Goal: Information Seeking & Learning: Learn about a topic

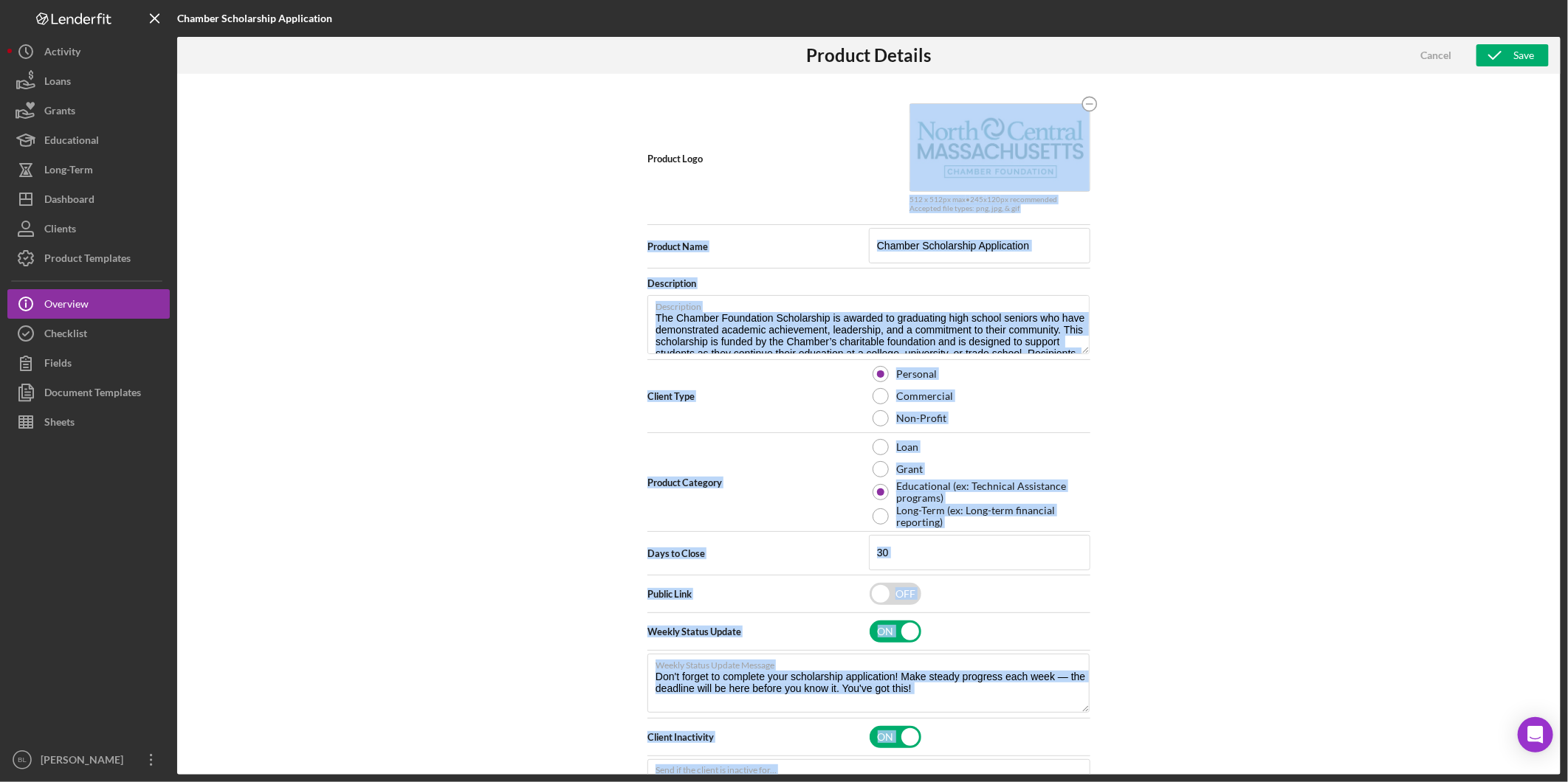
scroll to position [4, 0]
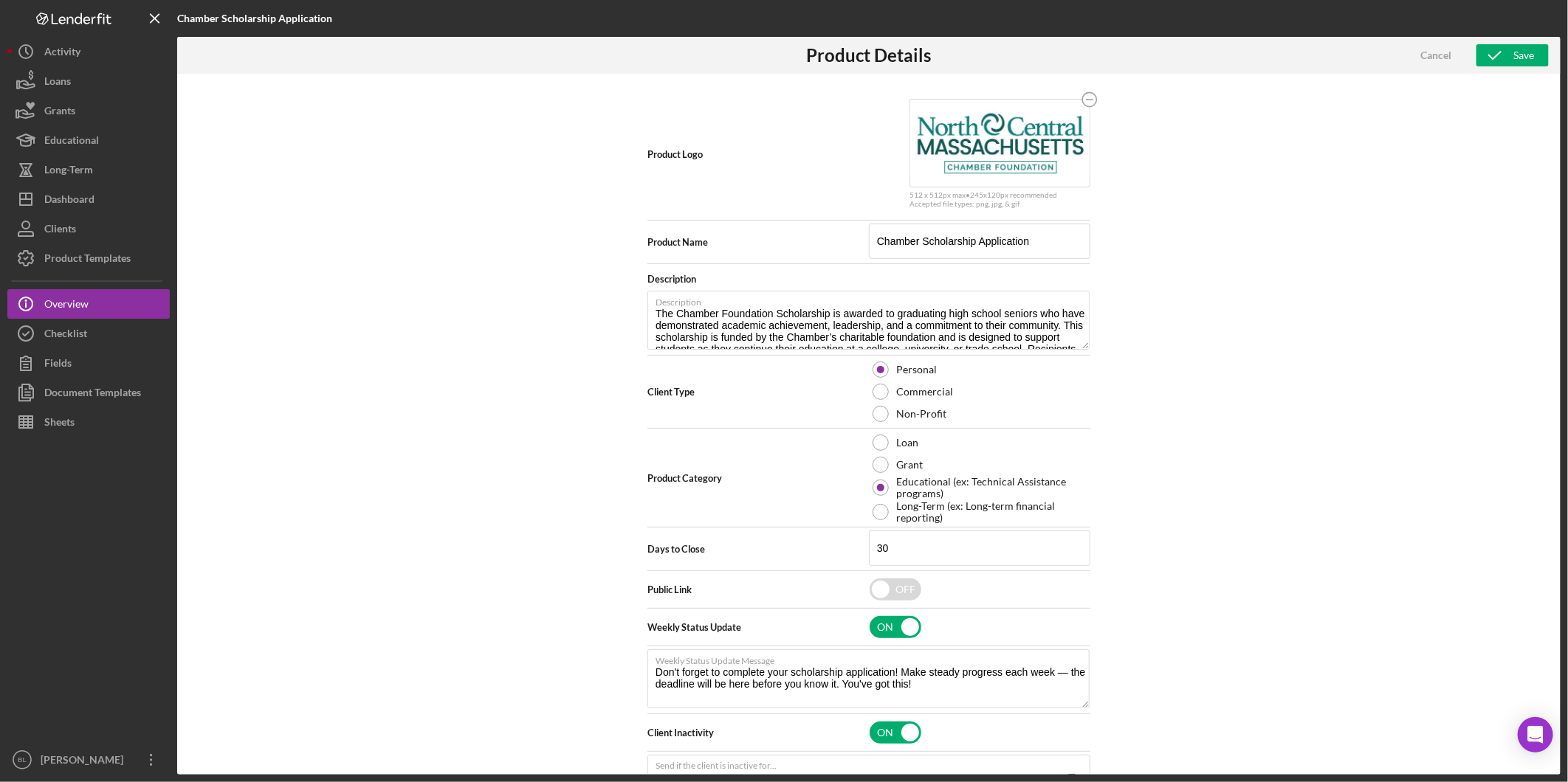
click at [510, 164] on div "Product Logo 512 x 512px max • 245 x 120 px recommended Accepted file types: pn…" at bounding box center [869, 424] width 1383 height 701
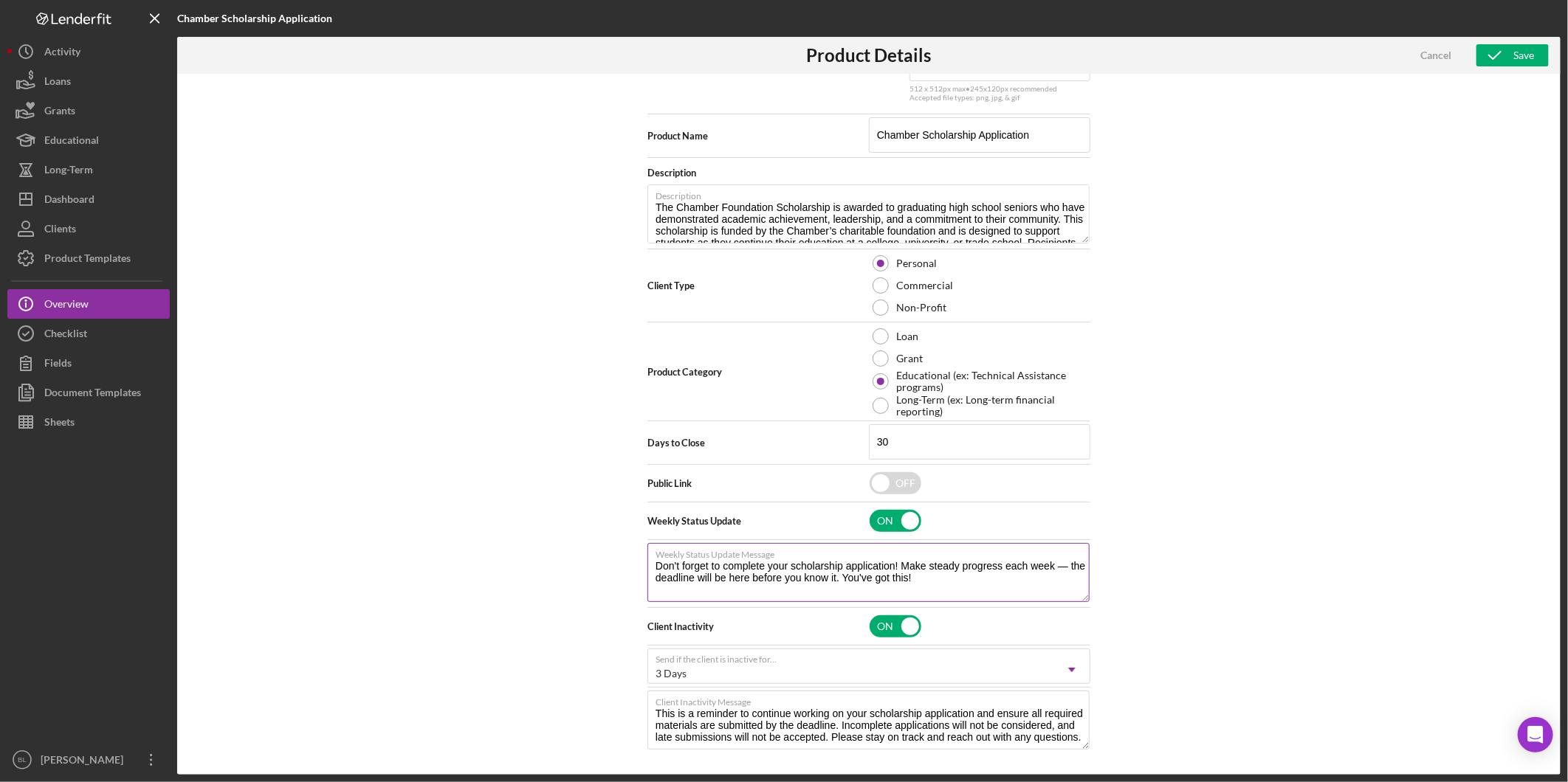
click at [973, 566] on textarea "Don't forget to complete your scholarship application! Make steady progress eac…" at bounding box center [868, 572] width 442 height 59
click at [1060, 666] on icon "Icon/Dropdown Arrow" at bounding box center [1072, 670] width 35 height 35
drag, startPoint x: 1315, startPoint y: 488, endPoint x: 1322, endPoint y: 461, distance: 27.9
click at [1314, 490] on div "Product Logo 512 x 512px max • 245 x 120 px recommended Accepted file types: pn…" at bounding box center [869, 424] width 1383 height 701
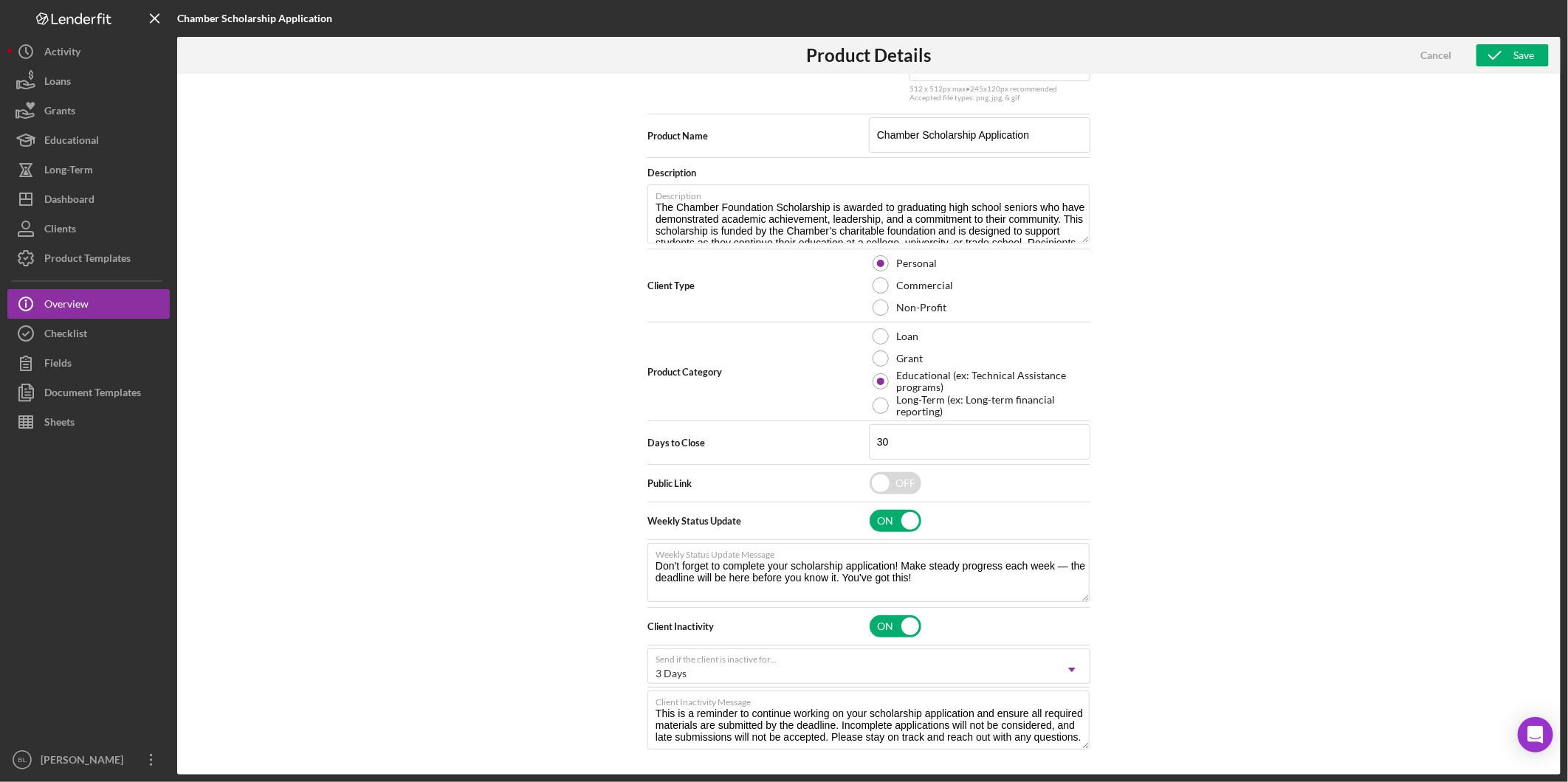
click at [1437, 507] on div "Product Logo 512 x 512px max • 245 x 120 px recommended Accepted file types: pn…" at bounding box center [869, 424] width 1383 height 701
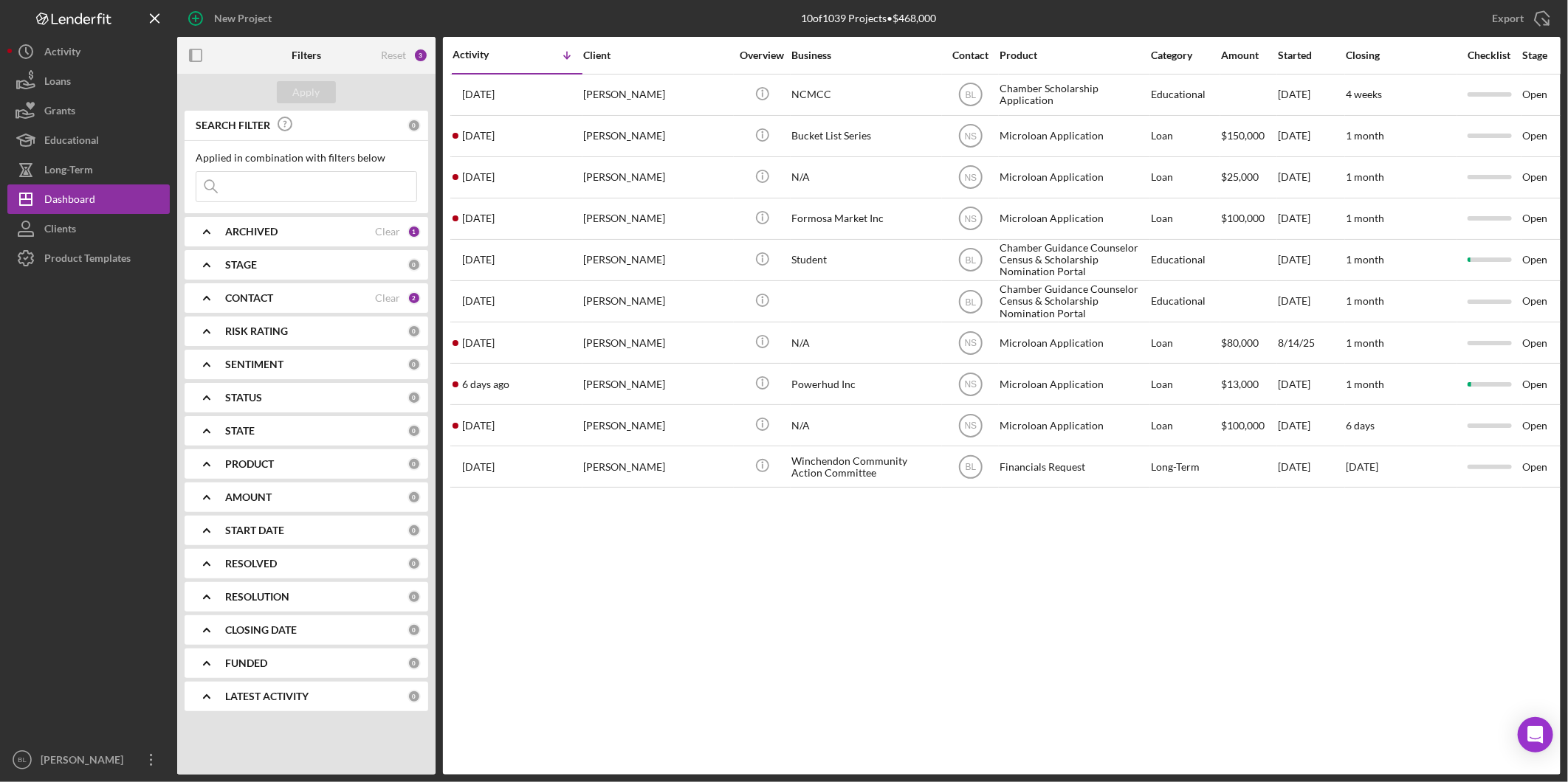
drag, startPoint x: 1533, startPoint y: 739, endPoint x: 1567, endPoint y: 520, distance: 221.6
click at [1533, 738] on icon "Open Intercom Messenger" at bounding box center [1535, 734] width 15 height 18
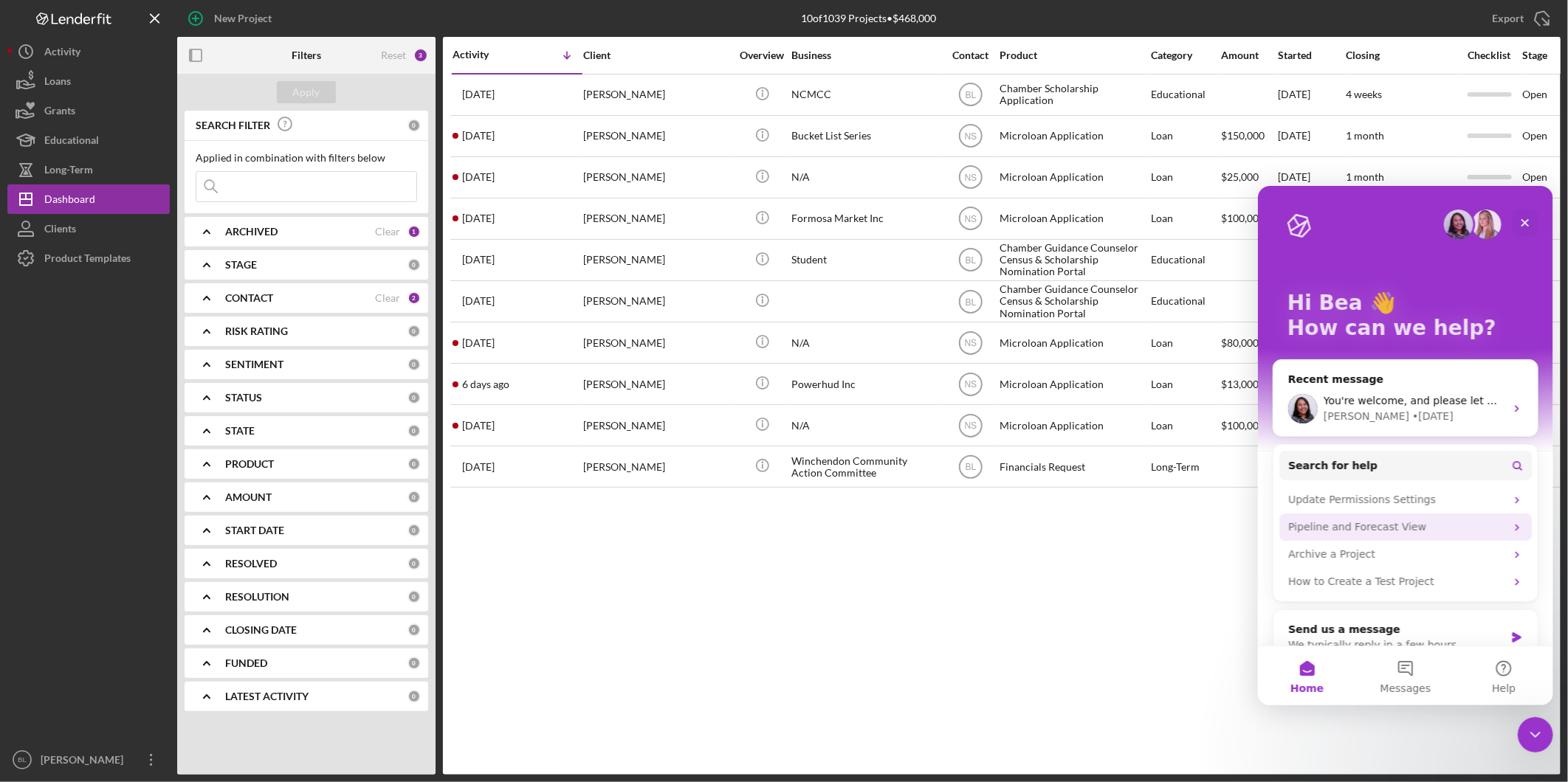
scroll to position [27, 0]
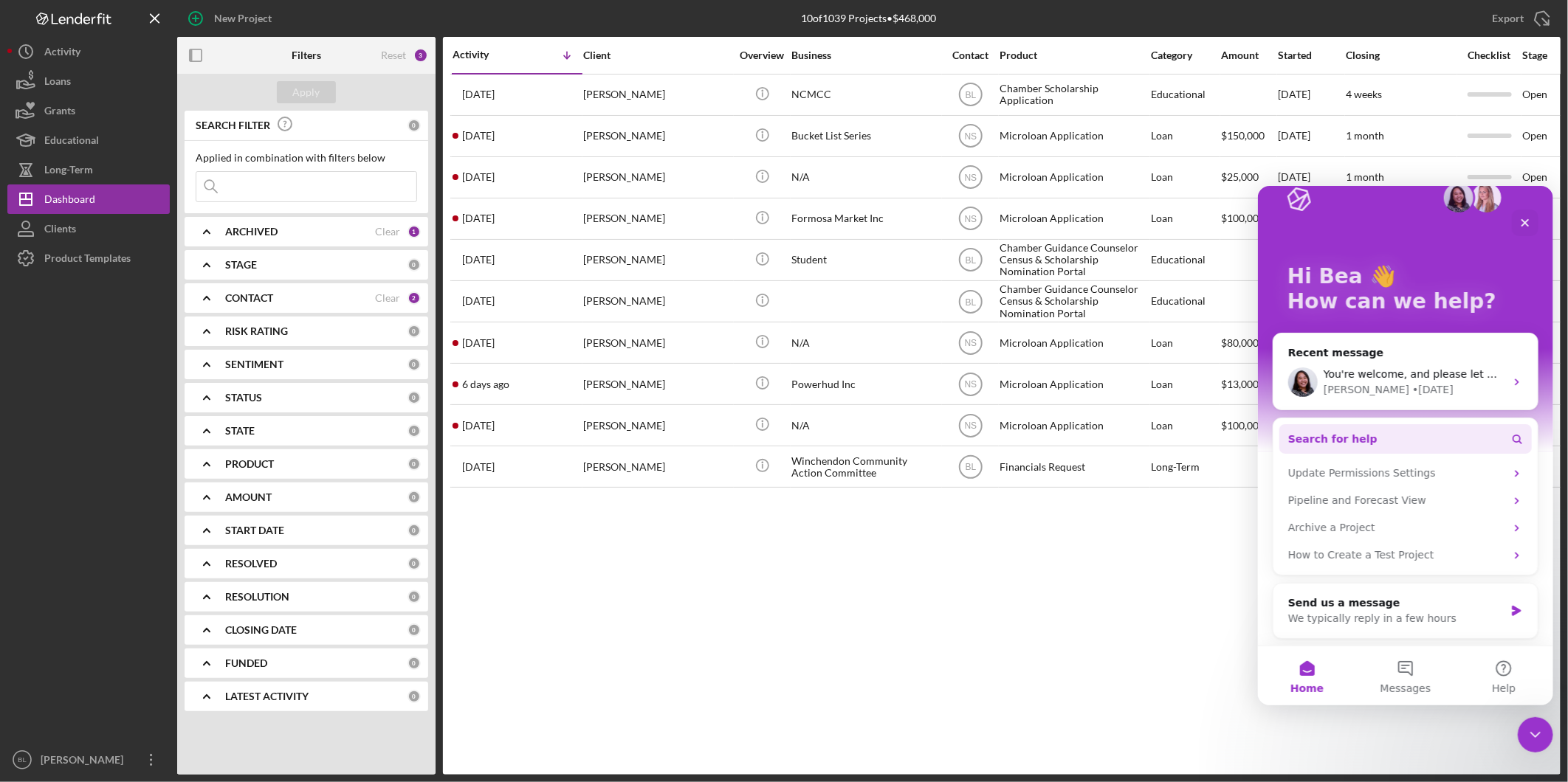
click at [1460, 437] on button "Search for help" at bounding box center [1404, 438] width 252 height 30
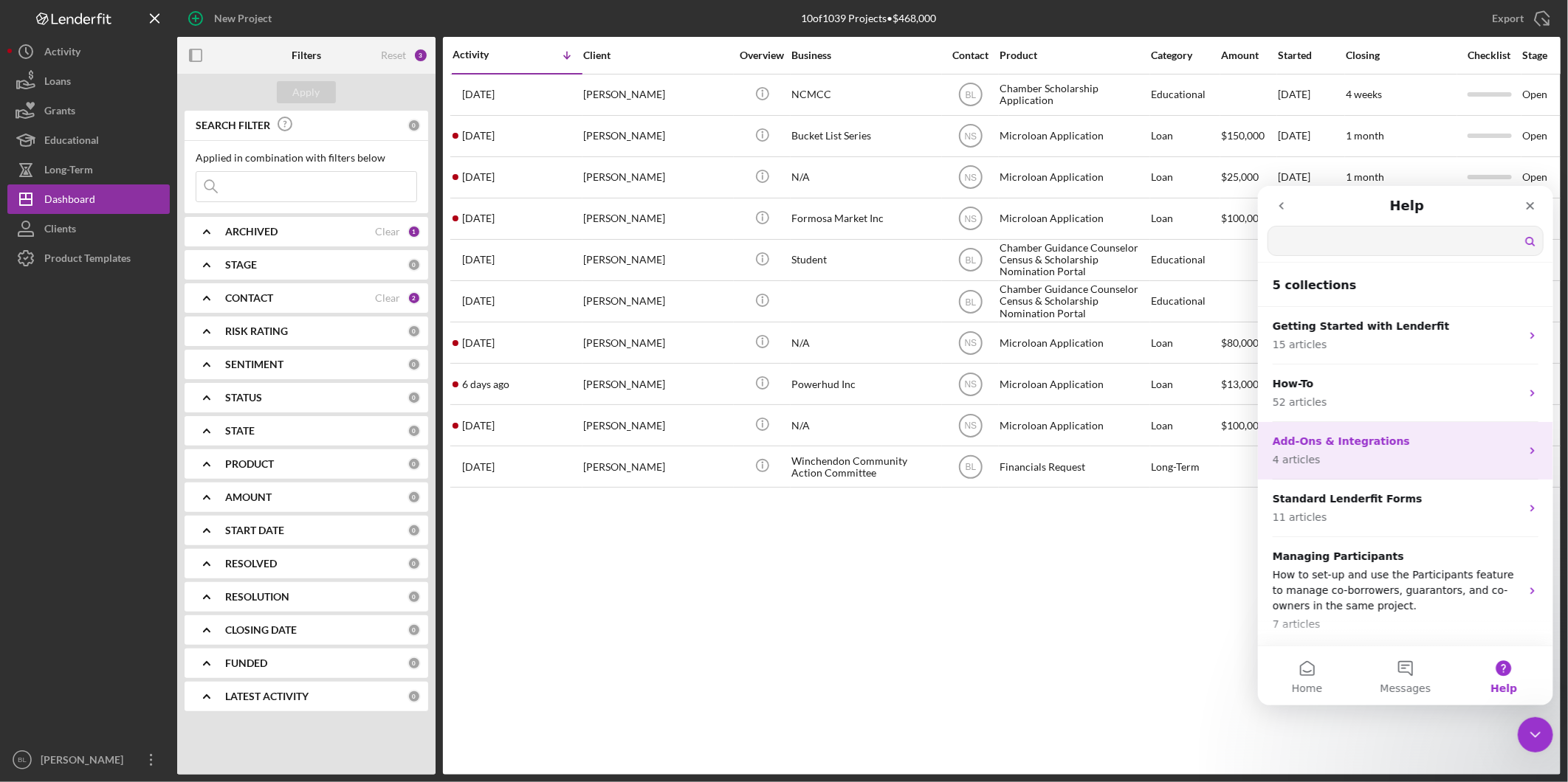
scroll to position [0, 0]
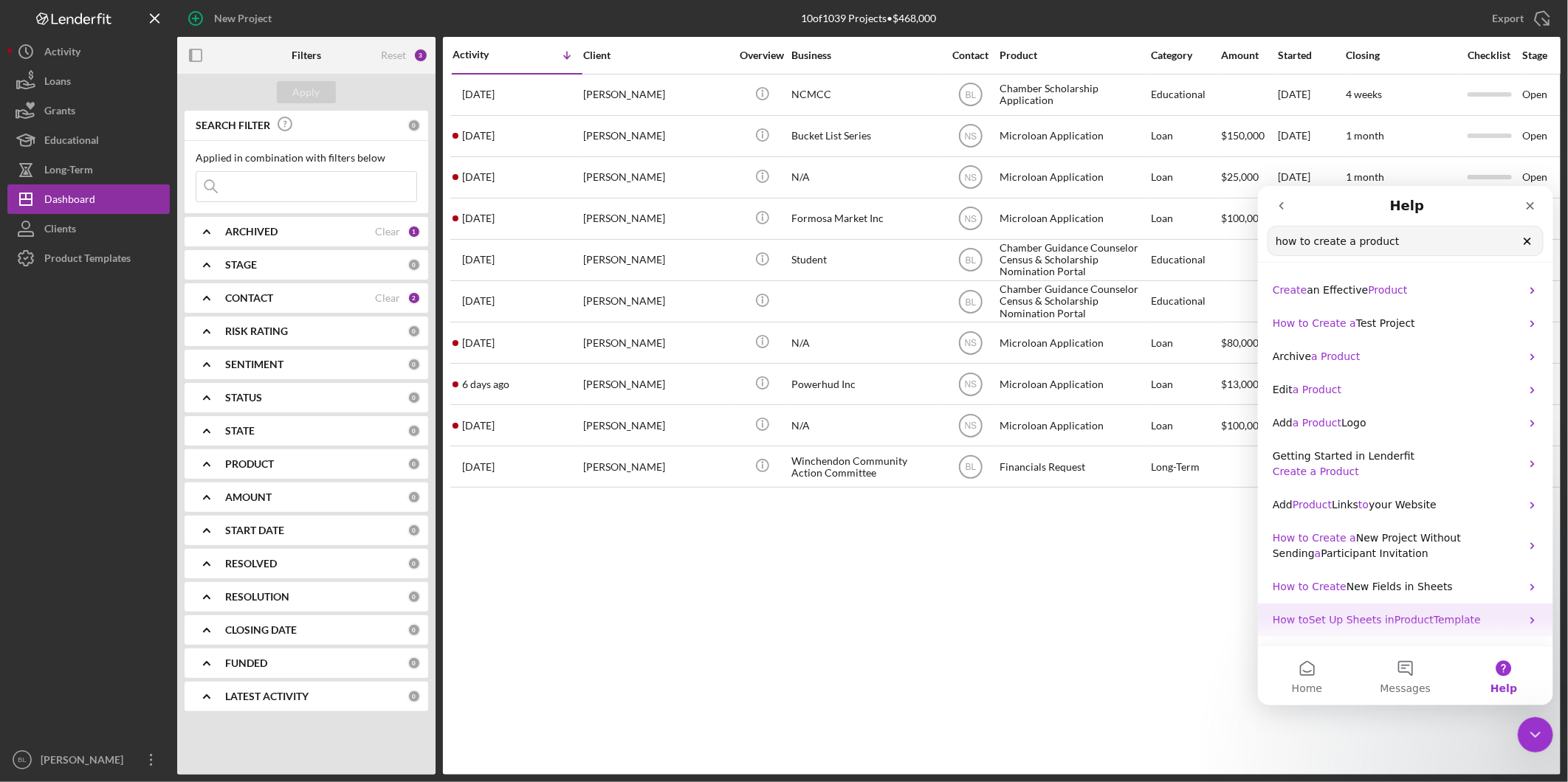
type input "how to create a product"
click at [1433, 623] on span "Template" at bounding box center [1456, 619] width 48 height 12
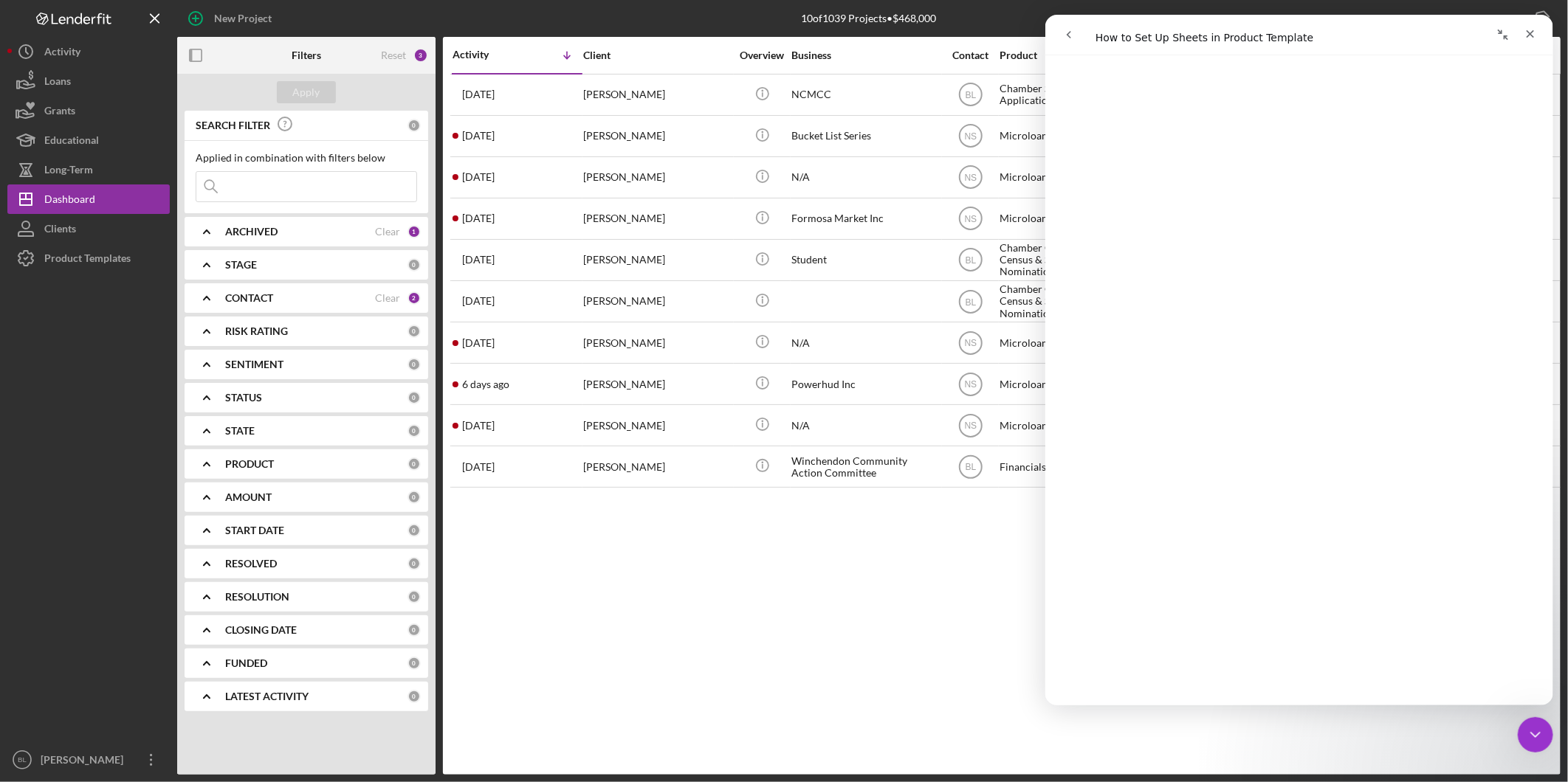
scroll to position [5000, 0]
click at [1056, 35] on button "go back" at bounding box center [1068, 35] width 28 height 28
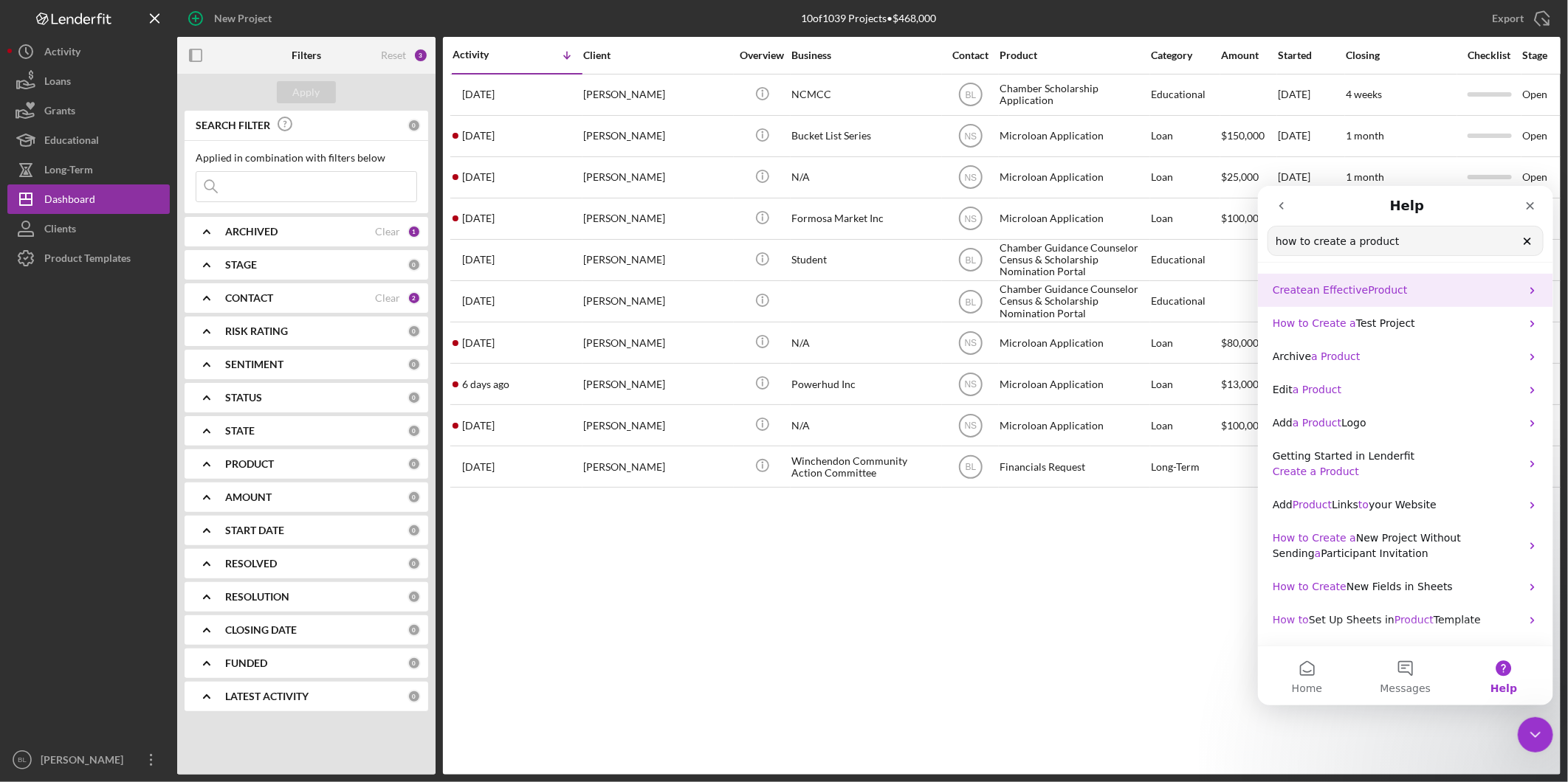
click at [1414, 294] on p "Create an Effective Product" at bounding box center [1396, 289] width 248 height 15
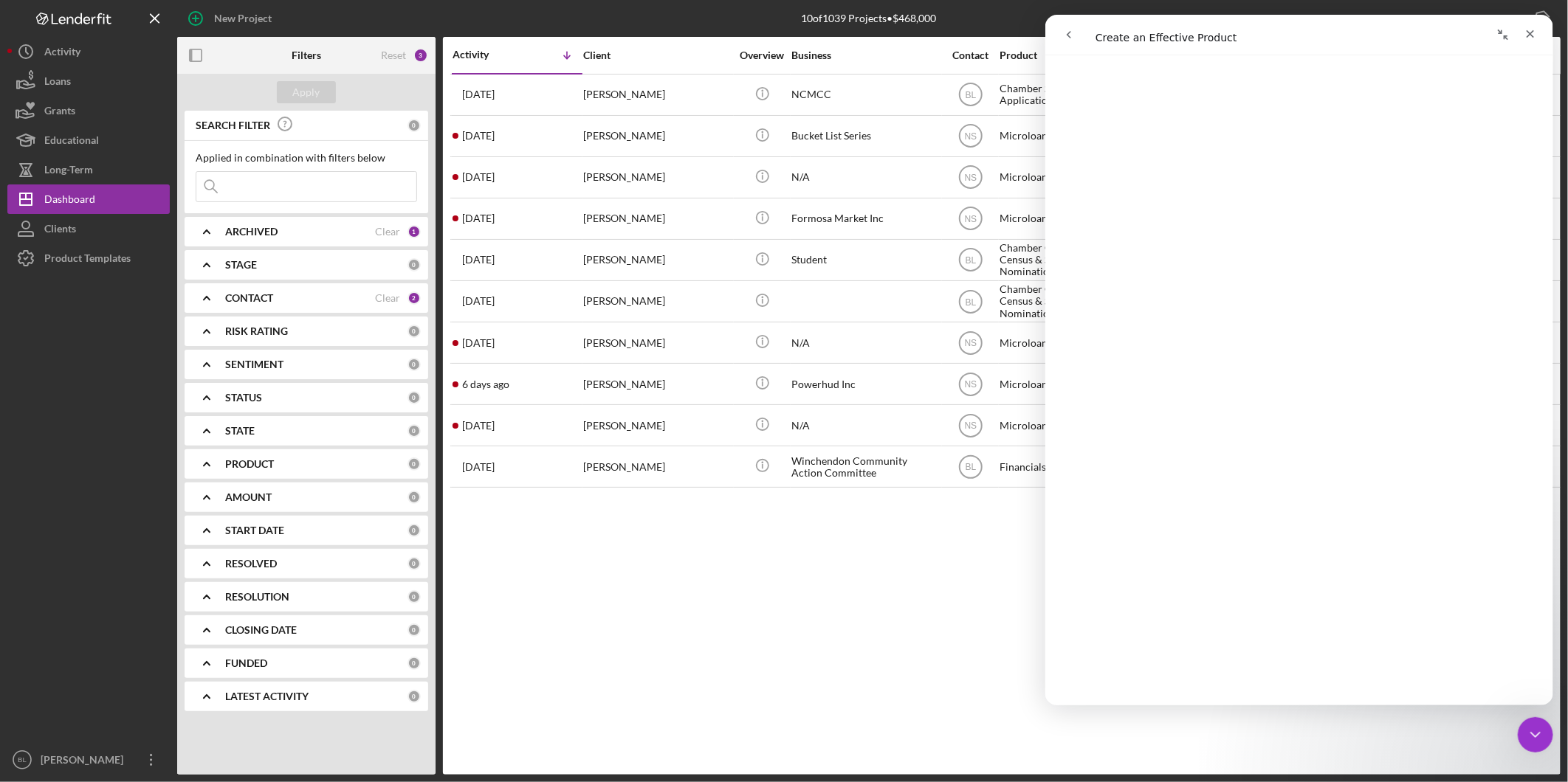
scroll to position [1461, 0]
click at [1526, 38] on icon "Close" at bounding box center [1529, 34] width 12 height 12
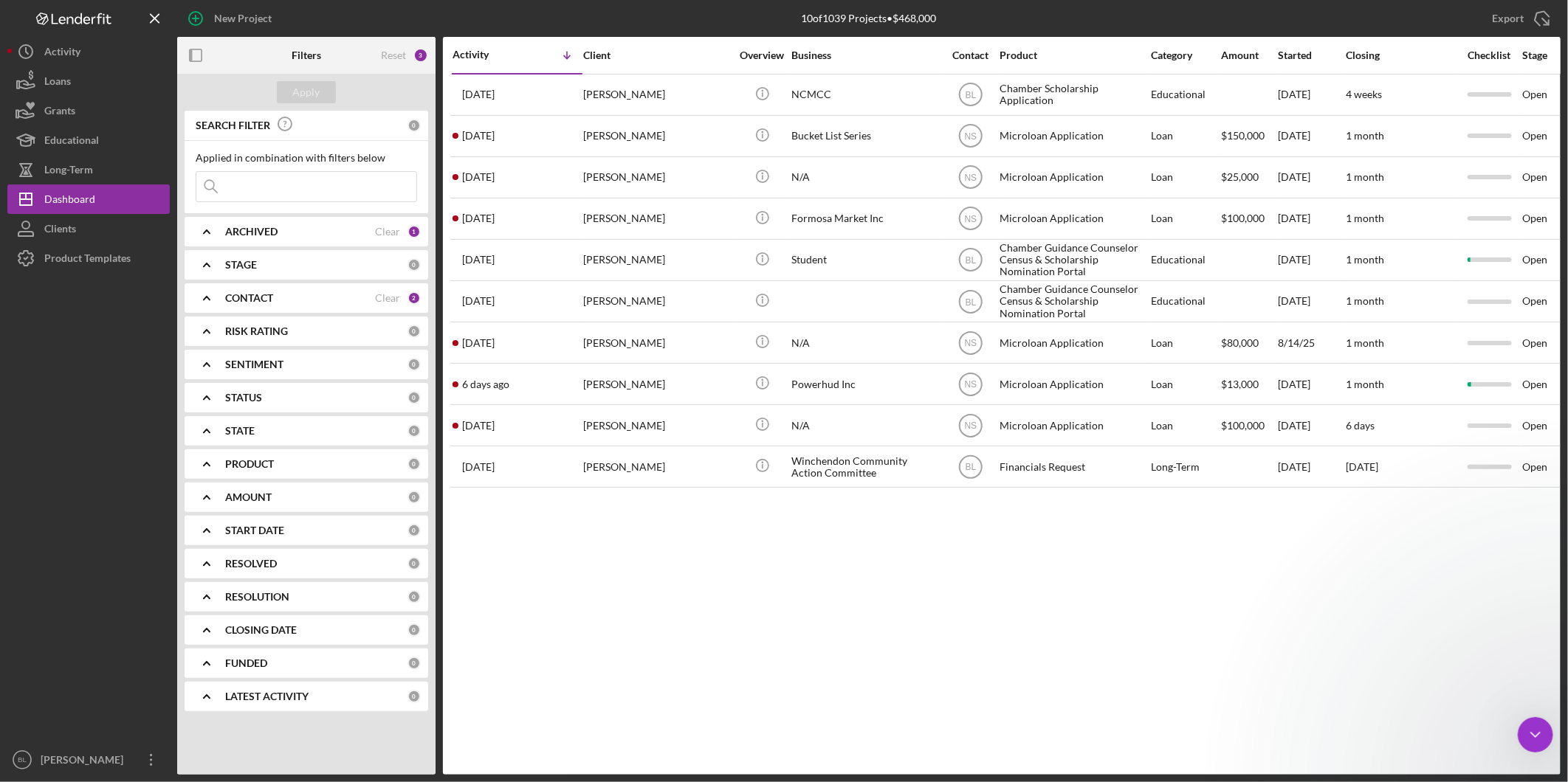
scroll to position [0, 0]
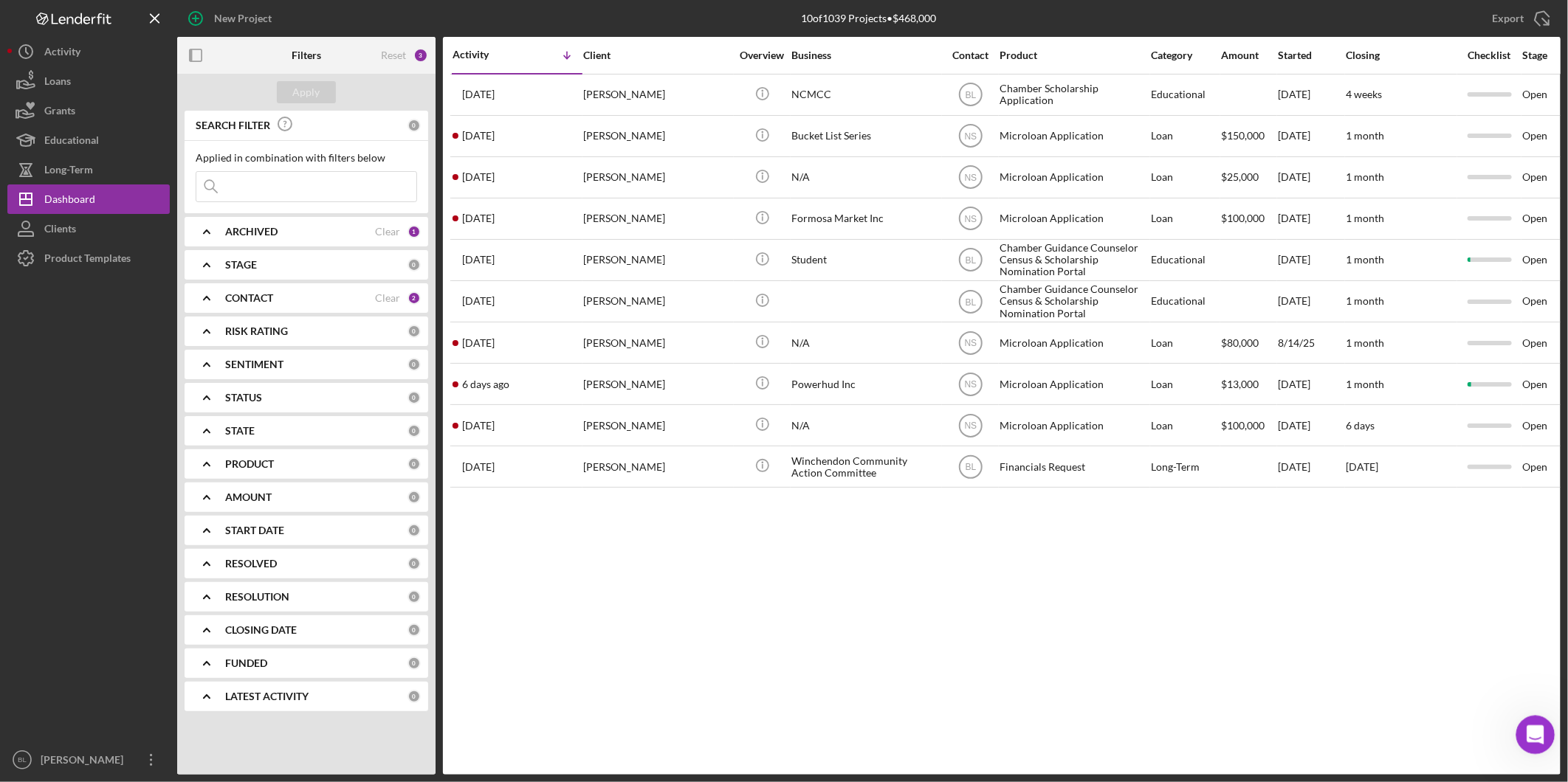
click at [1534, 730] on icon "Open Intercom Messenger" at bounding box center [1533, 733] width 24 height 24
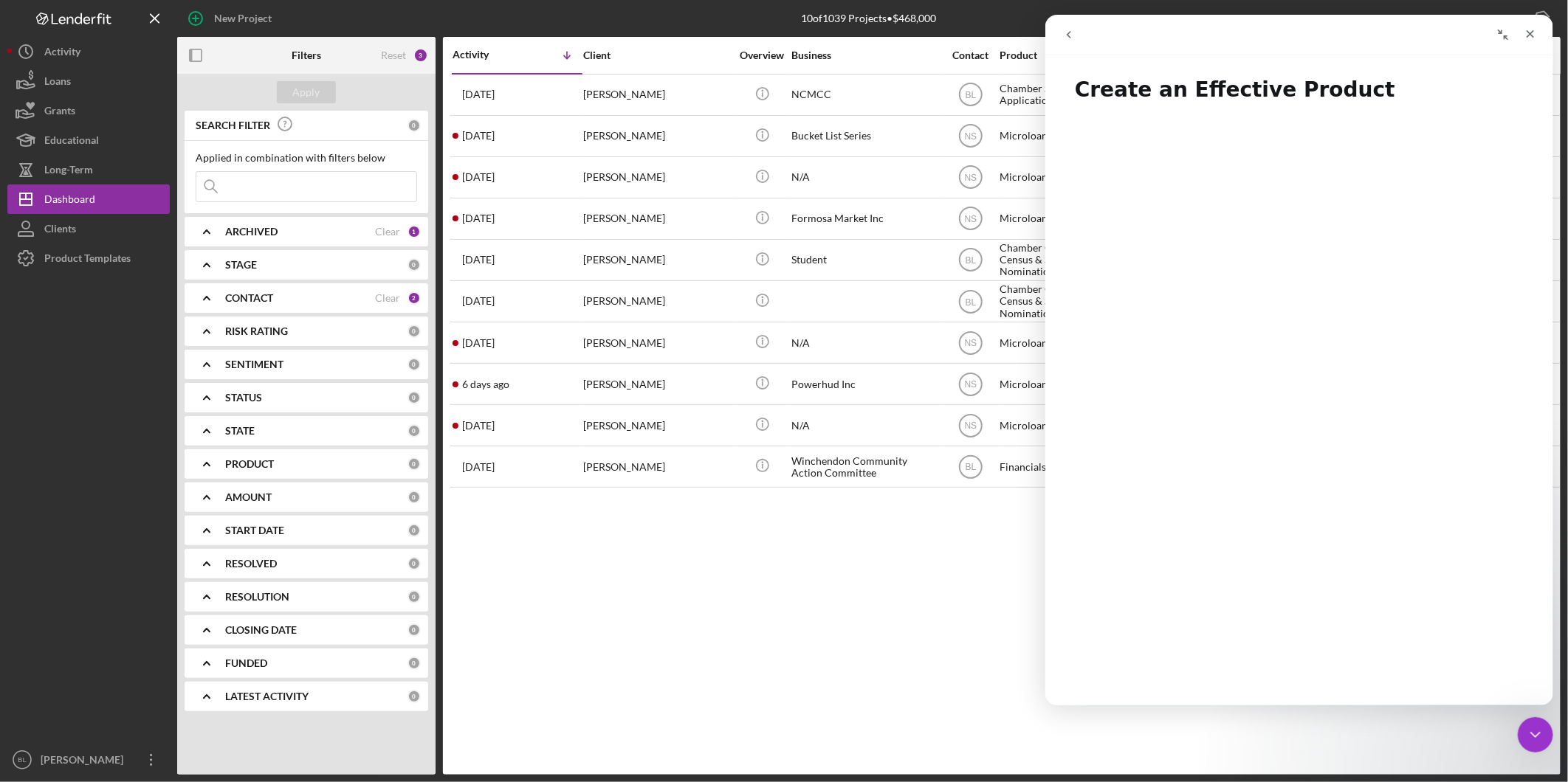
click at [1060, 27] on button "go back" at bounding box center [1068, 35] width 28 height 28
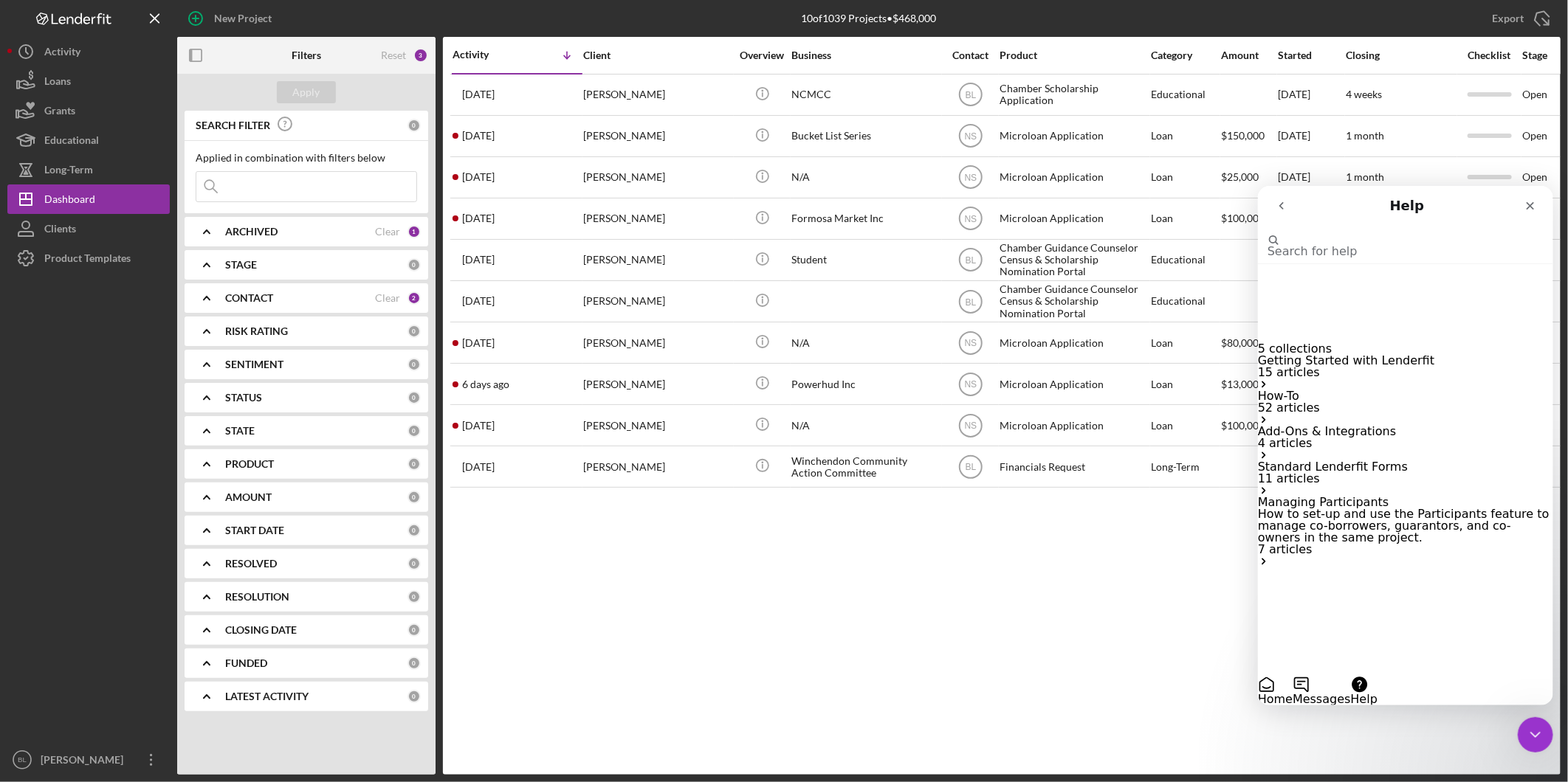
click at [1376, 677] on button "Help" at bounding box center [1363, 689] width 27 height 30
click at [1376, 675] on button "Help" at bounding box center [1363, 689] width 27 height 30
click at [1292, 676] on button "Home" at bounding box center [1274, 689] width 35 height 30
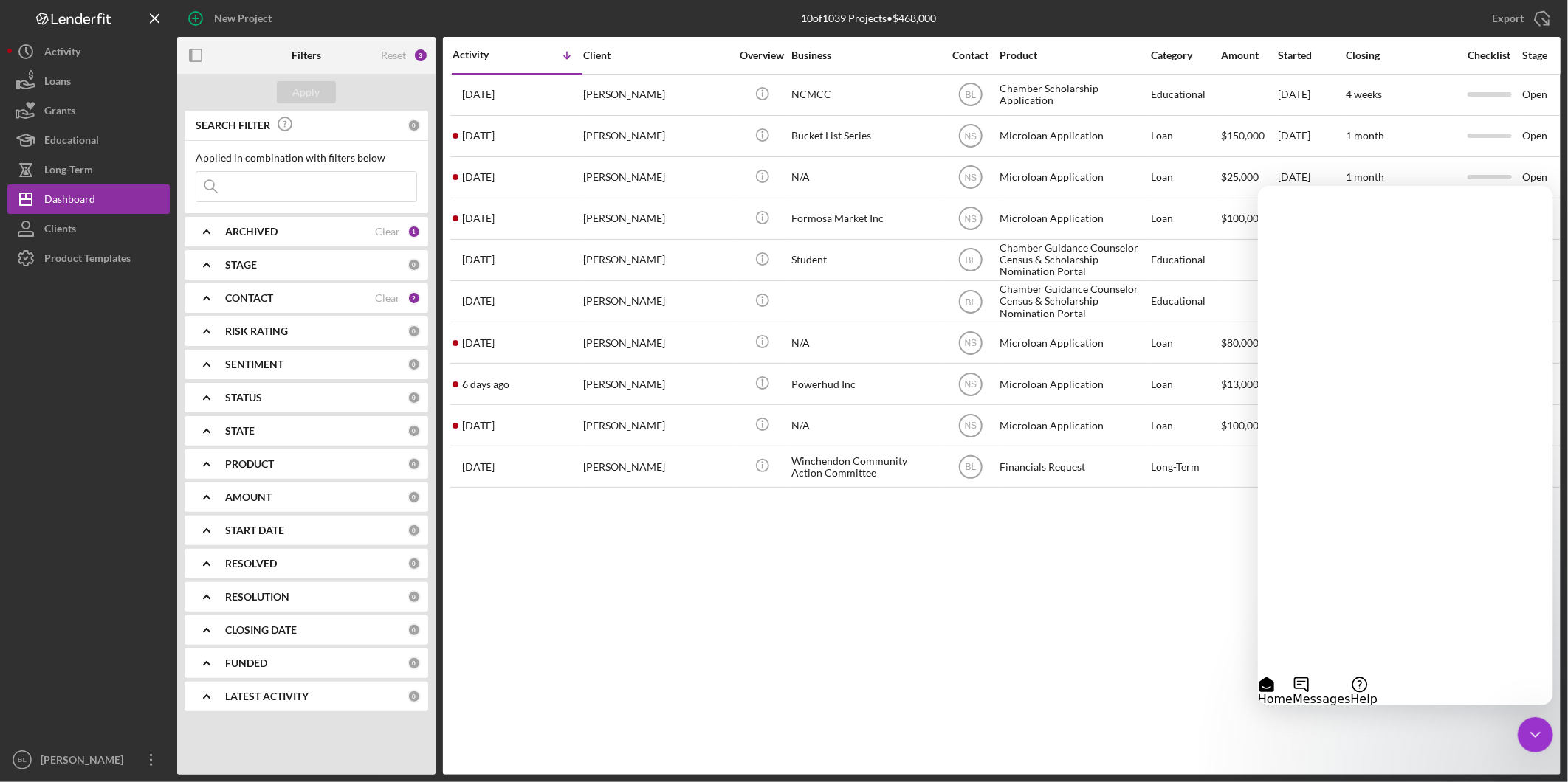
scroll to position [27, 0]
click at [1376, 675] on button "Help" at bounding box center [1363, 689] width 27 height 30
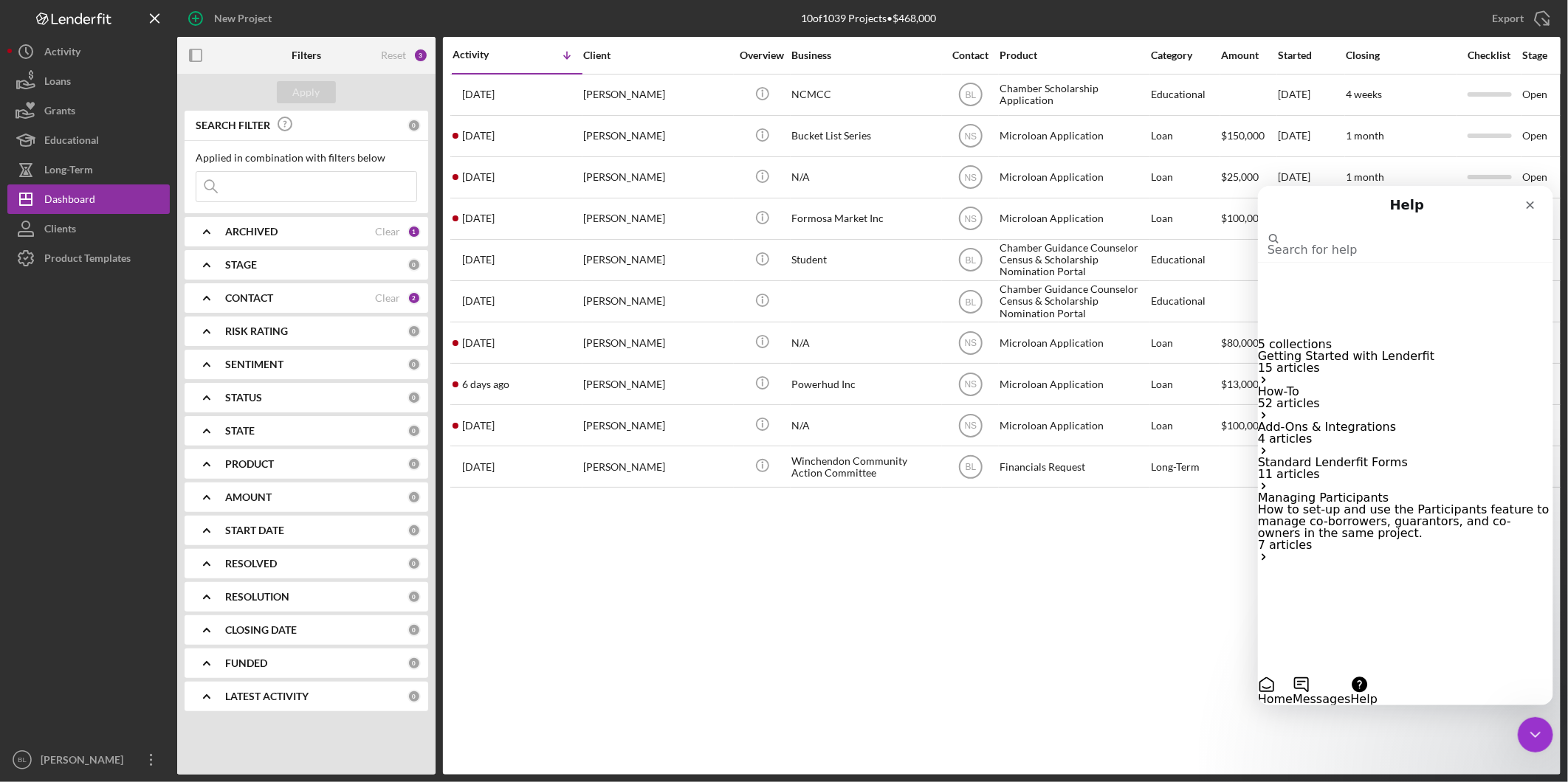
drag, startPoint x: 1498, startPoint y: 664, endPoint x: 1536, endPoint y: 664, distance: 38.0
click at [1376, 675] on button "Help" at bounding box center [1363, 689] width 27 height 30
click at [1397, 350] on div "Getting Started with Lenderfit 15 articles" at bounding box center [1404, 361] width 295 height 23
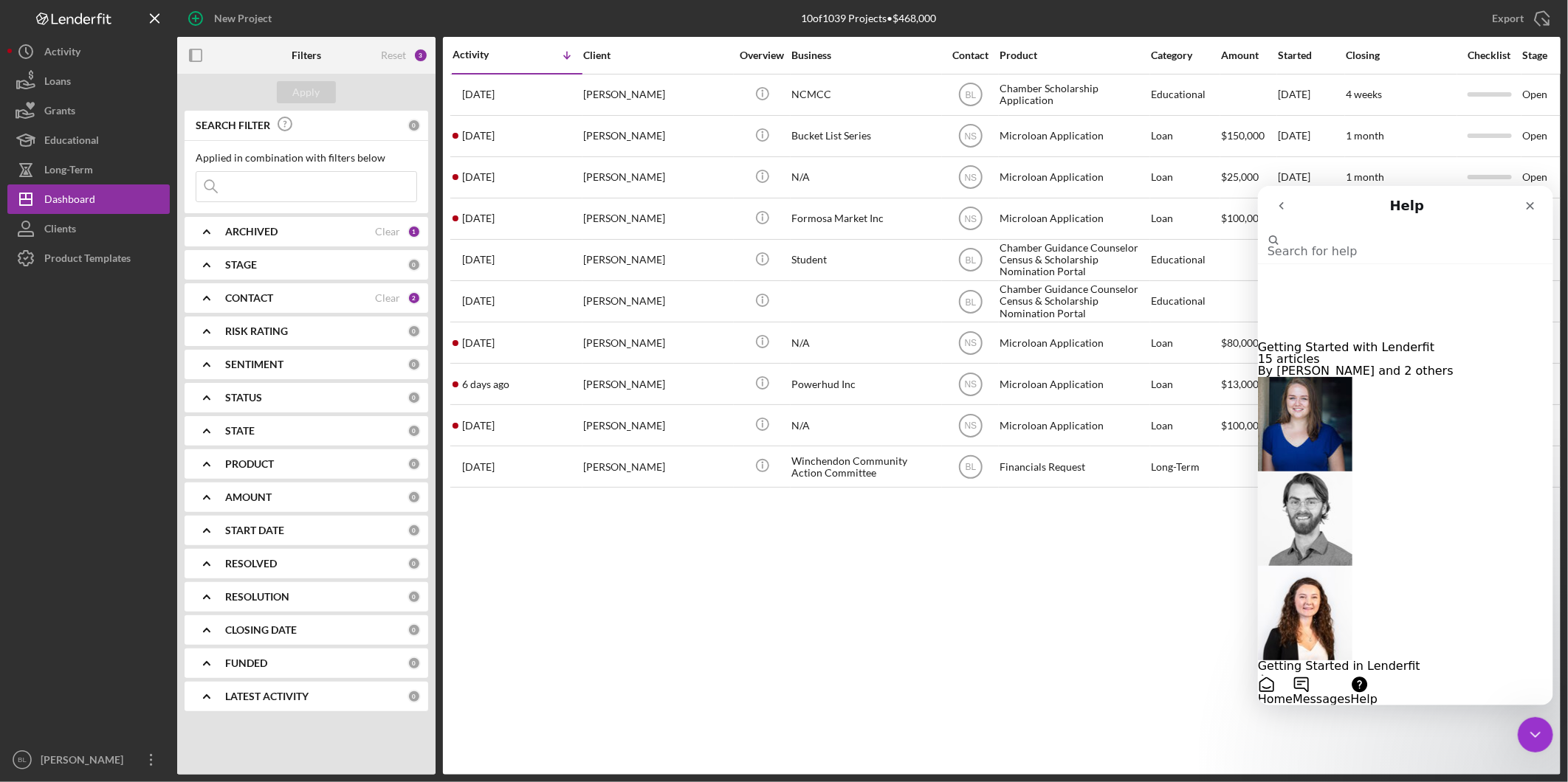
click at [1384, 707] on p "Projects Board" at bounding box center [1404, 713] width 295 height 12
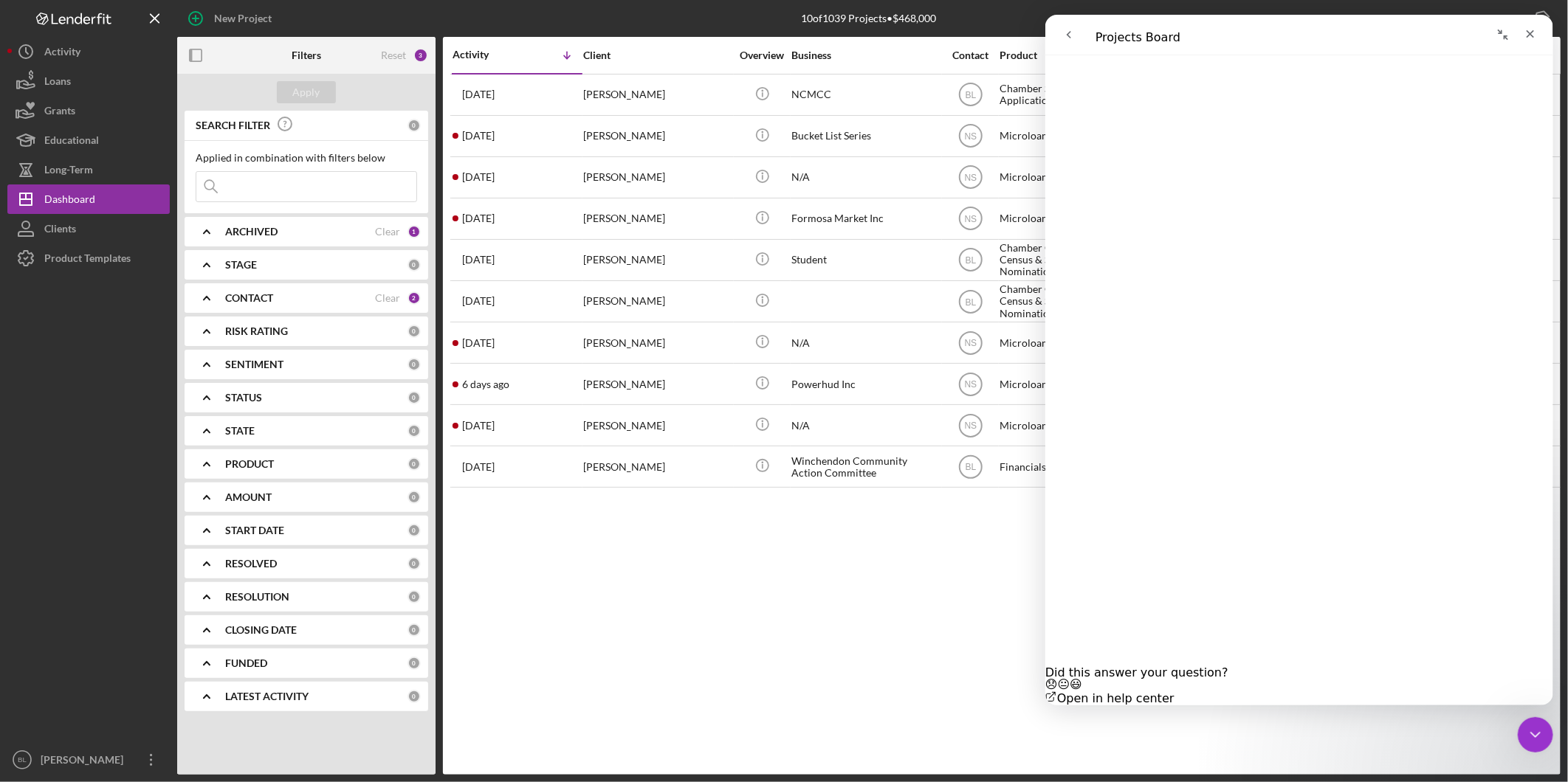
scroll to position [163, 0]
click at [1074, 39] on button "go back" at bounding box center [1068, 35] width 28 height 28
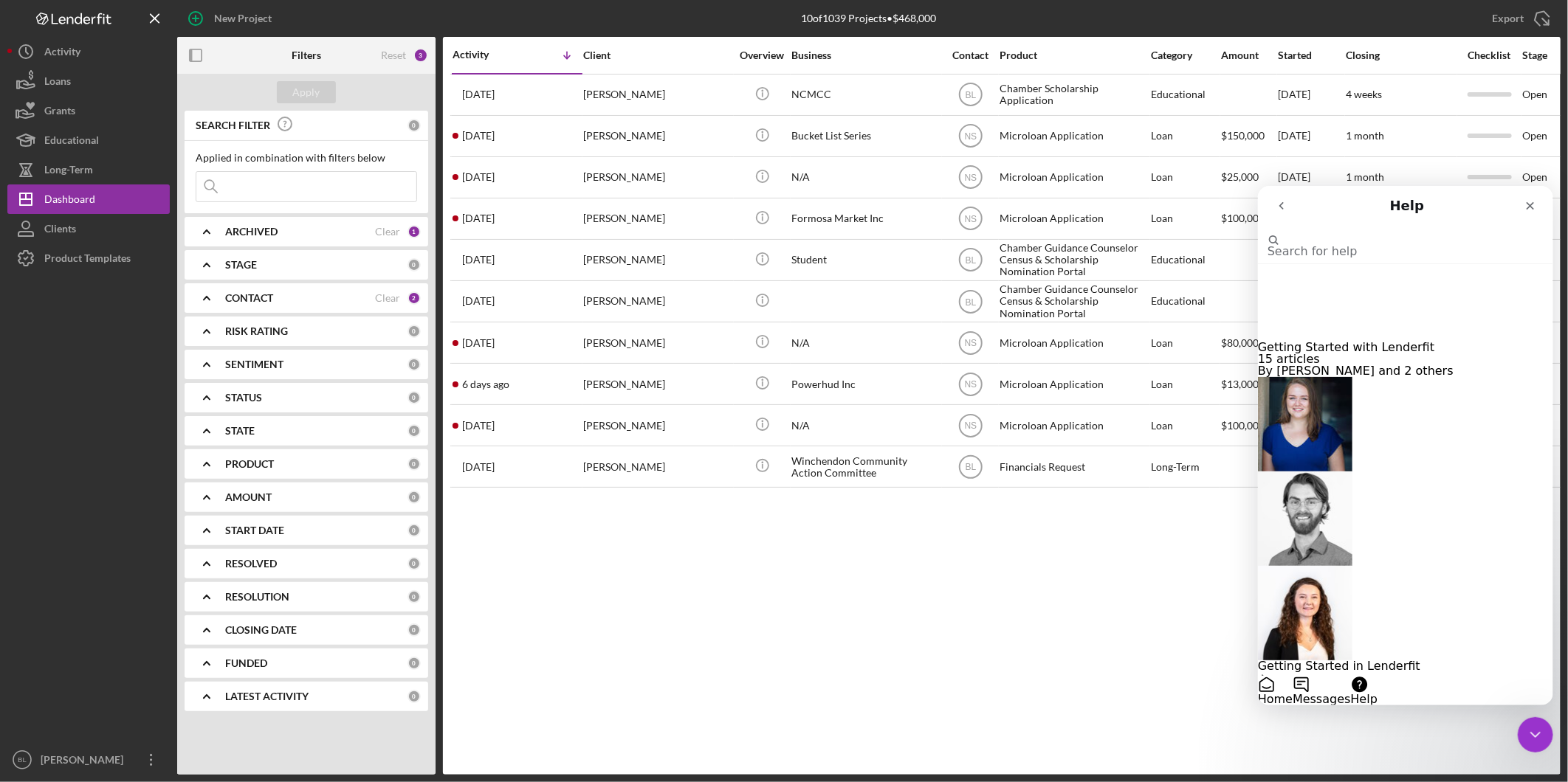
click at [1459, 754] on p "Phases" at bounding box center [1404, 759] width 295 height 12
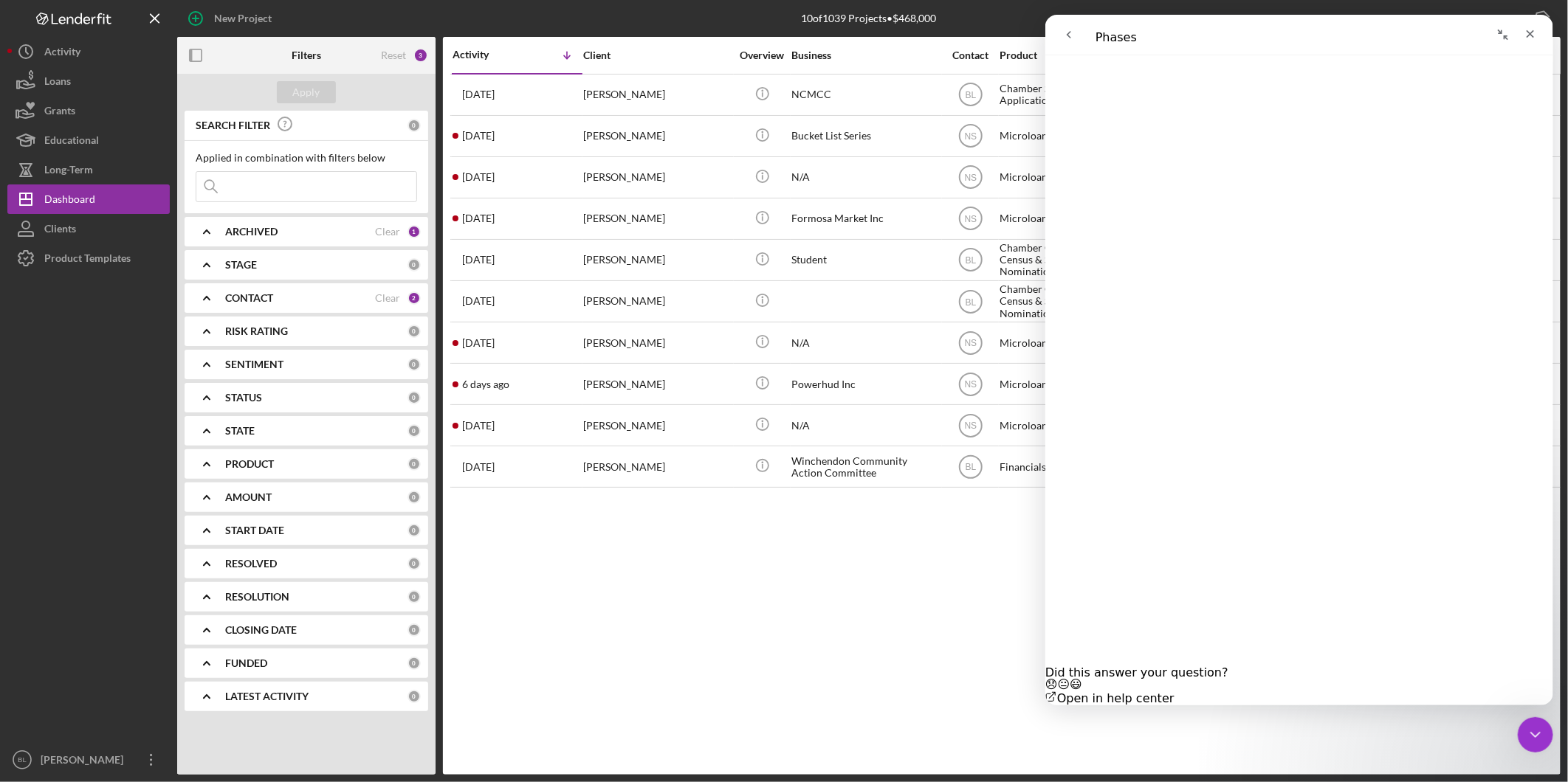
scroll to position [743, 0]
click at [1068, 35] on icon "go back" at bounding box center [1068, 35] width 12 height 12
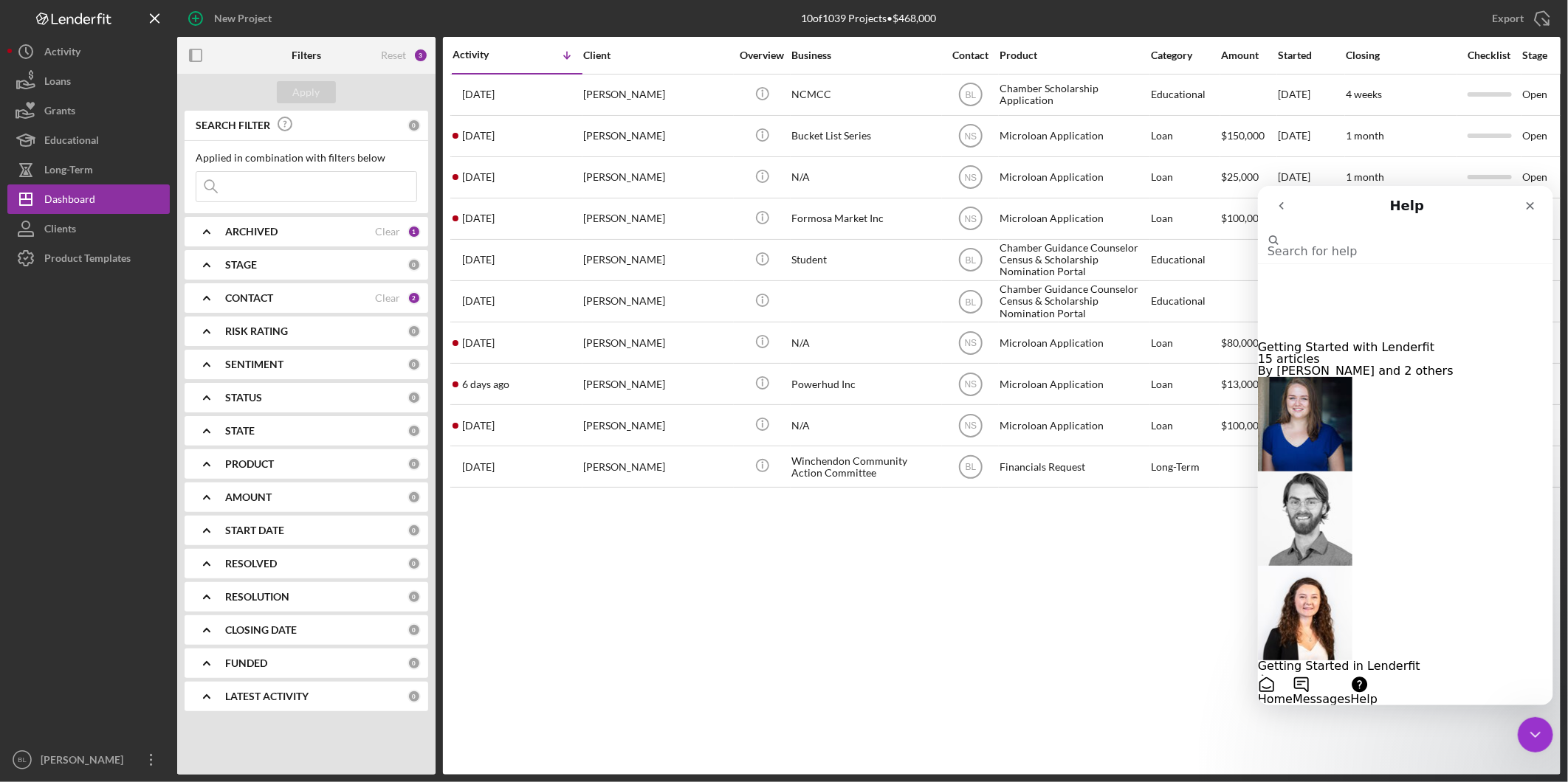
click at [1400, 777] on p "Milestones" at bounding box center [1404, 783] width 295 height 12
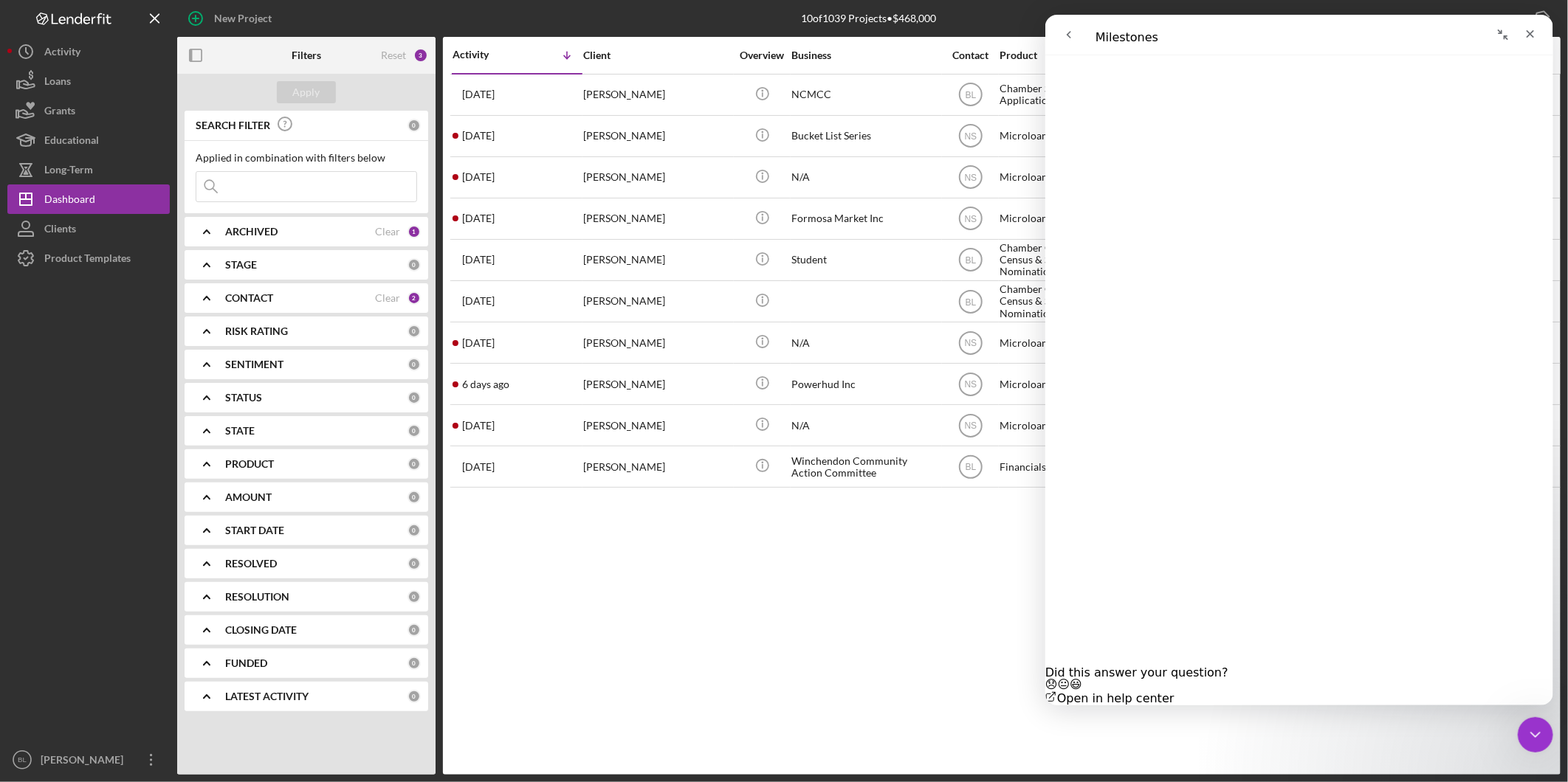
scroll to position [0, 0]
click at [1071, 39] on icon "go back" at bounding box center [1068, 35] width 12 height 12
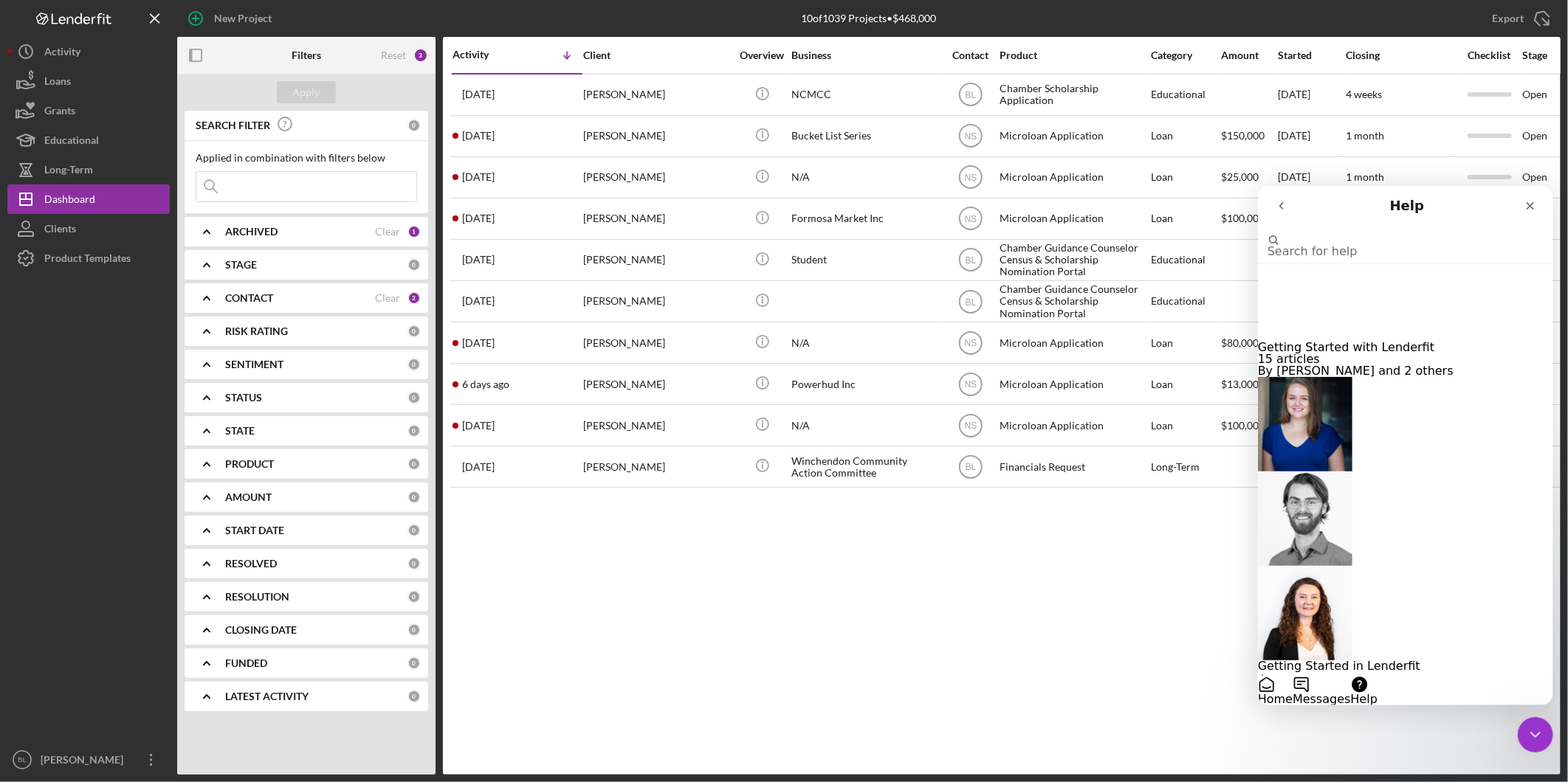
scroll to position [121, 0]
click at [1021, 623] on div "Activity Icon/Table Sort Arrow Client Overview Business Contact Product Categor…" at bounding box center [1002, 406] width 1118 height 738
drag, startPoint x: 1022, startPoint y: 628, endPoint x: 1037, endPoint y: 528, distance: 101.1
click at [1022, 628] on div "Activity Icon/Table Sort Arrow Client Overview Business Contact Product Categor…" at bounding box center [1002, 406] width 1118 height 738
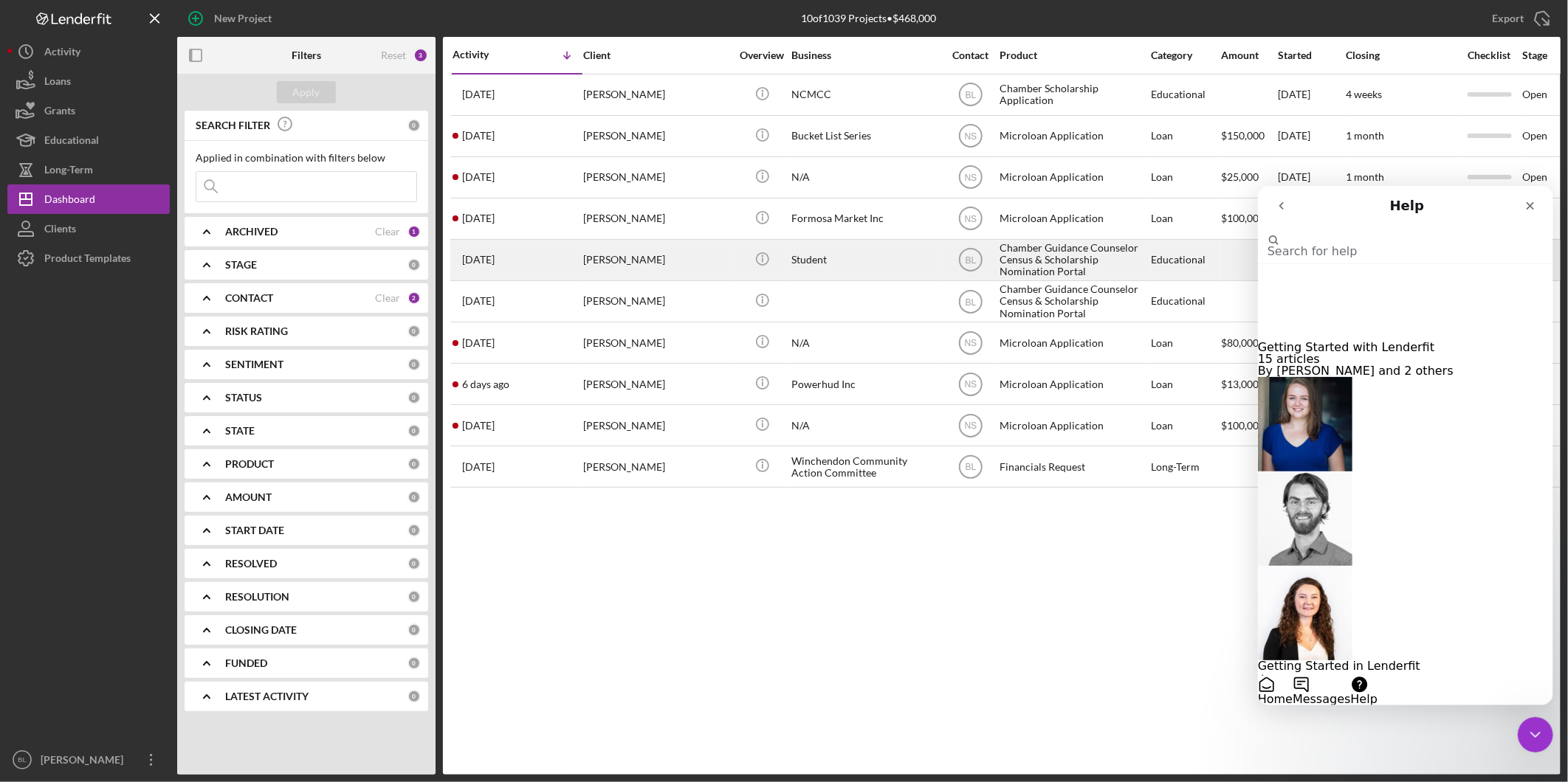
drag, startPoint x: 884, startPoint y: 620, endPoint x: 753, endPoint y: 242, distance: 400.1
click at [890, 600] on div "Activity Icon/Table Sort Arrow Client Overview Business Contact Product Categor…" at bounding box center [1002, 406] width 1118 height 738
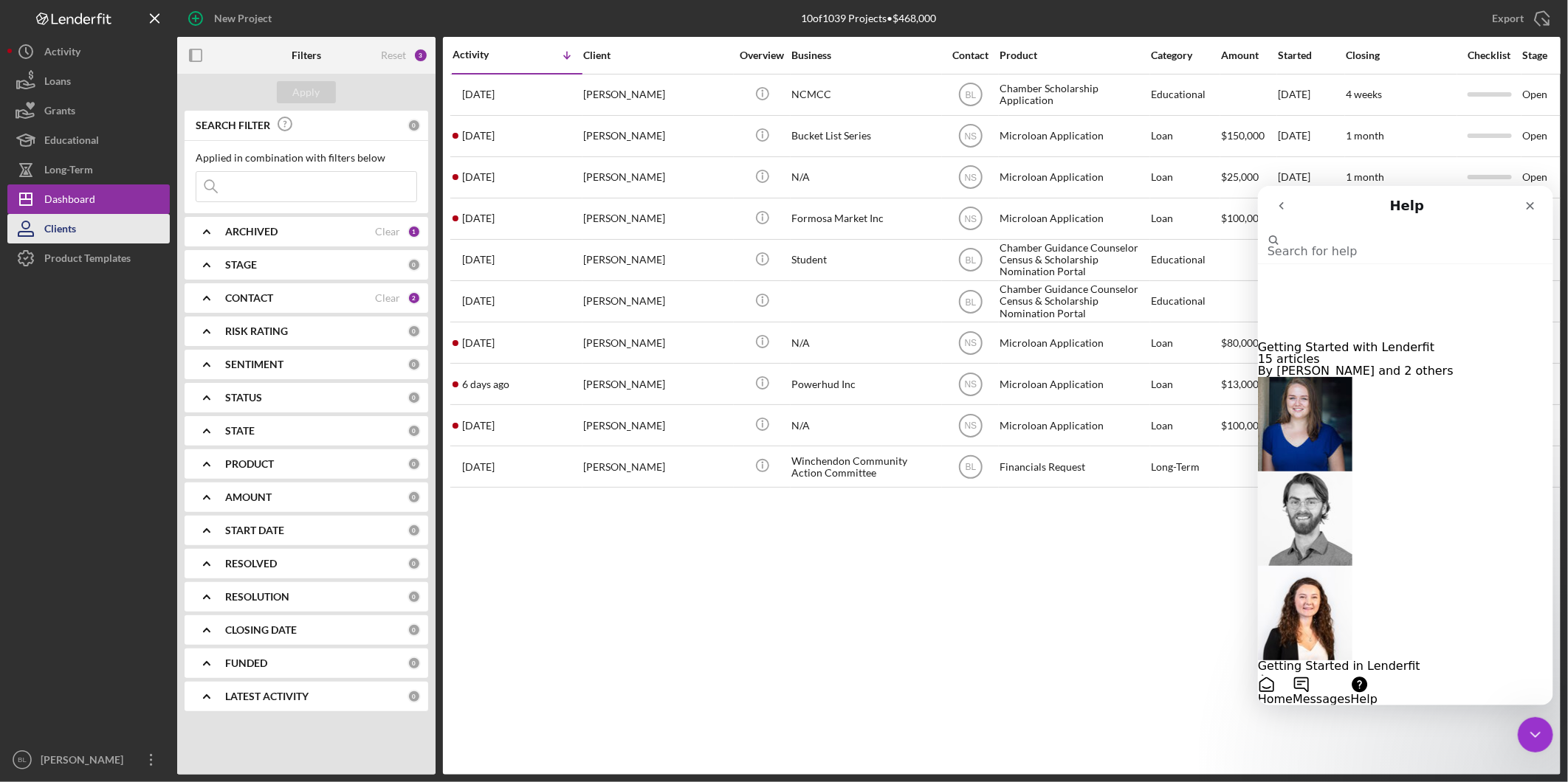
drag, startPoint x: 69, startPoint y: 230, endPoint x: 99, endPoint y: 224, distance: 30.6
click at [69, 230] on div "Clients" at bounding box center [60, 230] width 31 height 33
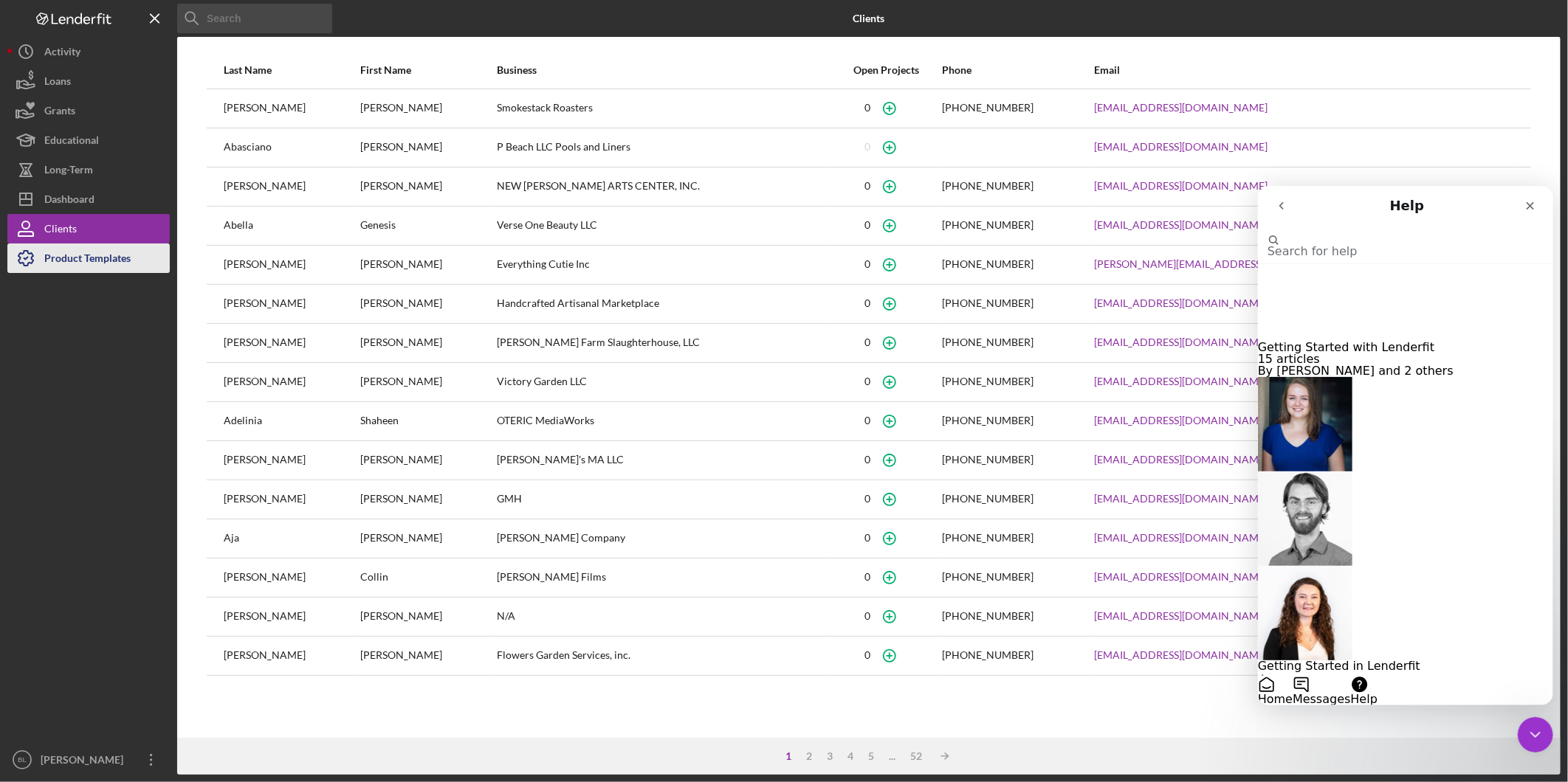
click at [90, 259] on div "Product Templates" at bounding box center [87, 259] width 86 height 33
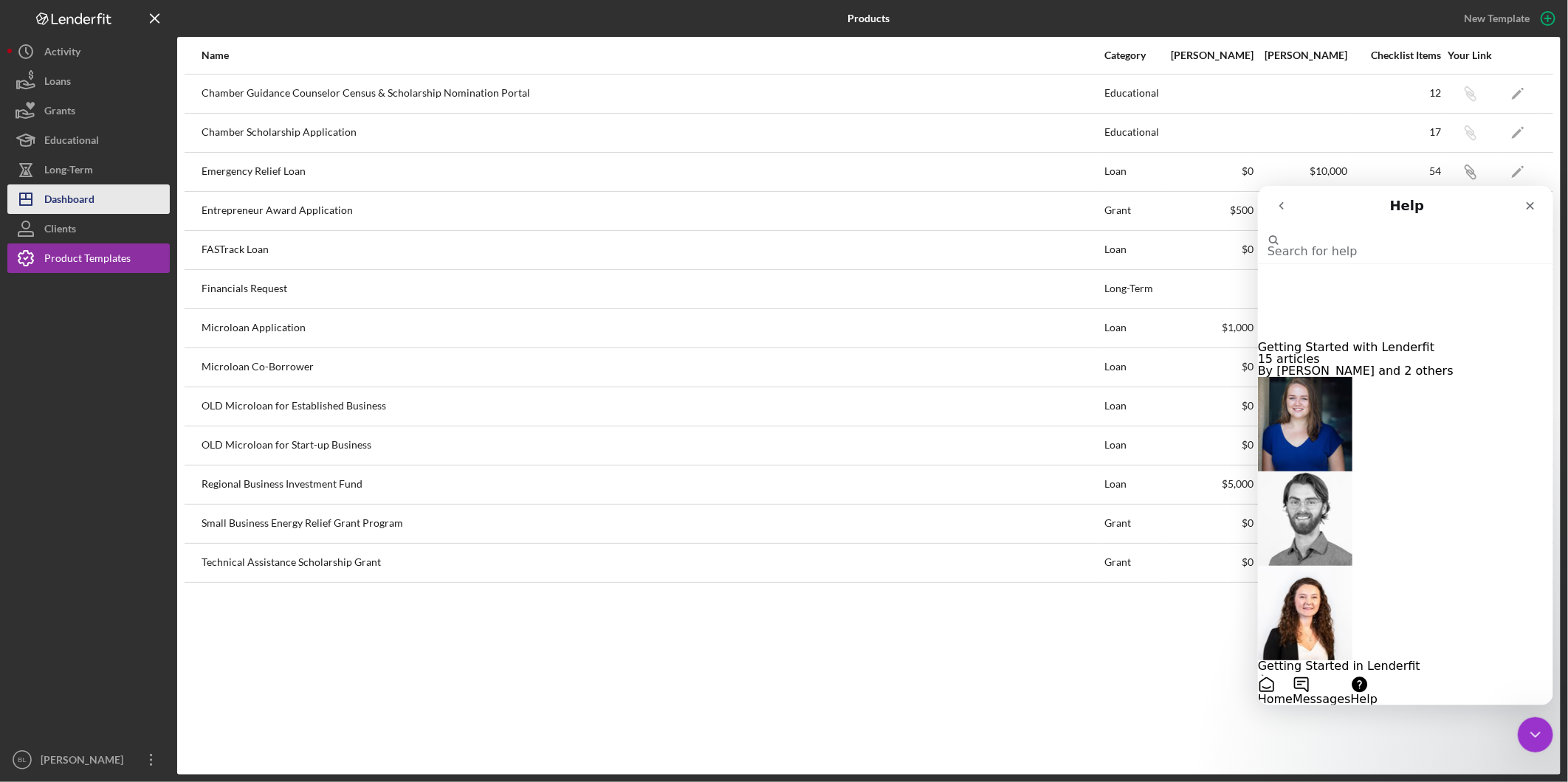
click at [85, 201] on div "Dashboard" at bounding box center [69, 201] width 50 height 33
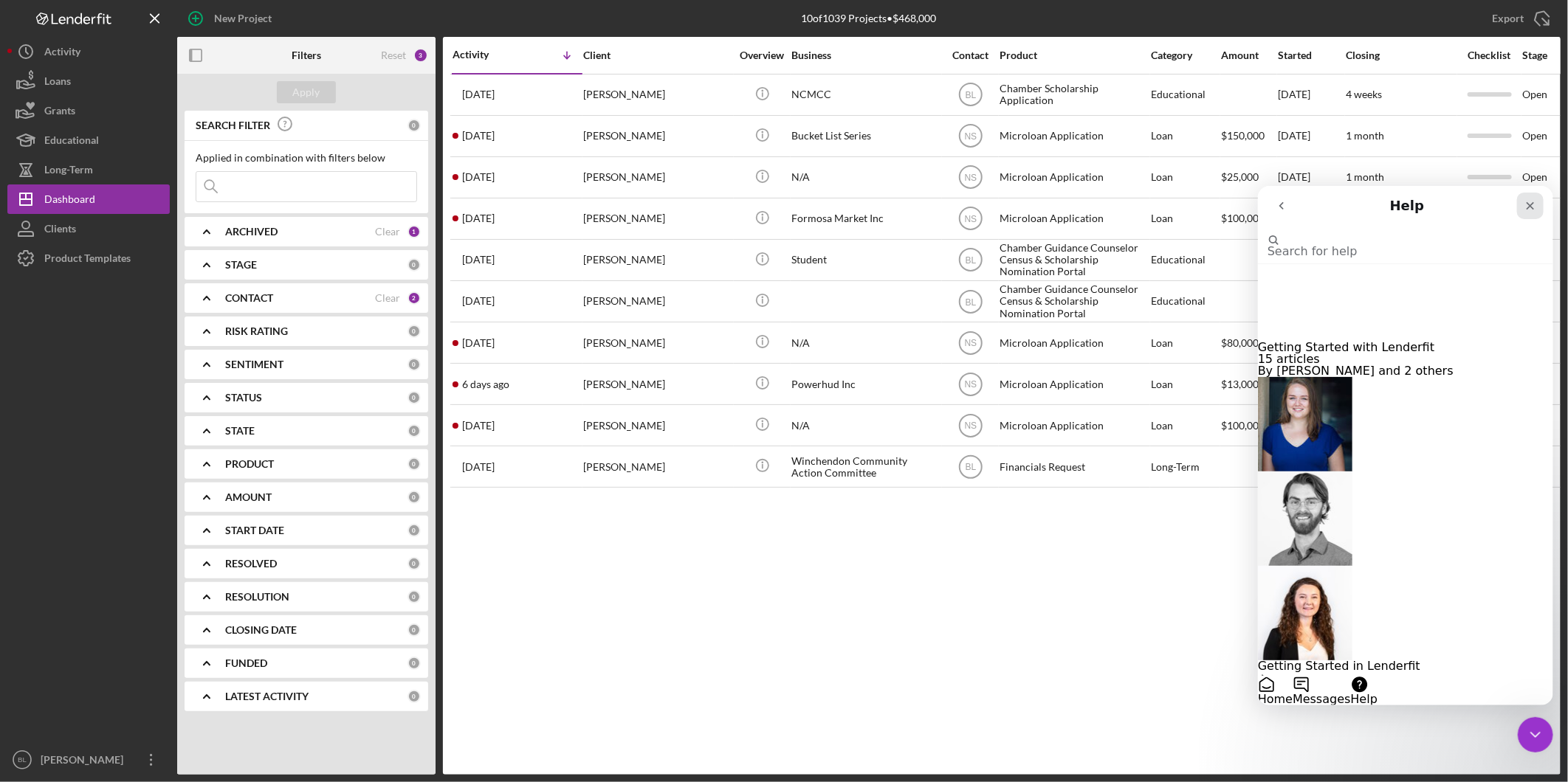
click at [1535, 206] on div "Close" at bounding box center [1529, 205] width 27 height 27
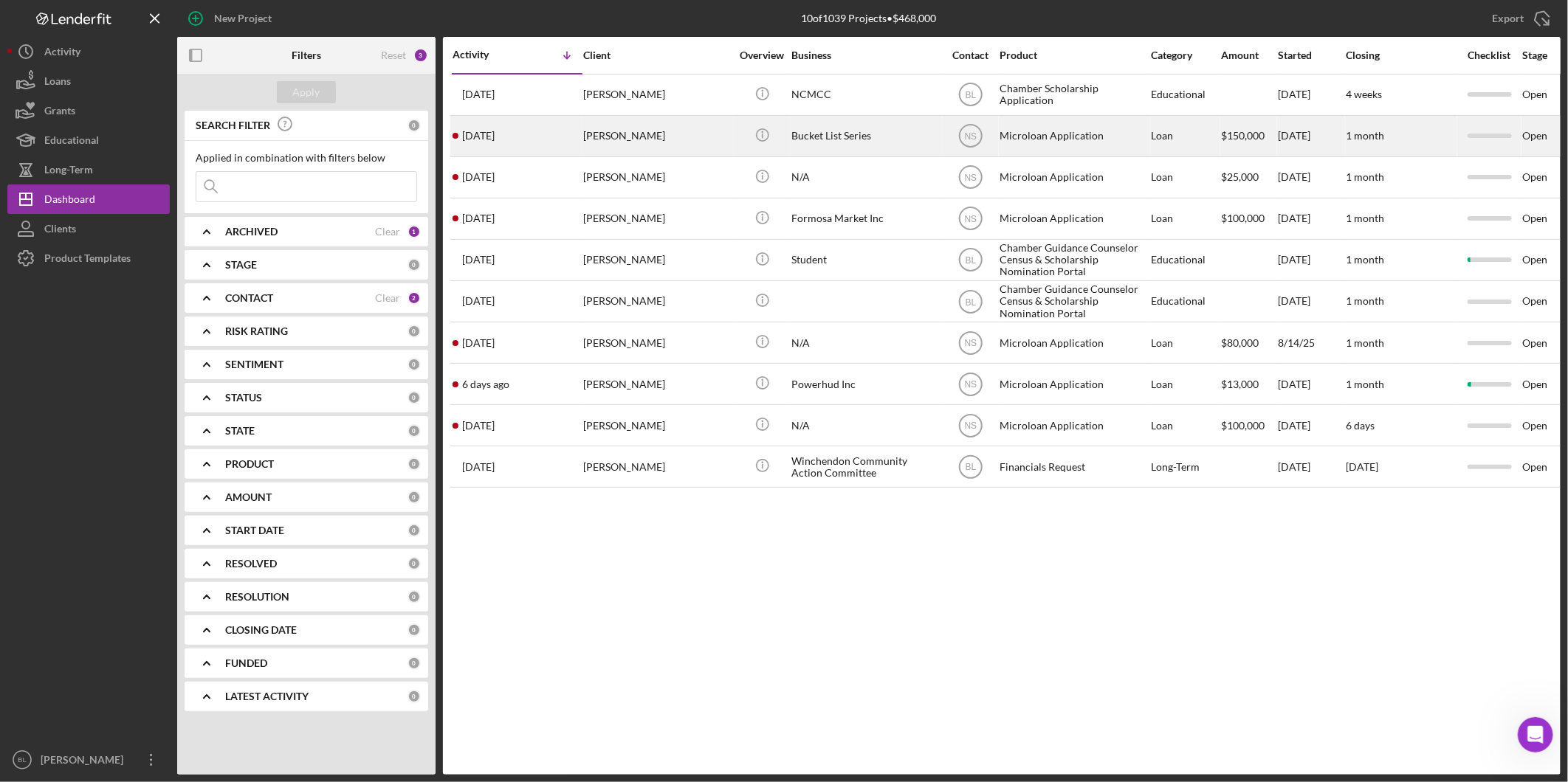
click at [895, 127] on div "Bucket List Series" at bounding box center [865, 136] width 147 height 39
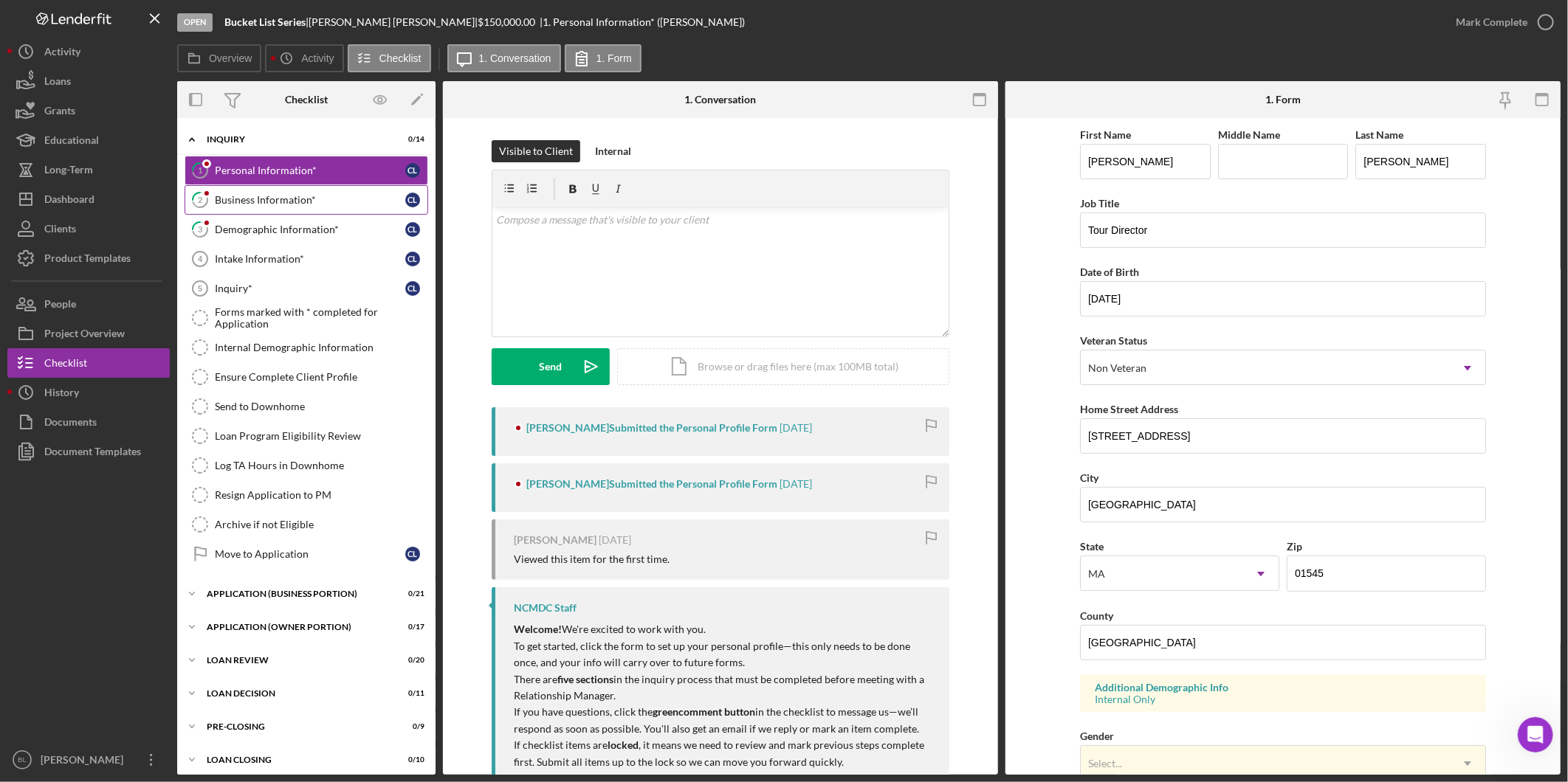
click at [239, 202] on div "Business Information*" at bounding box center [310, 200] width 190 height 12
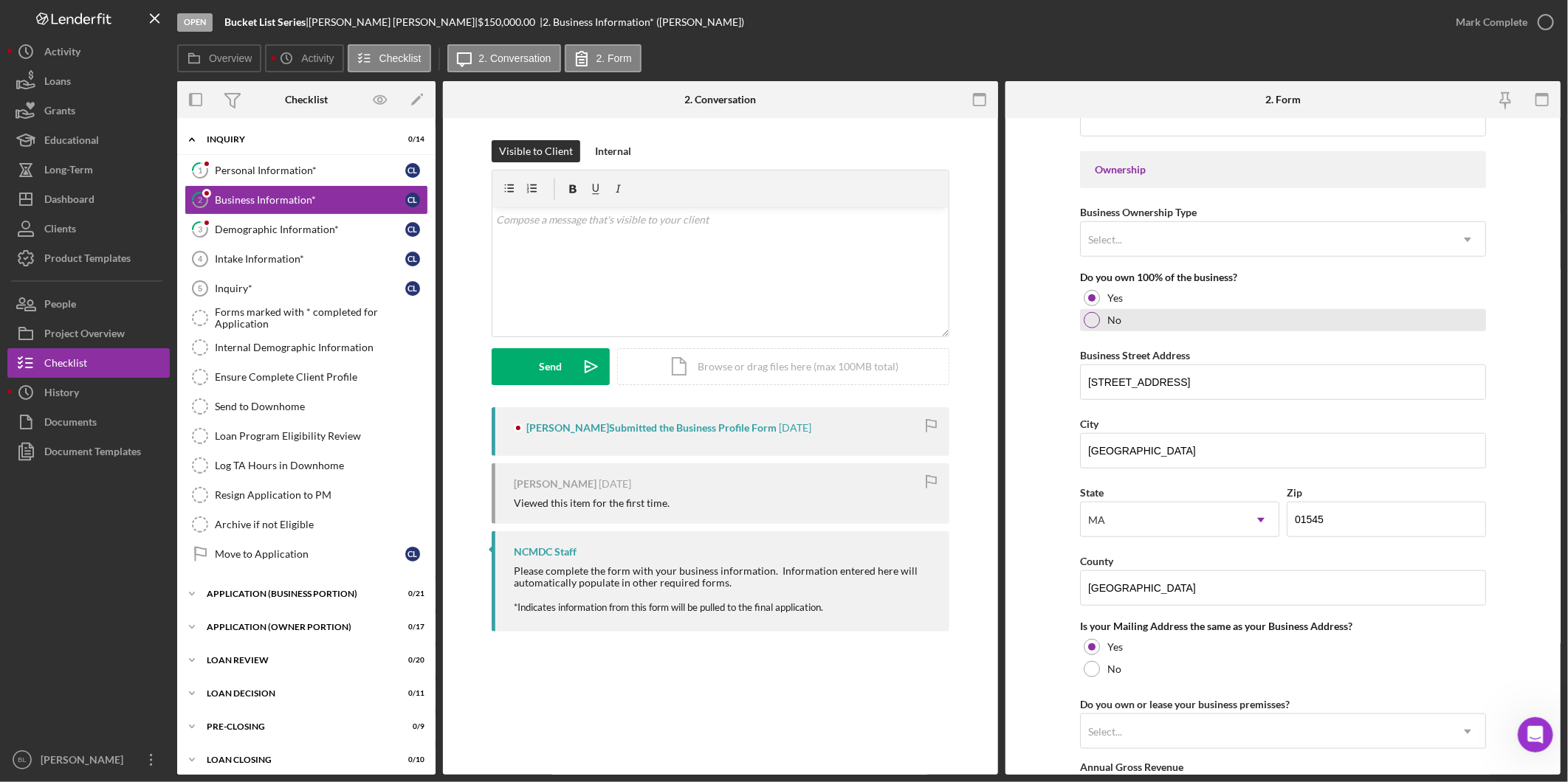
scroll to position [983, 0]
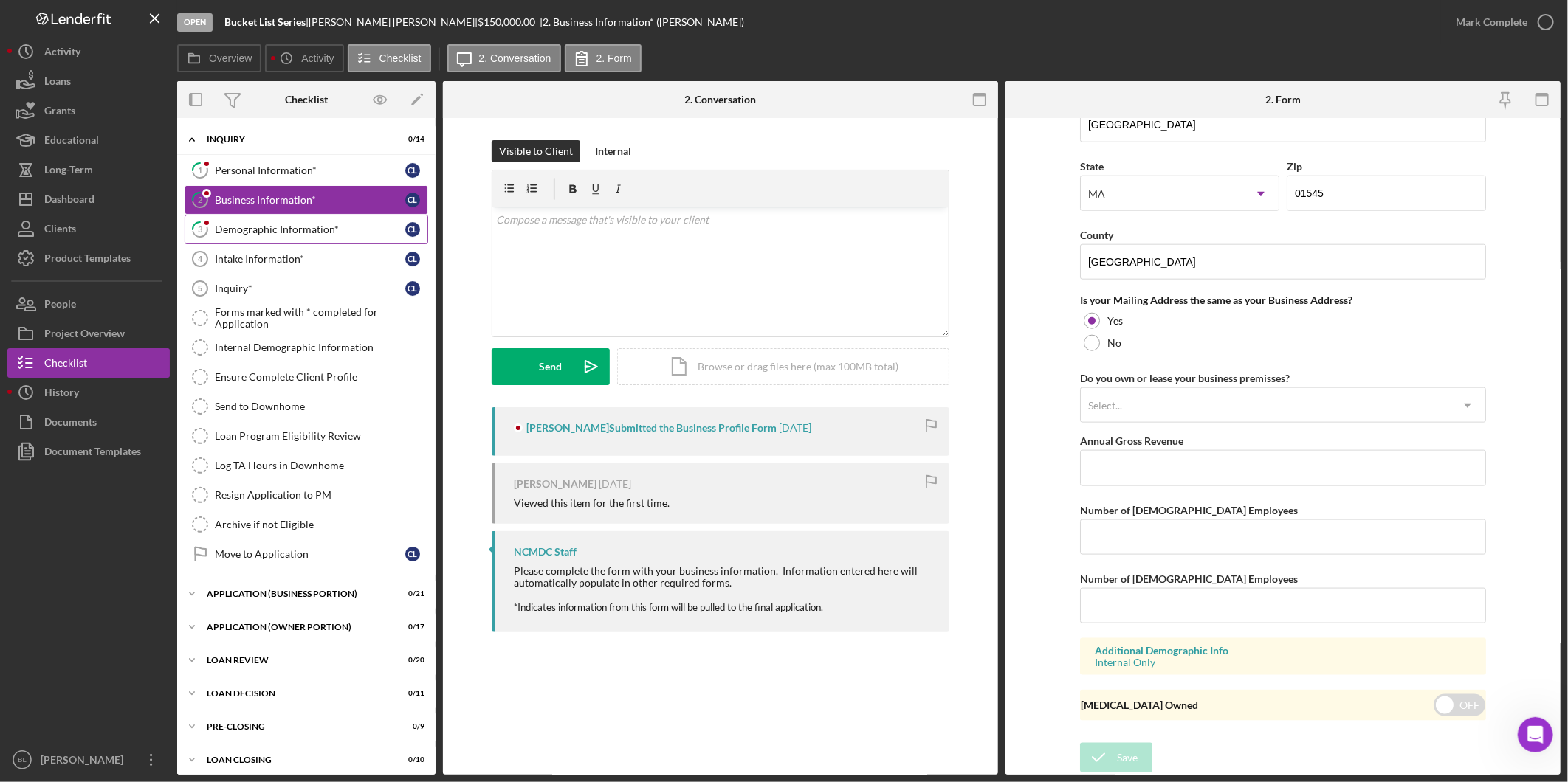
click at [288, 242] on link "3 Demographic Information* C L" at bounding box center [306, 230] width 243 height 30
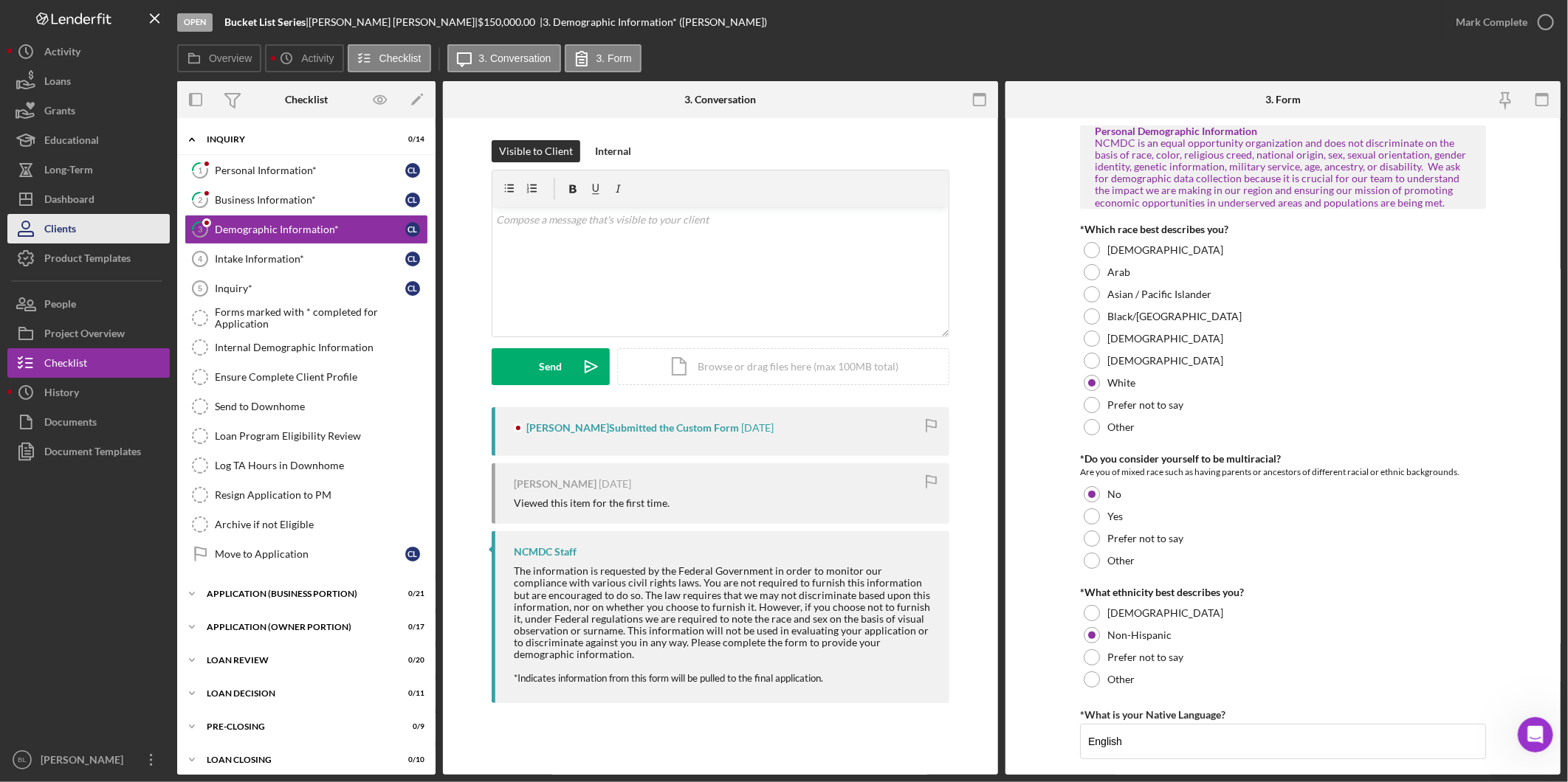
click at [108, 234] on button "Clients" at bounding box center [89, 229] width 163 height 30
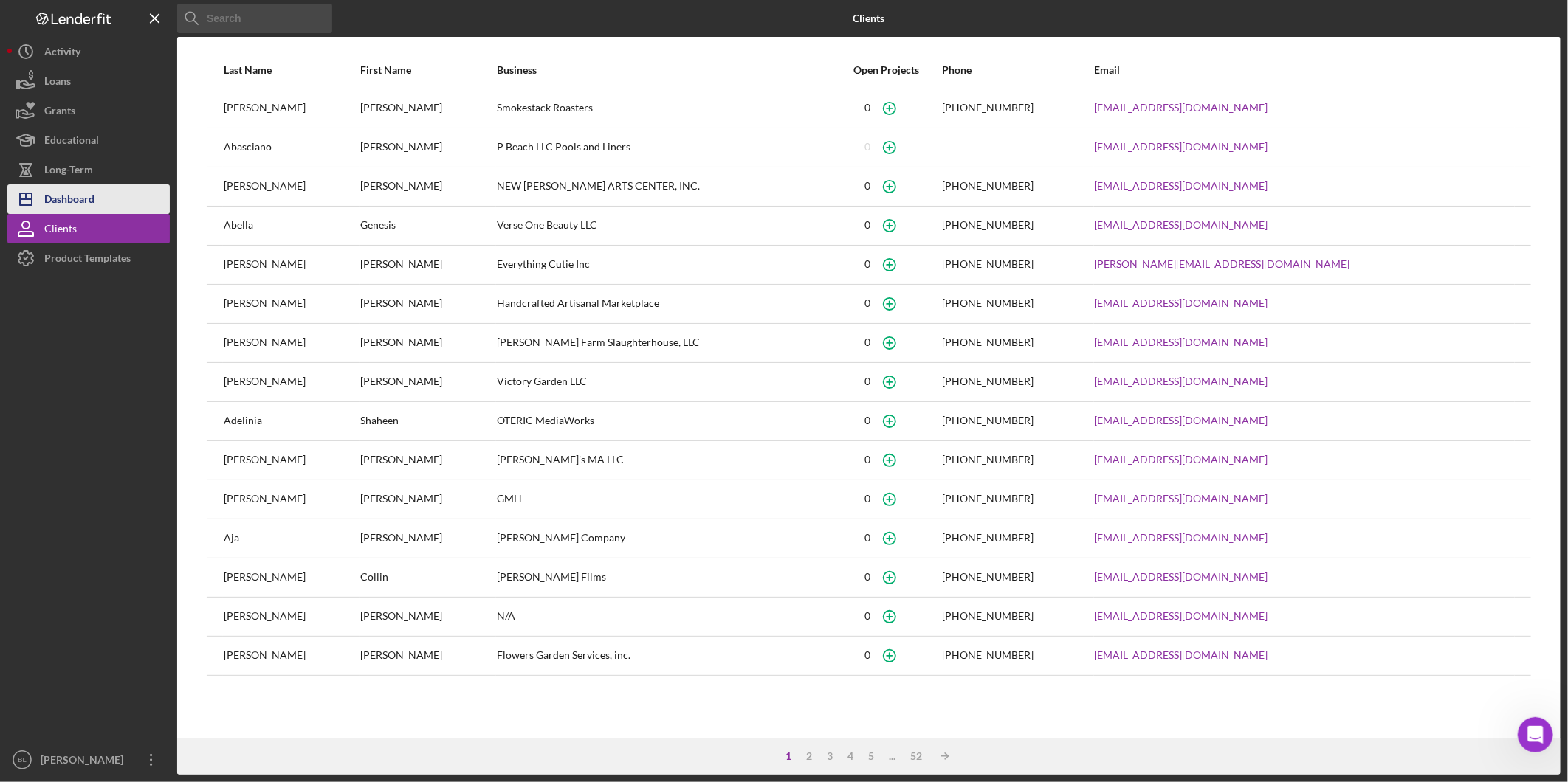
click at [77, 190] on div "Dashboard" at bounding box center [69, 201] width 50 height 33
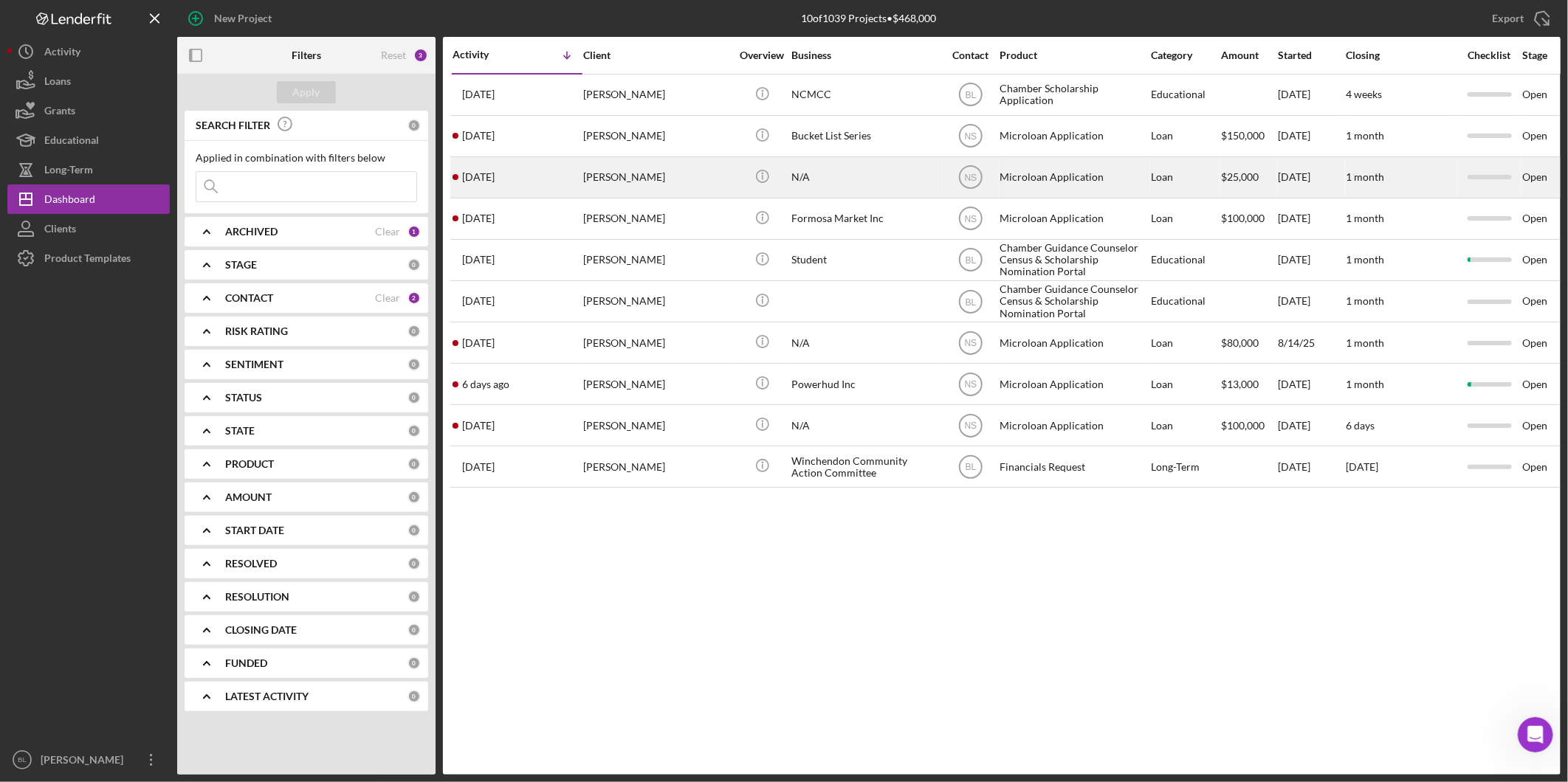
click at [675, 176] on div "[PERSON_NAME]" at bounding box center [657, 177] width 147 height 39
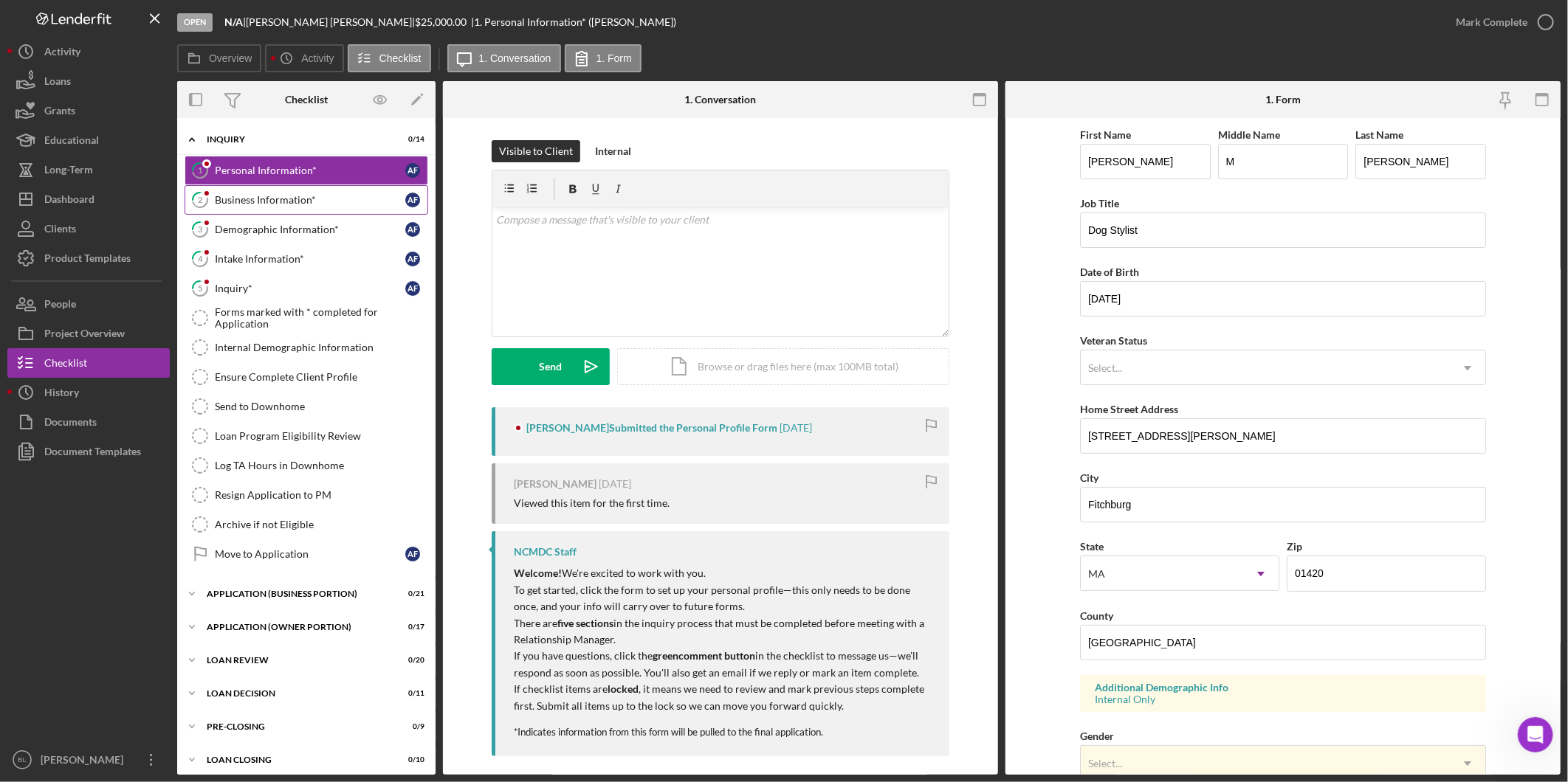
click at [308, 197] on div "Business Information*" at bounding box center [310, 200] width 190 height 12
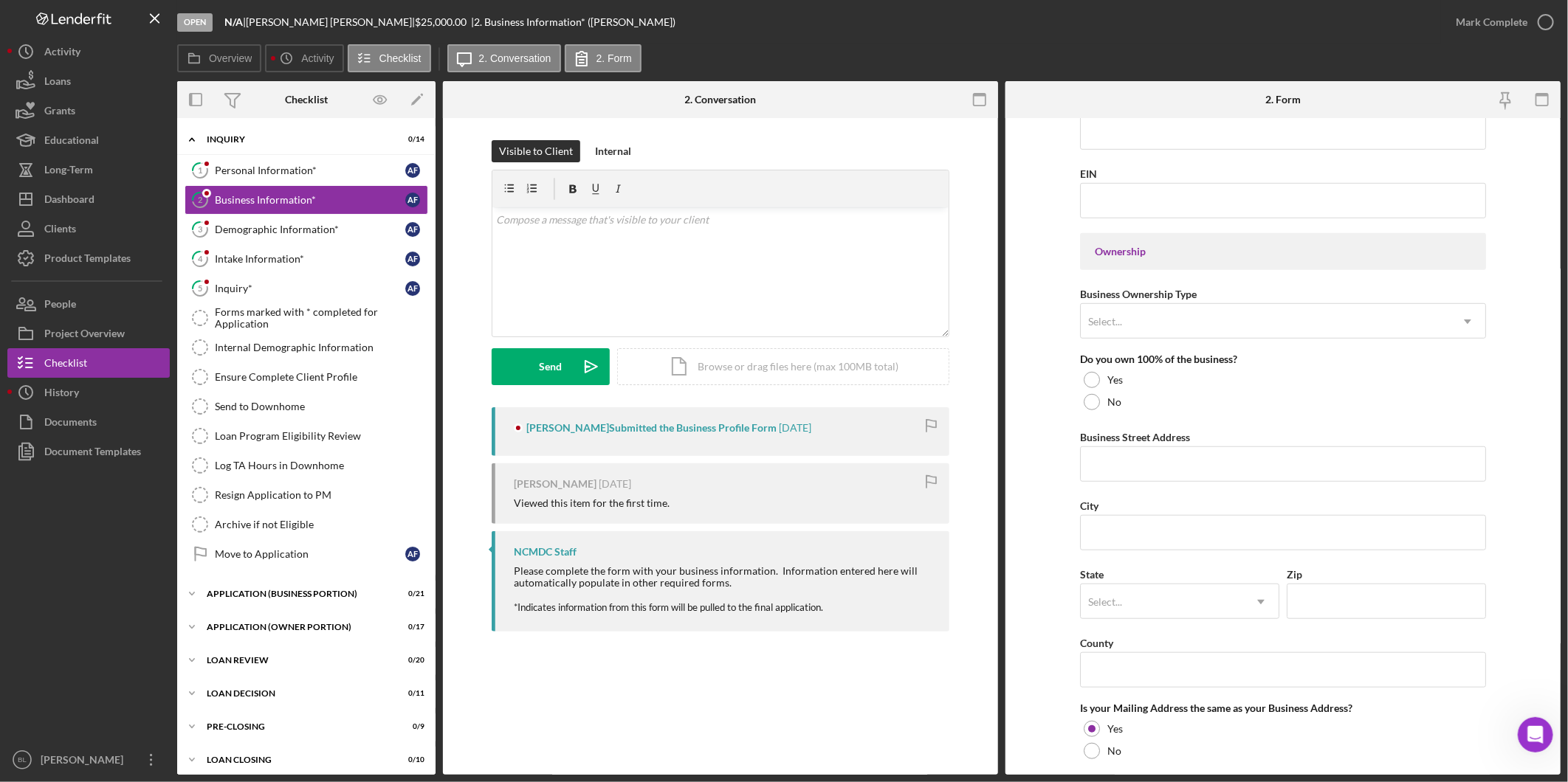
scroll to position [246, 0]
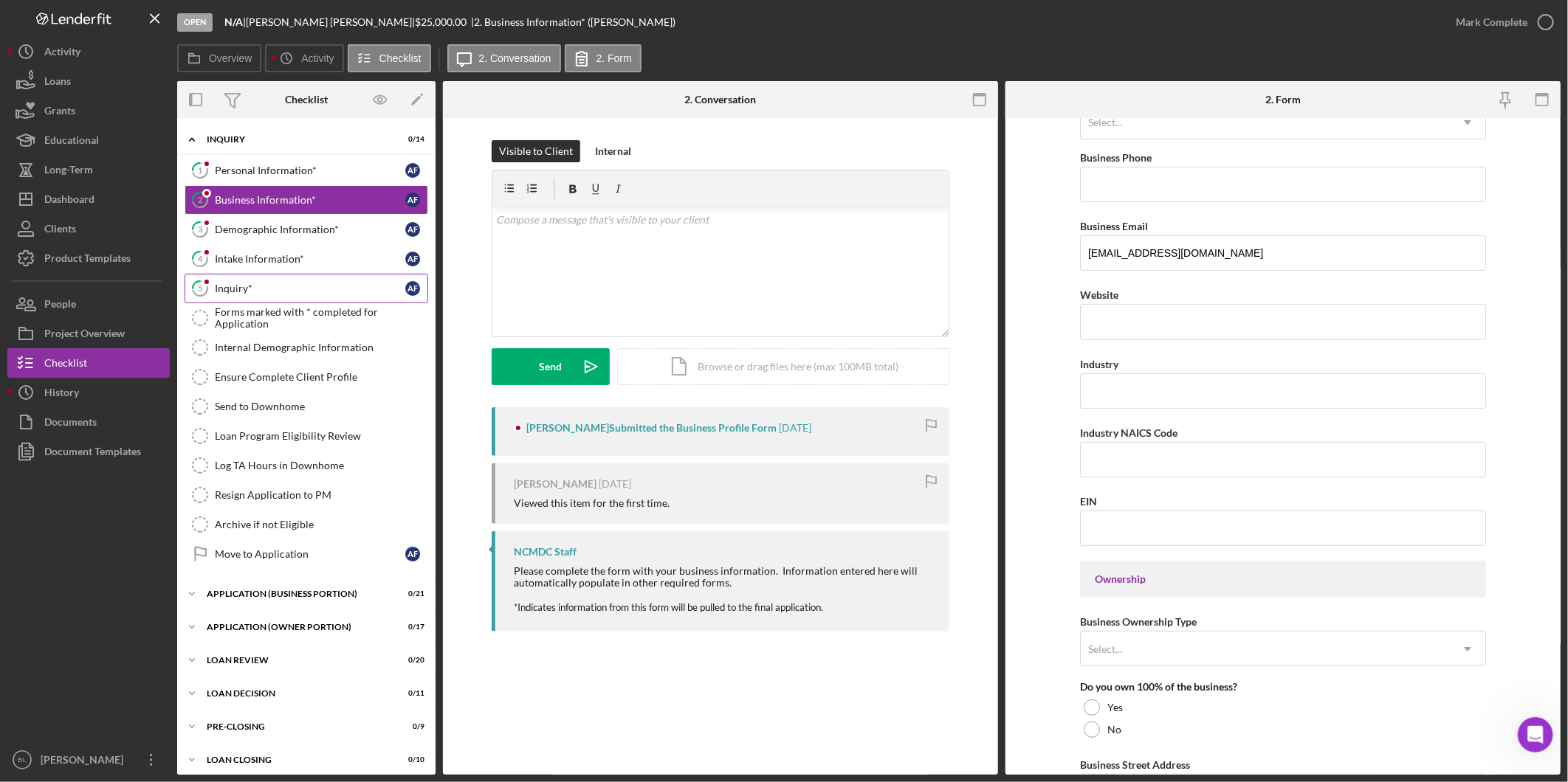
click at [301, 283] on div "Inquiry*" at bounding box center [310, 288] width 190 height 12
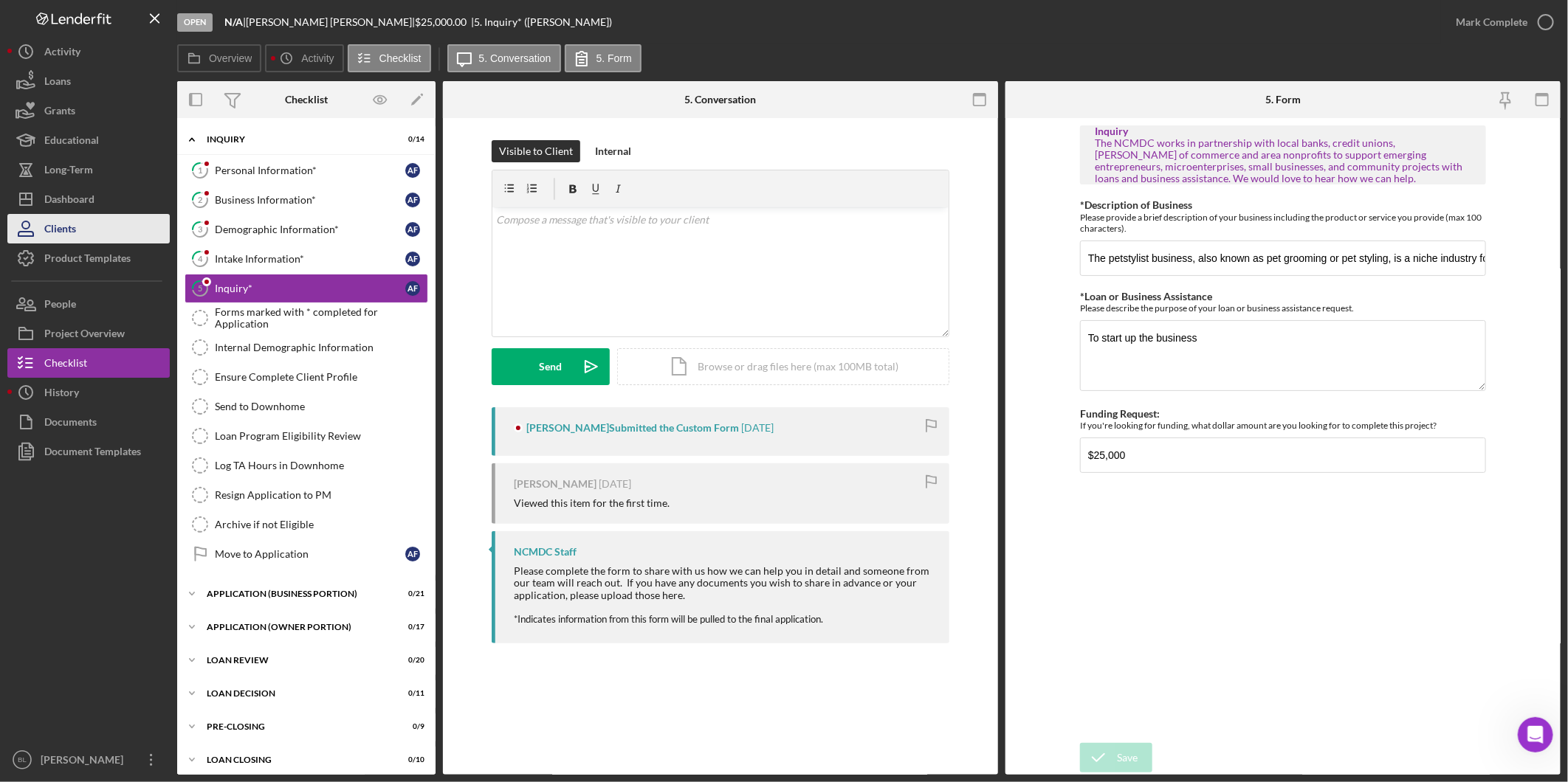
click at [101, 237] on button "Clients" at bounding box center [89, 229] width 163 height 30
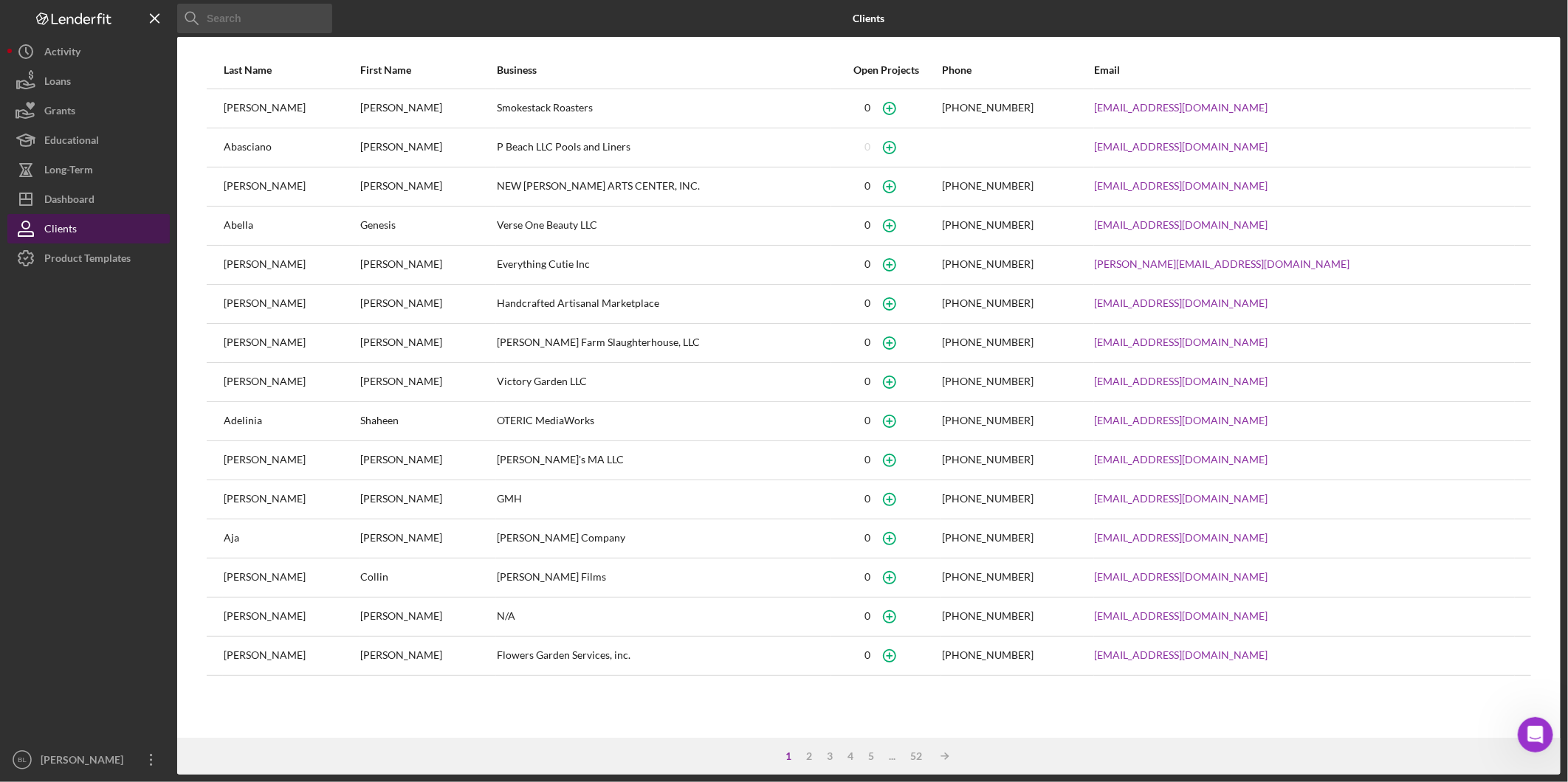
click at [79, 215] on button "Clients" at bounding box center [89, 229] width 163 height 30
click at [78, 202] on div "Dashboard" at bounding box center [69, 201] width 50 height 33
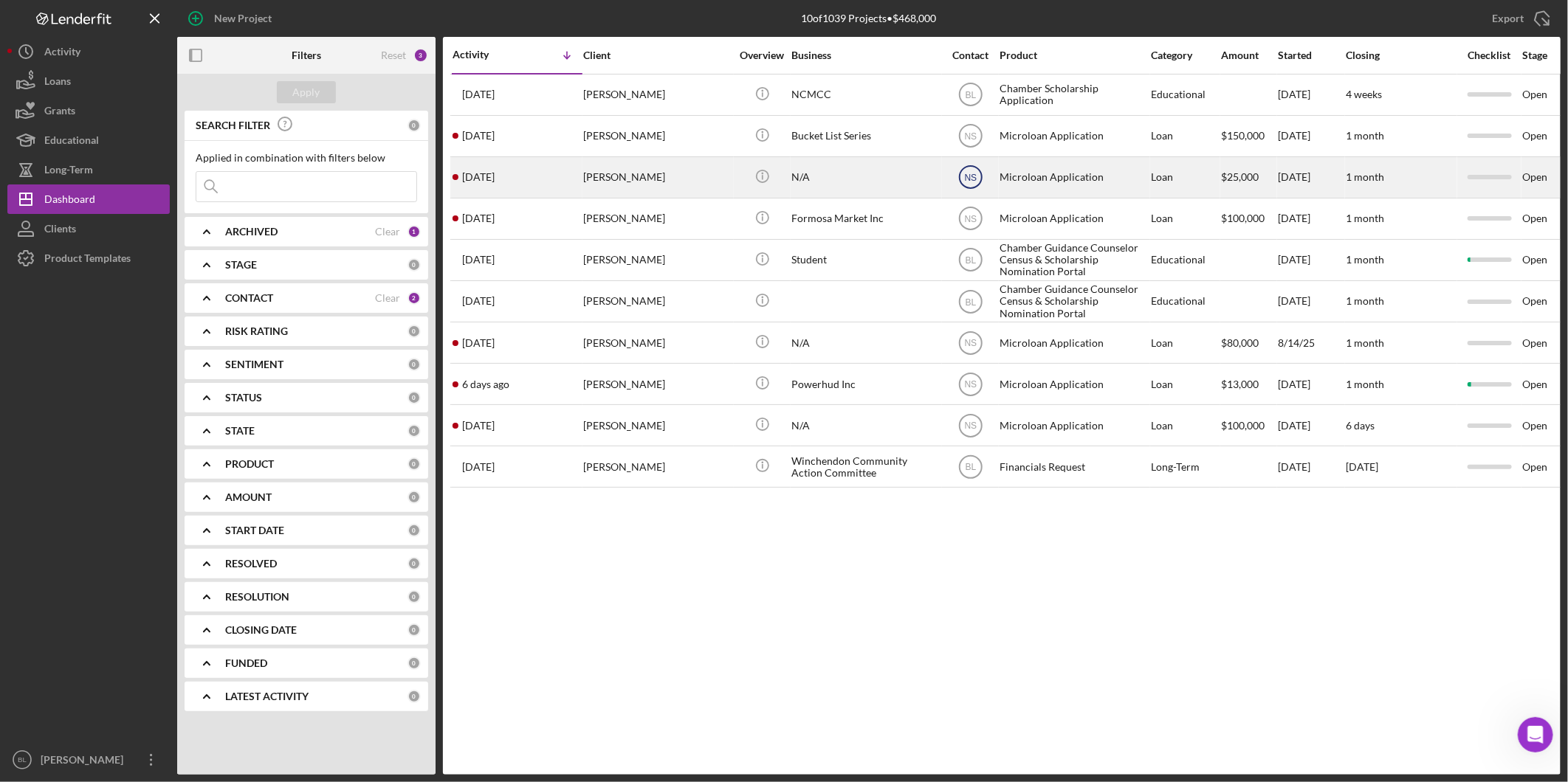
click at [969, 101] on text "NS" at bounding box center [970, 95] width 11 height 10
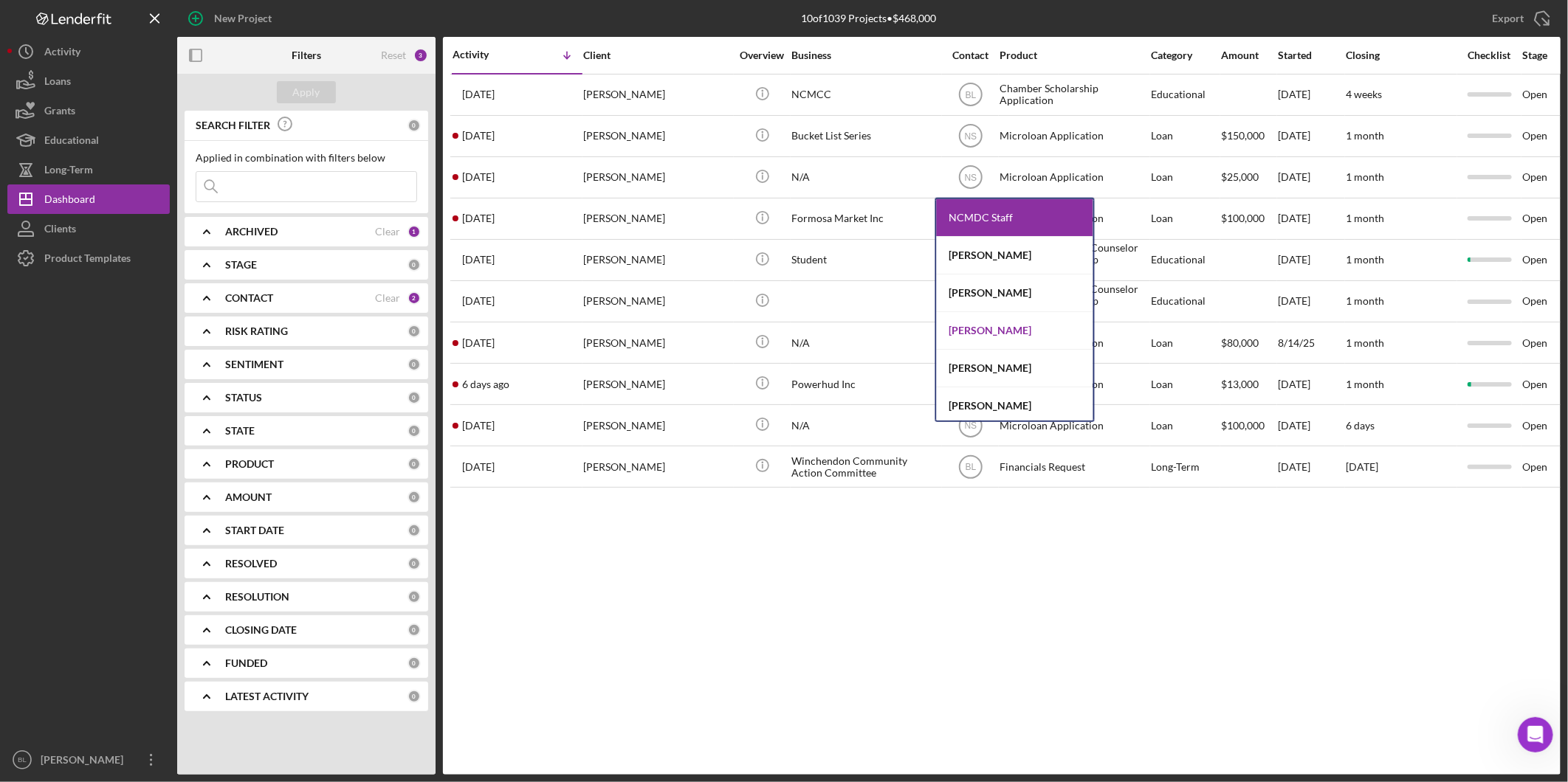
click at [1041, 329] on div "[PERSON_NAME]" at bounding box center [1014, 330] width 156 height 38
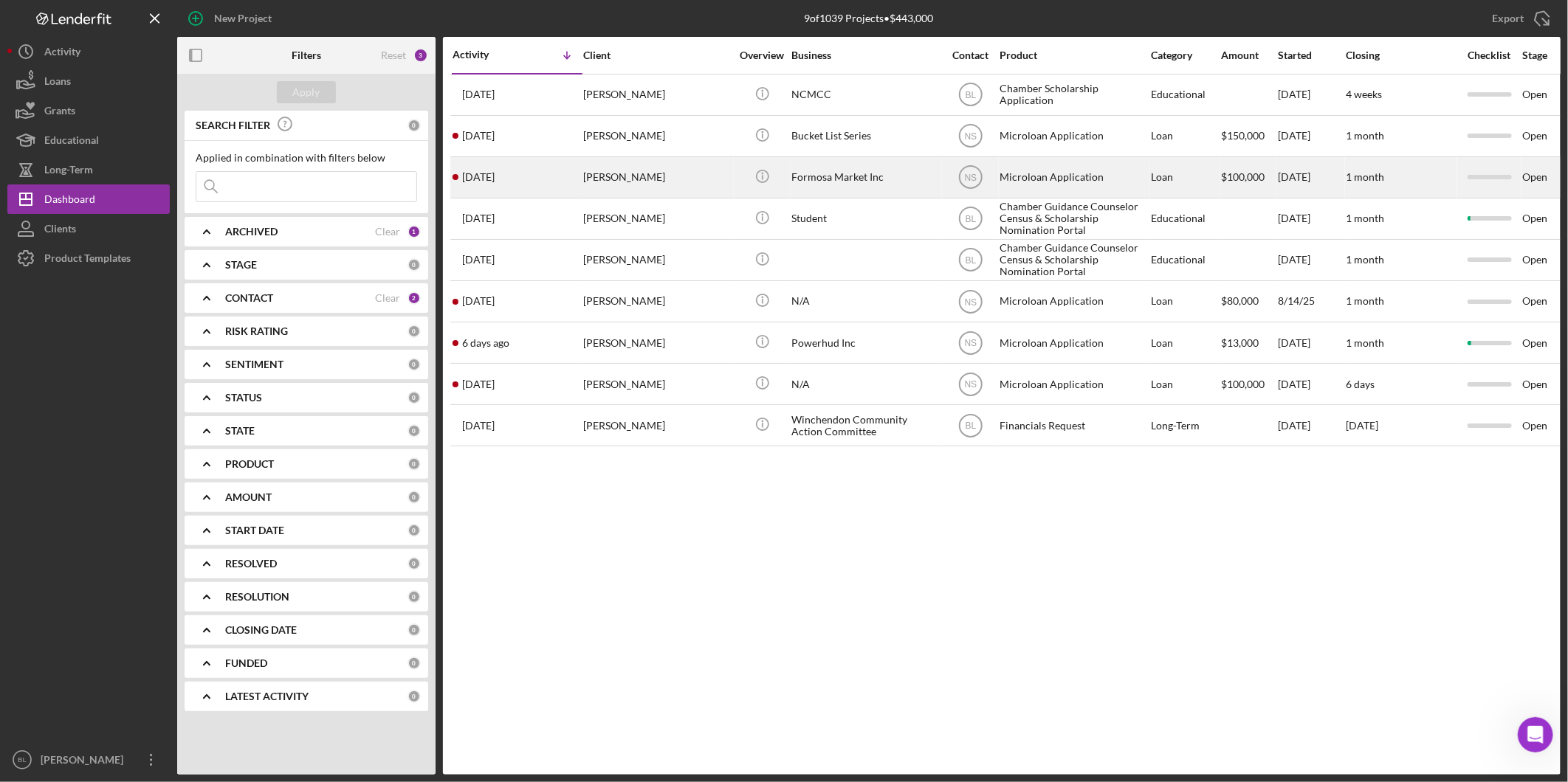
click at [666, 175] on div "[PERSON_NAME]" at bounding box center [657, 177] width 147 height 39
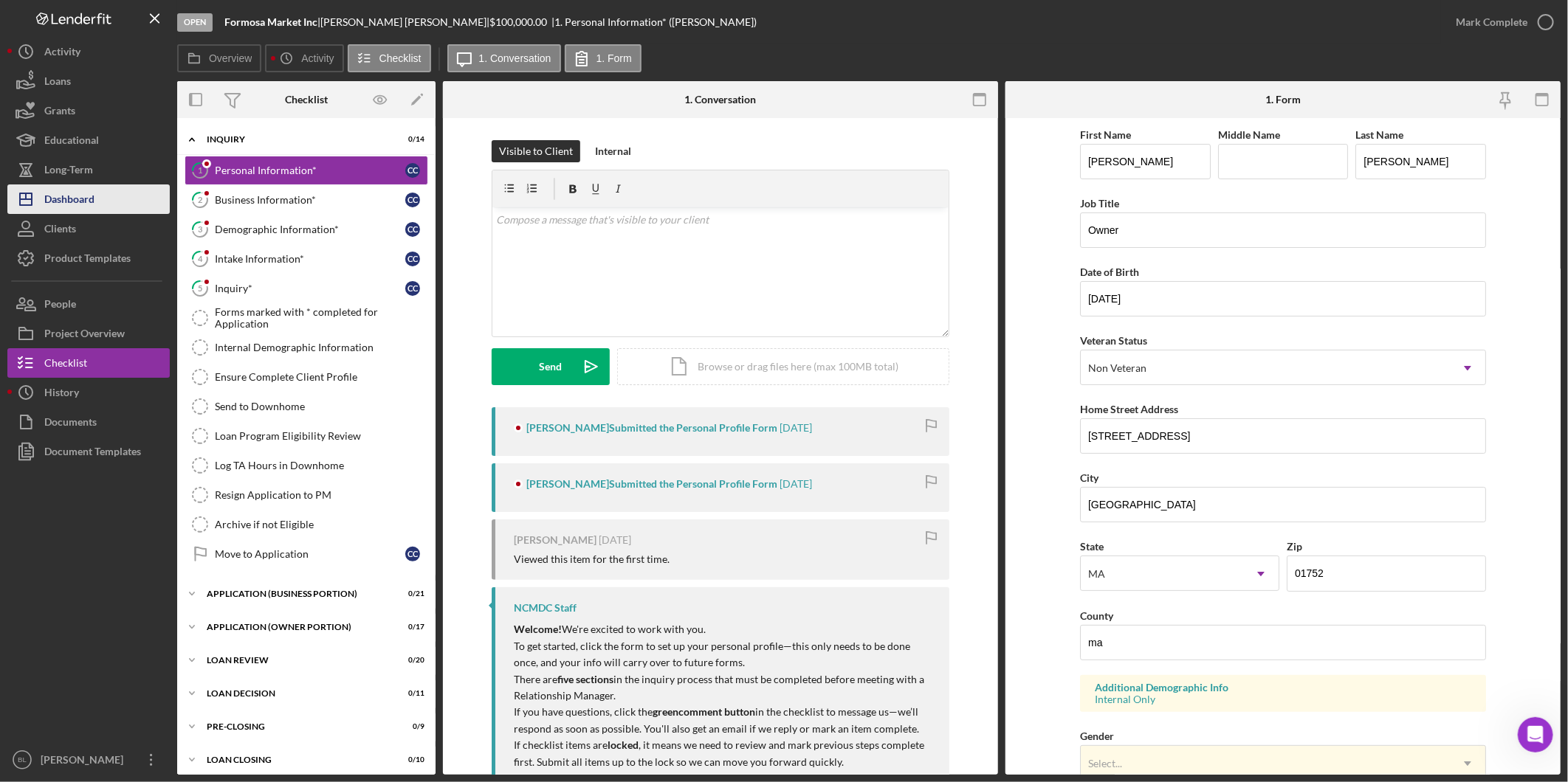
click at [85, 196] on div "Dashboard" at bounding box center [69, 201] width 50 height 33
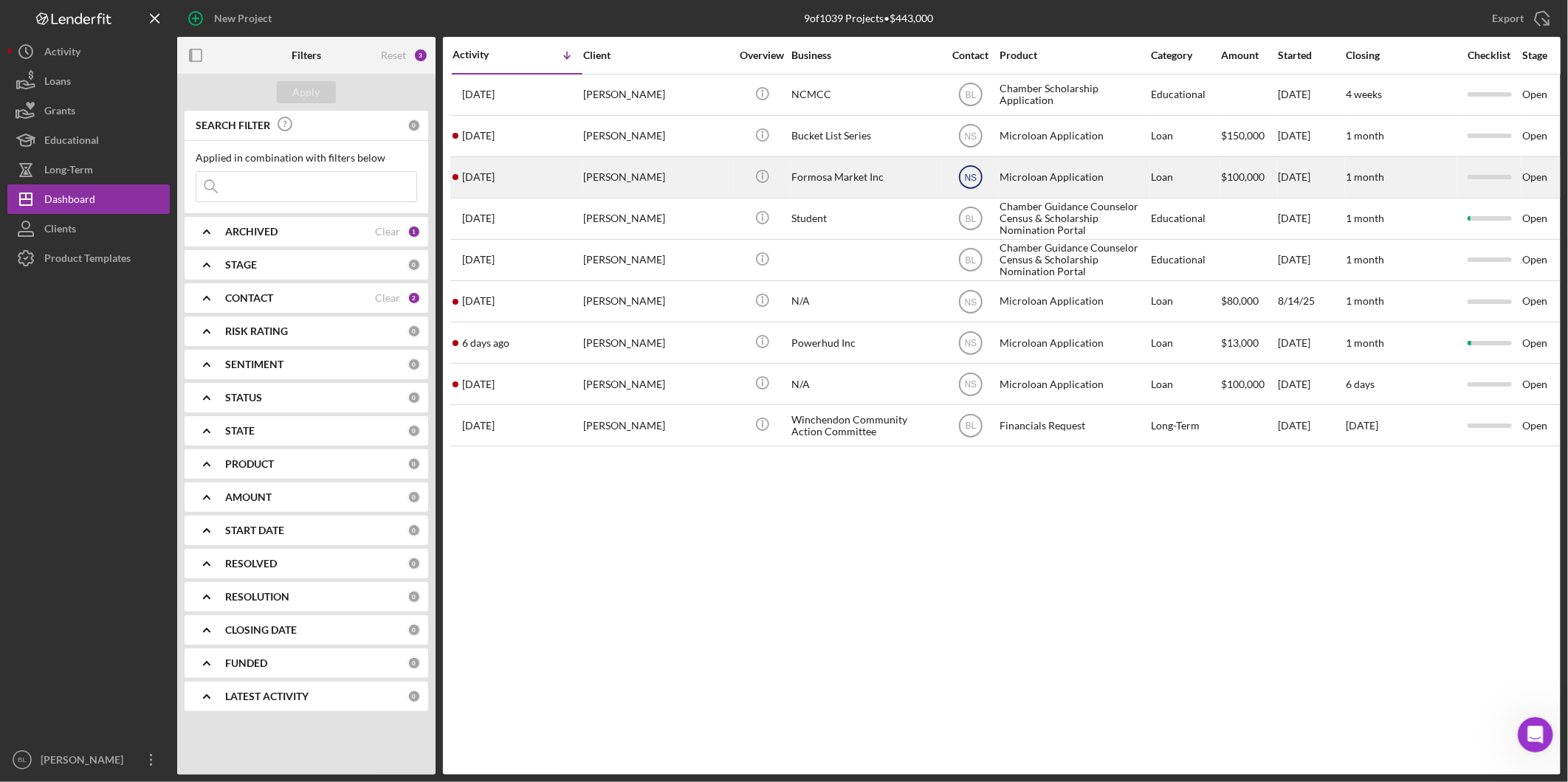
click at [971, 101] on text "NS" at bounding box center [970, 95] width 11 height 10
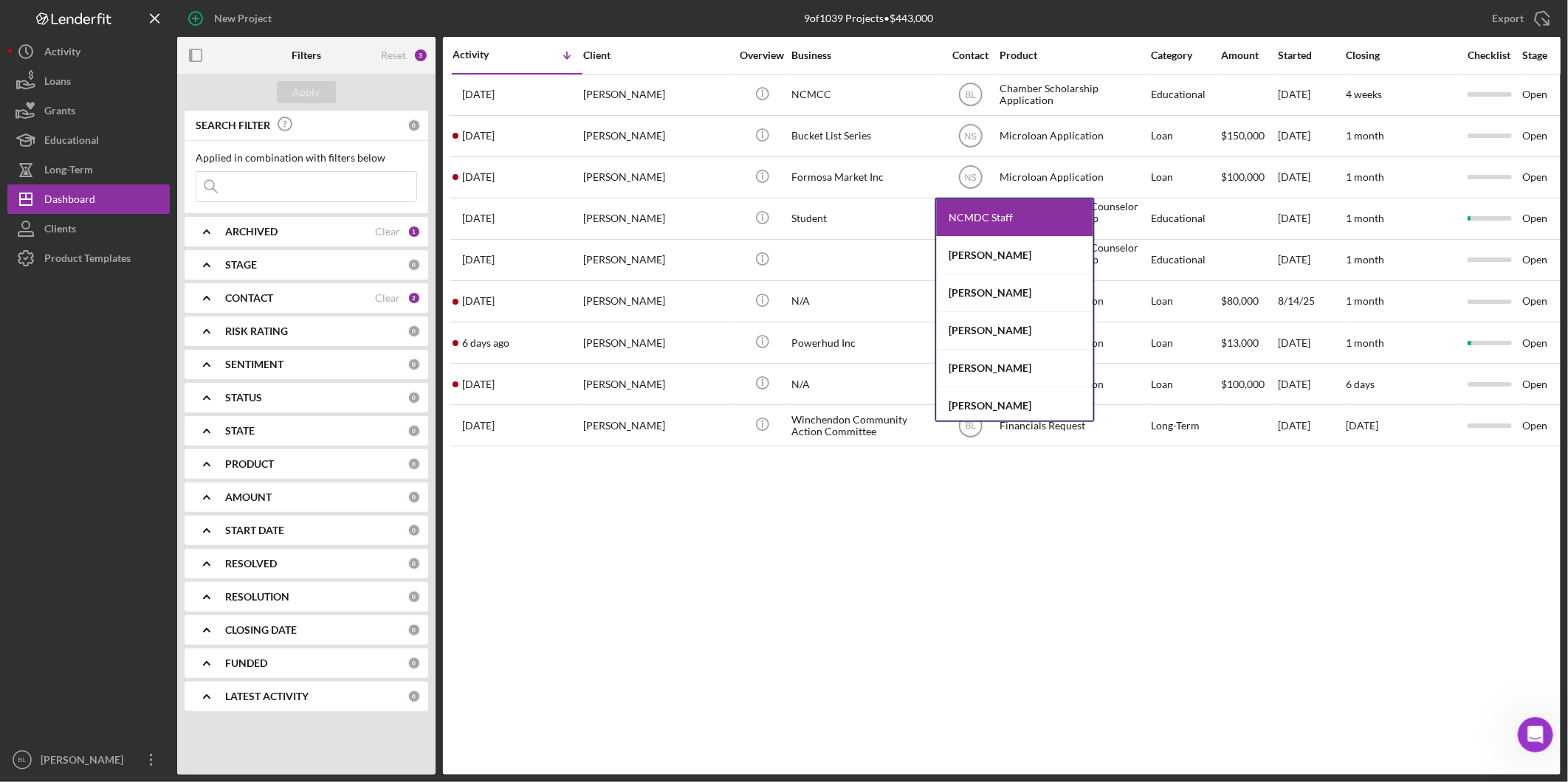
scroll to position [41, 0]
click at [982, 290] on div "[PERSON_NAME]" at bounding box center [1014, 289] width 156 height 38
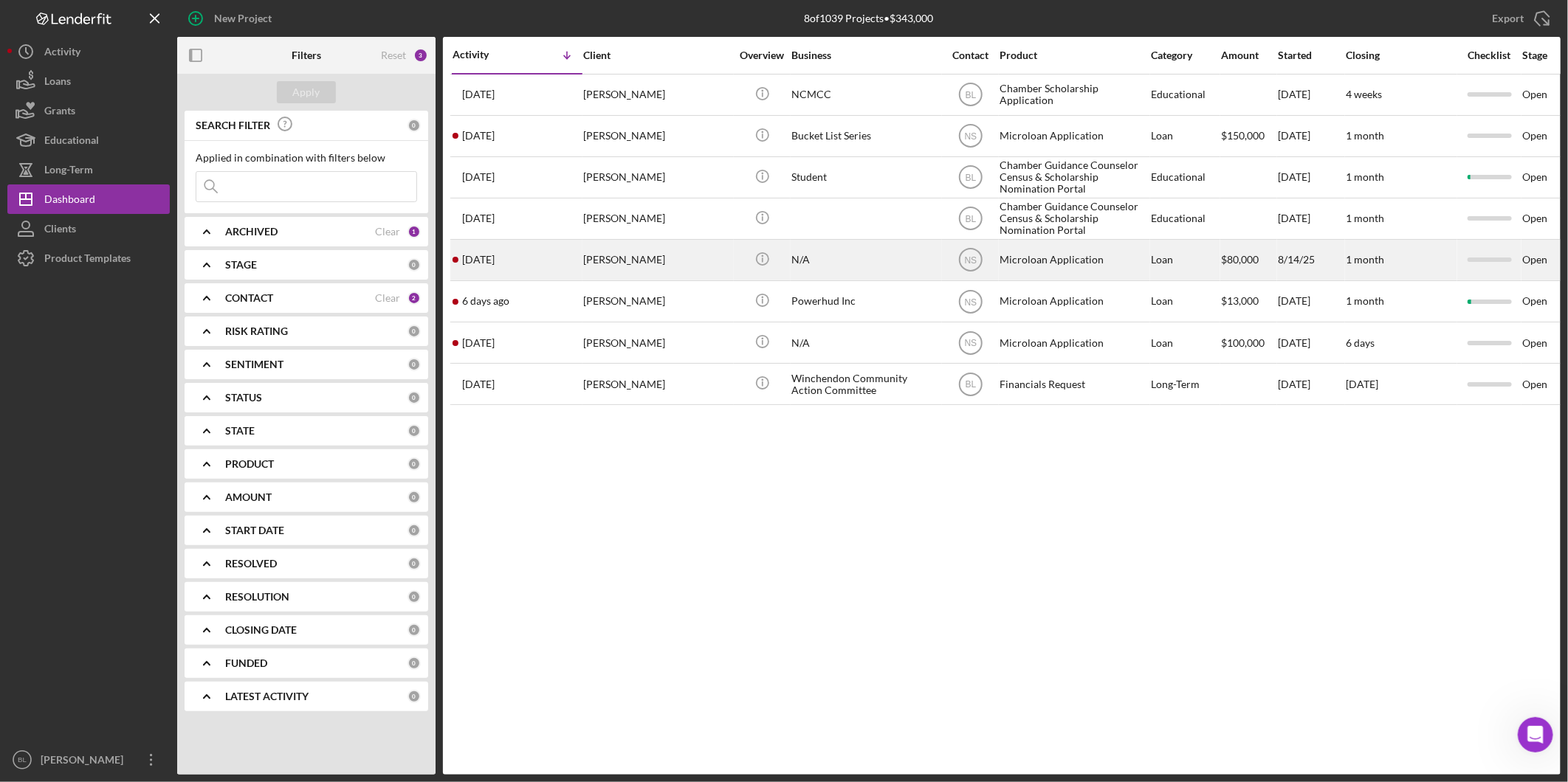
click at [478, 273] on div "[DATE] [PERSON_NAME]" at bounding box center [517, 260] width 129 height 39
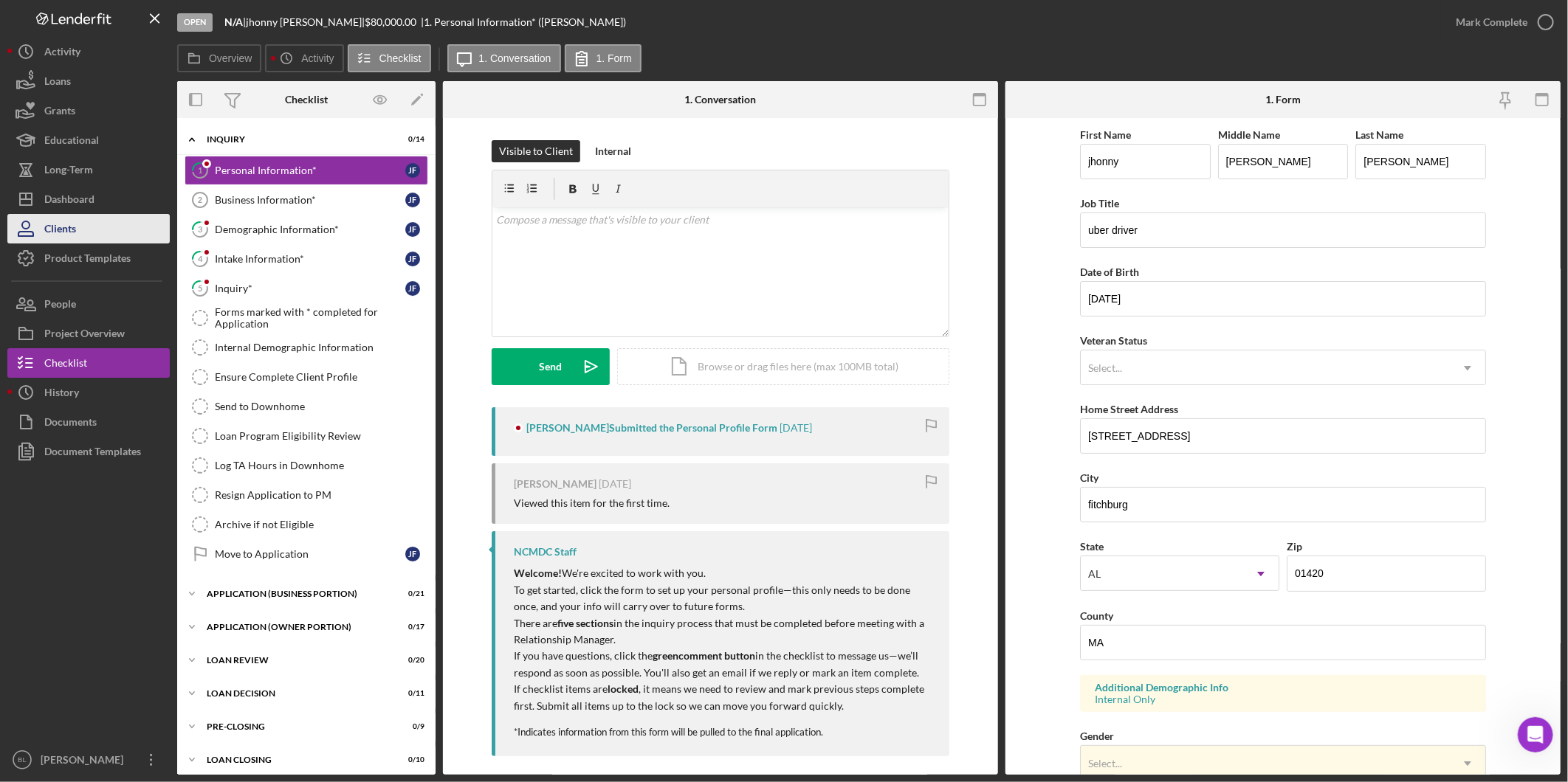
click at [97, 239] on button "Clients" at bounding box center [89, 229] width 163 height 30
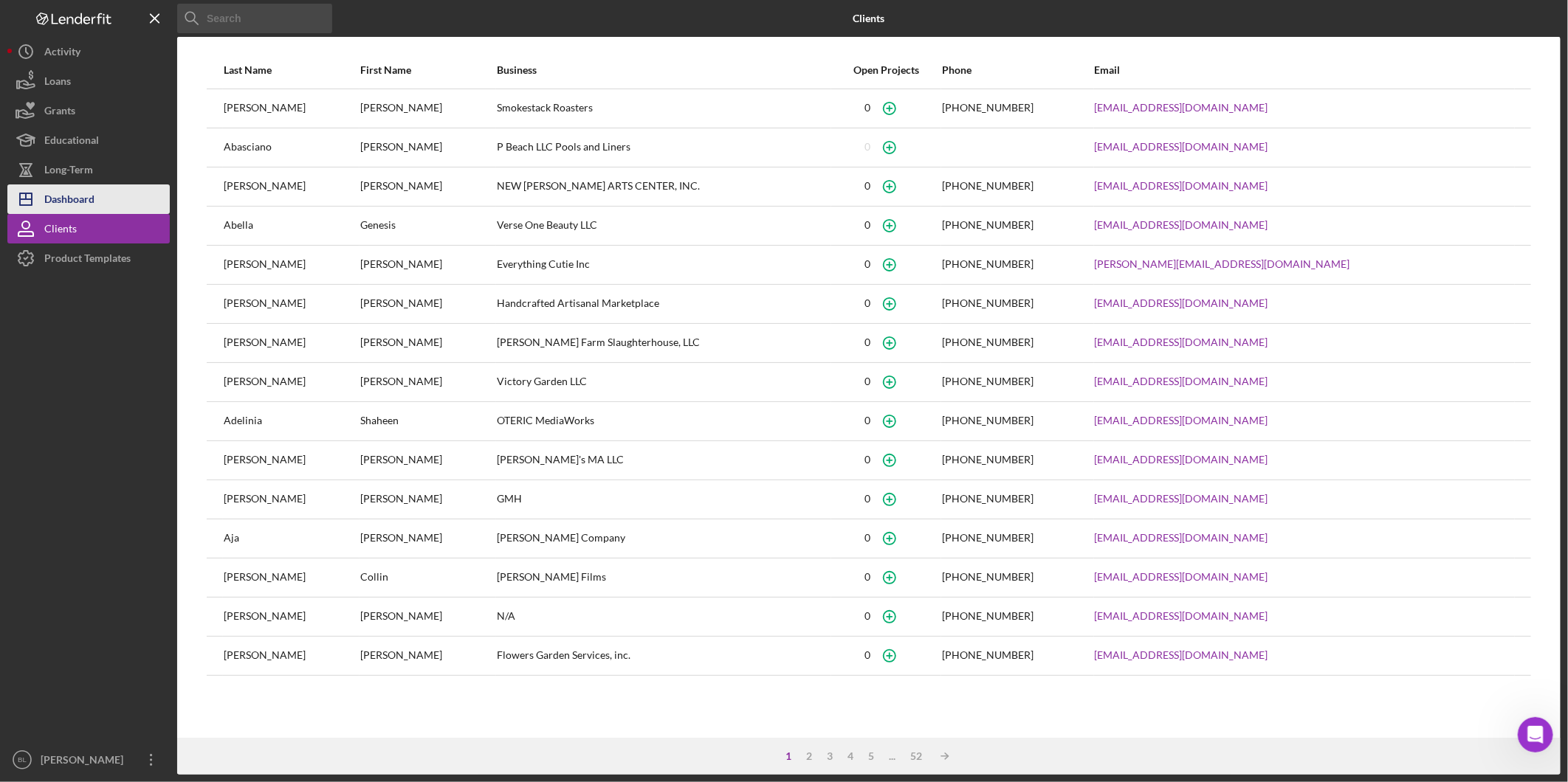
click at [99, 197] on button "Icon/Dashboard Dashboard" at bounding box center [89, 199] width 163 height 30
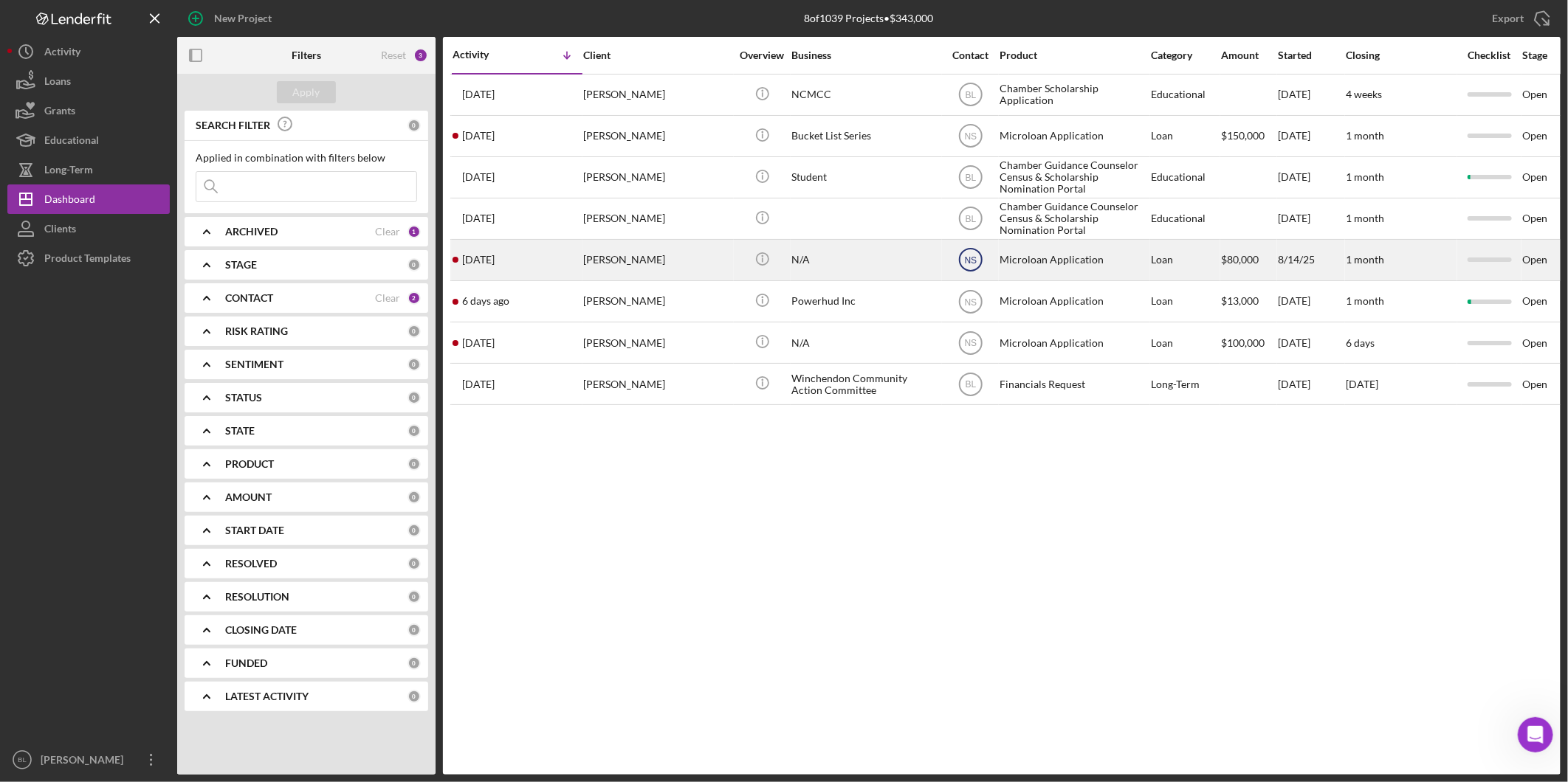
click at [975, 101] on text "NS" at bounding box center [970, 95] width 11 height 10
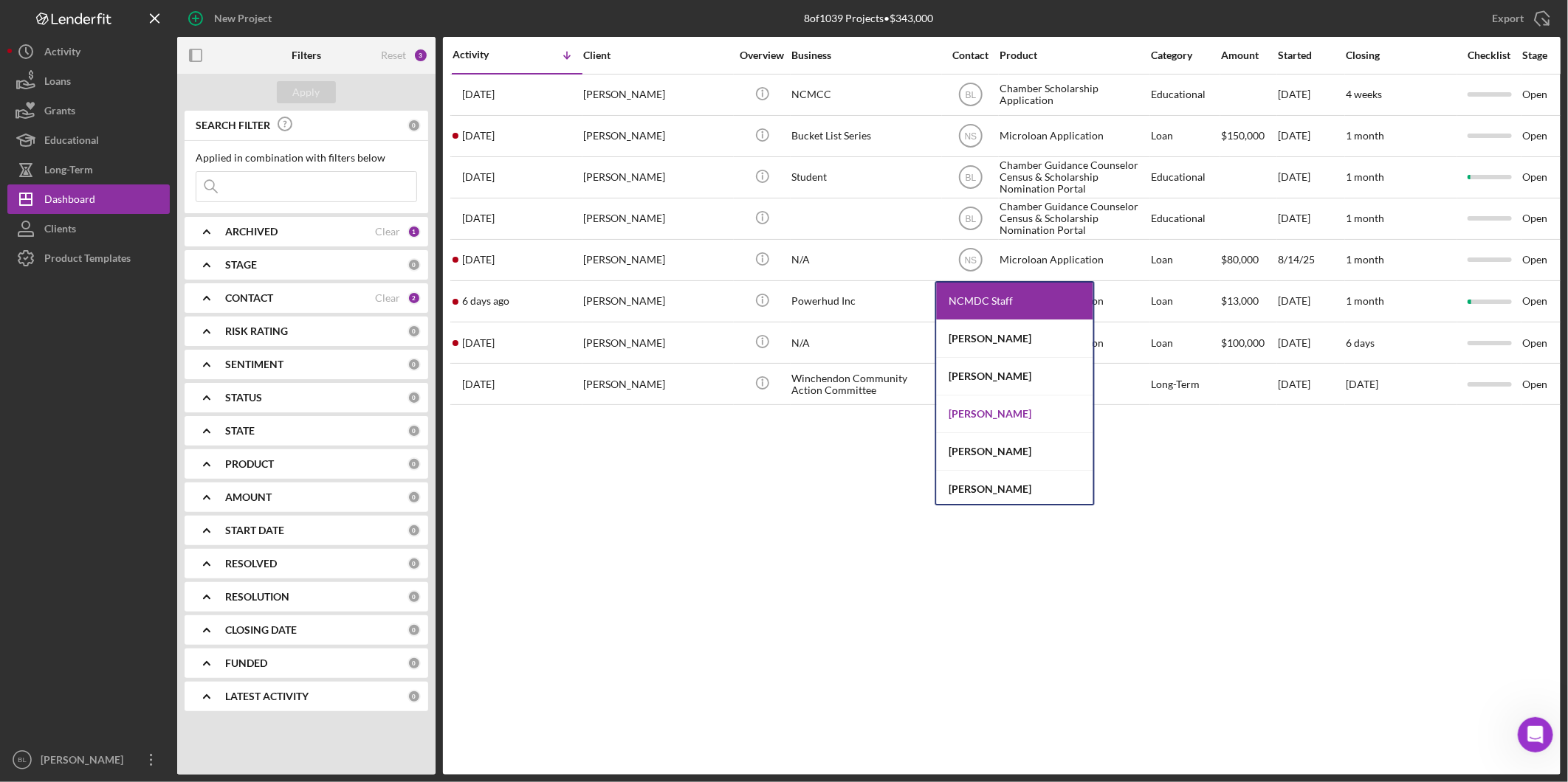
scroll to position [41, 0]
click at [1039, 370] on div "[PERSON_NAME]" at bounding box center [1014, 373] width 156 height 38
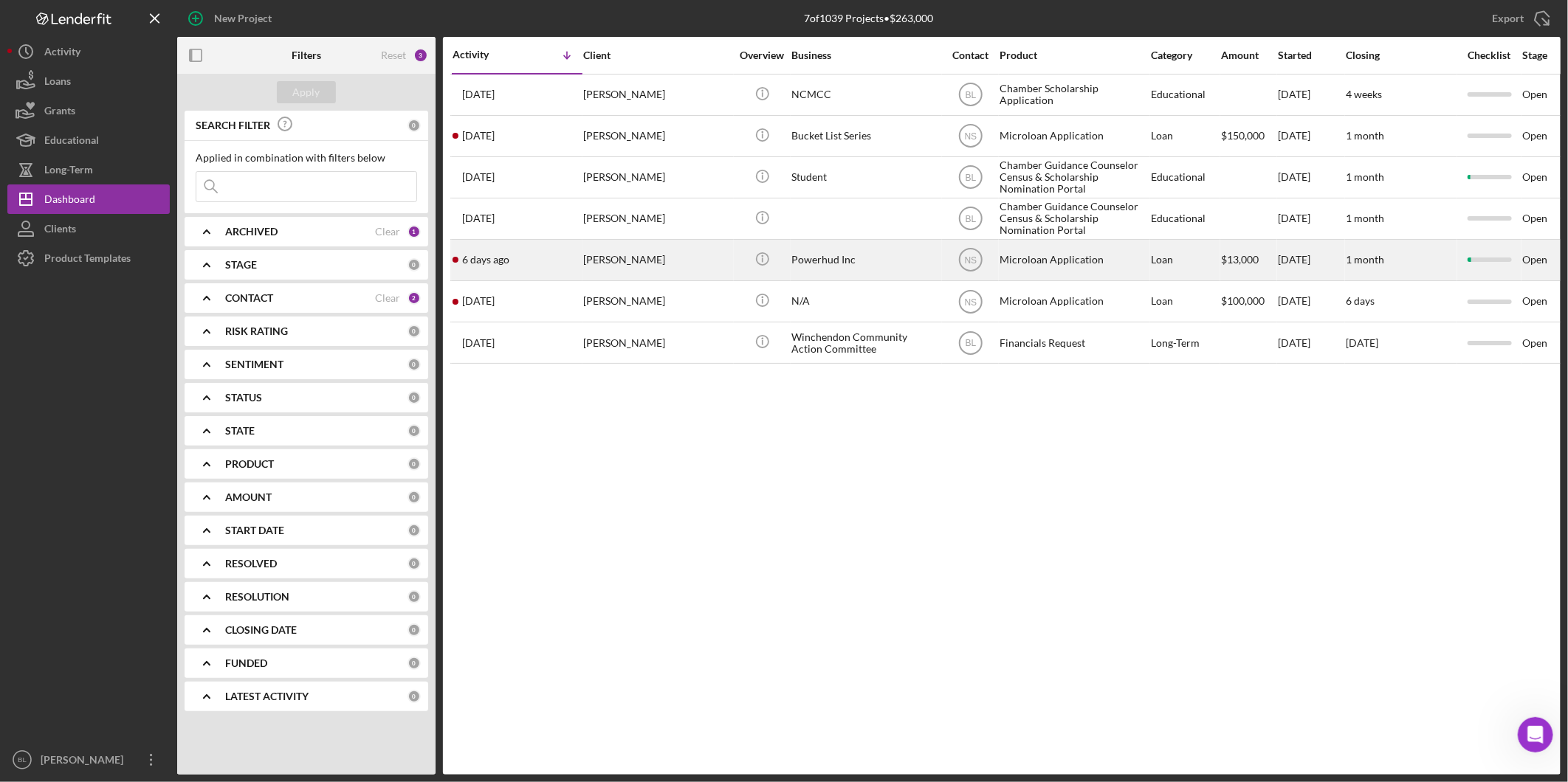
click at [728, 261] on div "[PERSON_NAME]" at bounding box center [657, 260] width 147 height 39
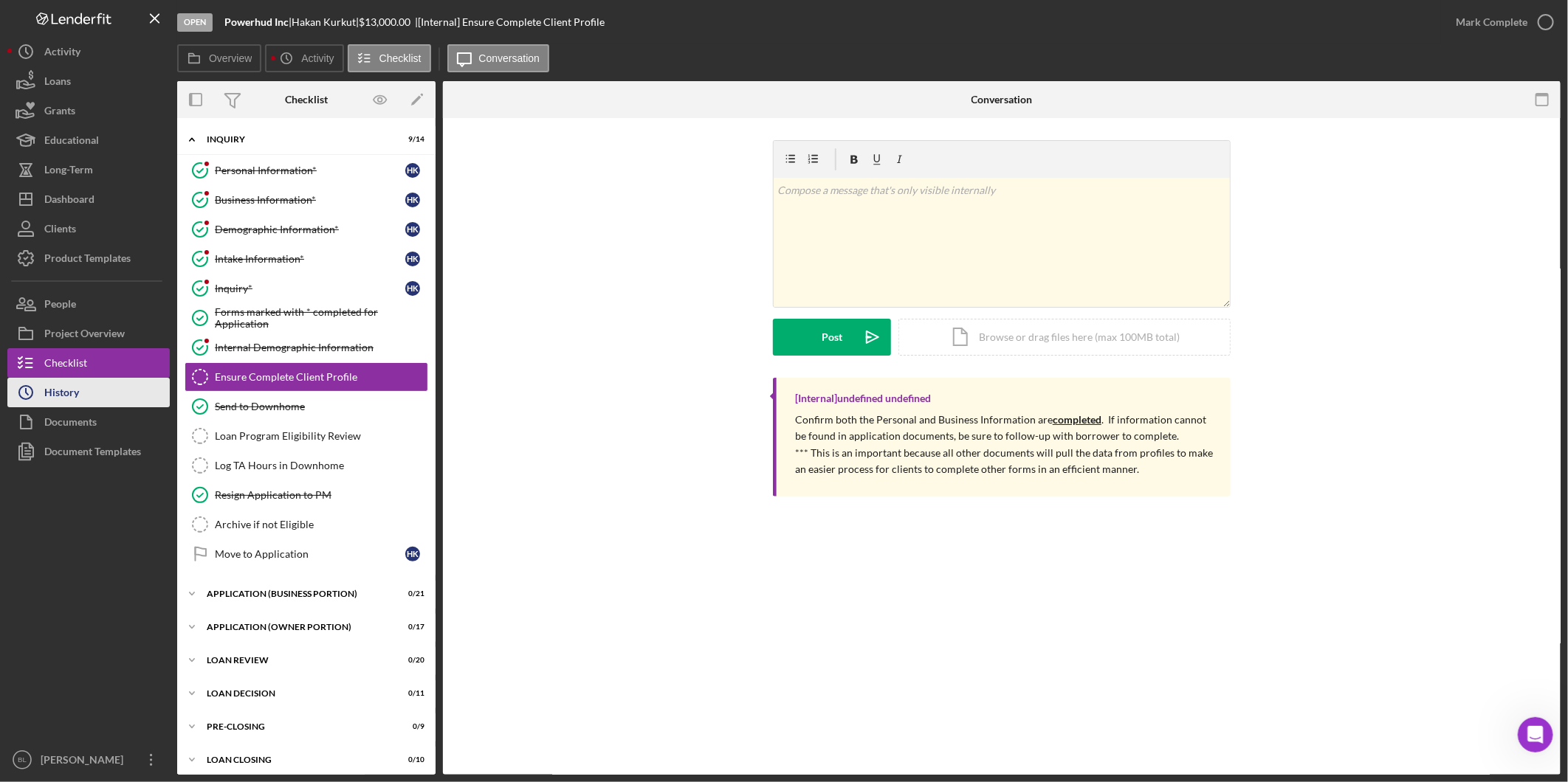
click at [77, 395] on div "History" at bounding box center [61, 394] width 35 height 33
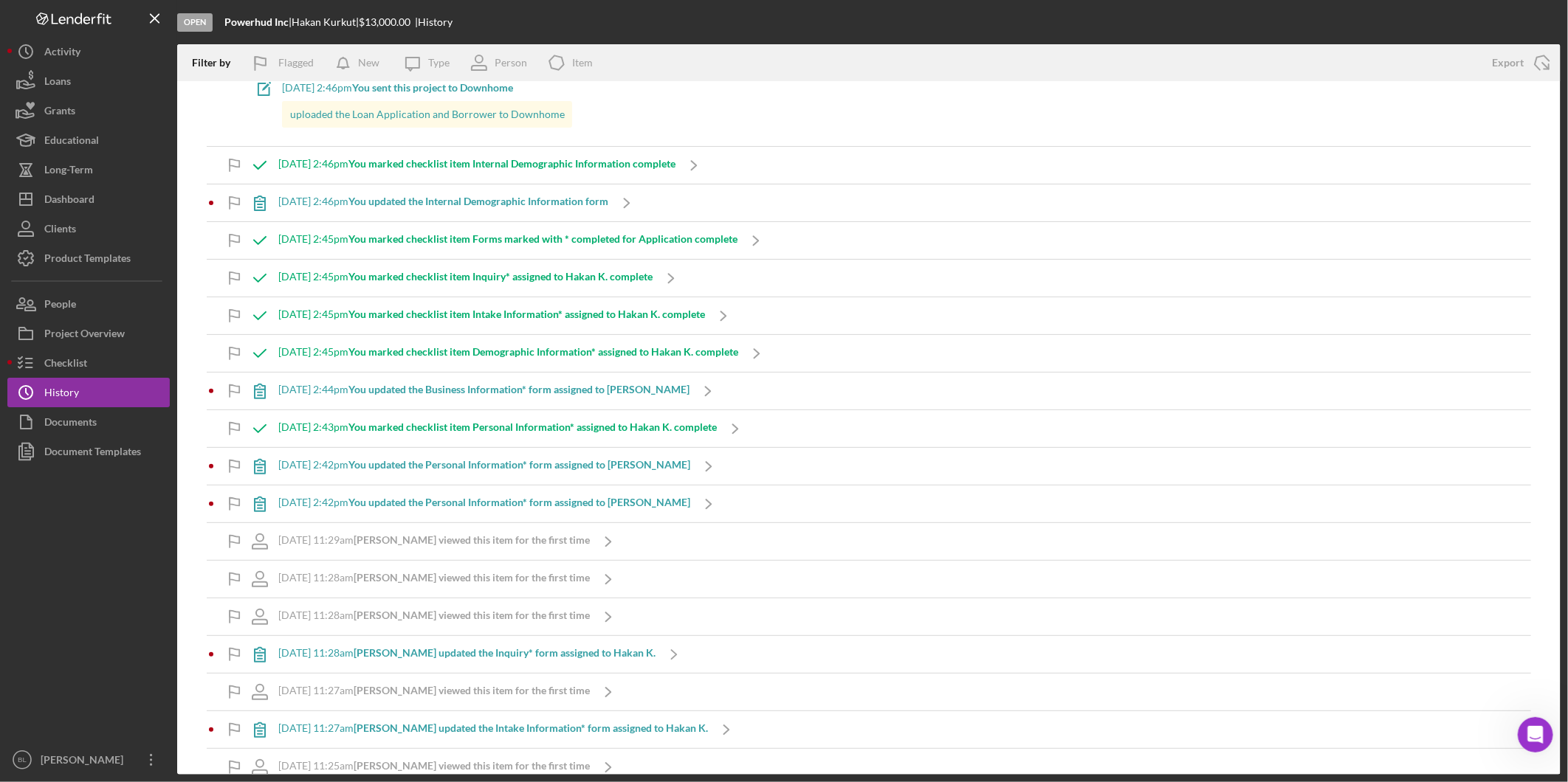
scroll to position [250, 0]
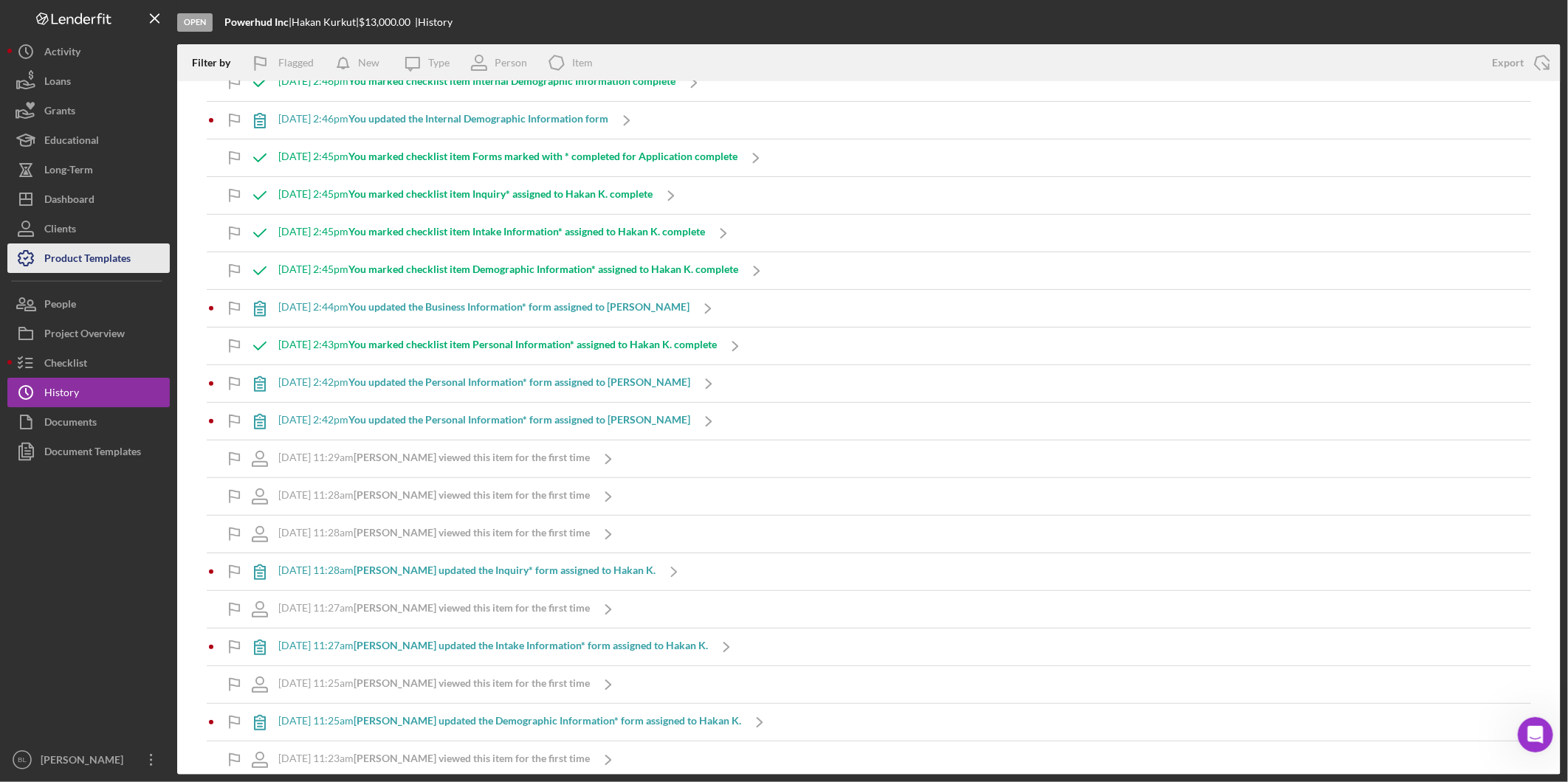
click at [57, 259] on div "Product Templates" at bounding box center [87, 259] width 86 height 33
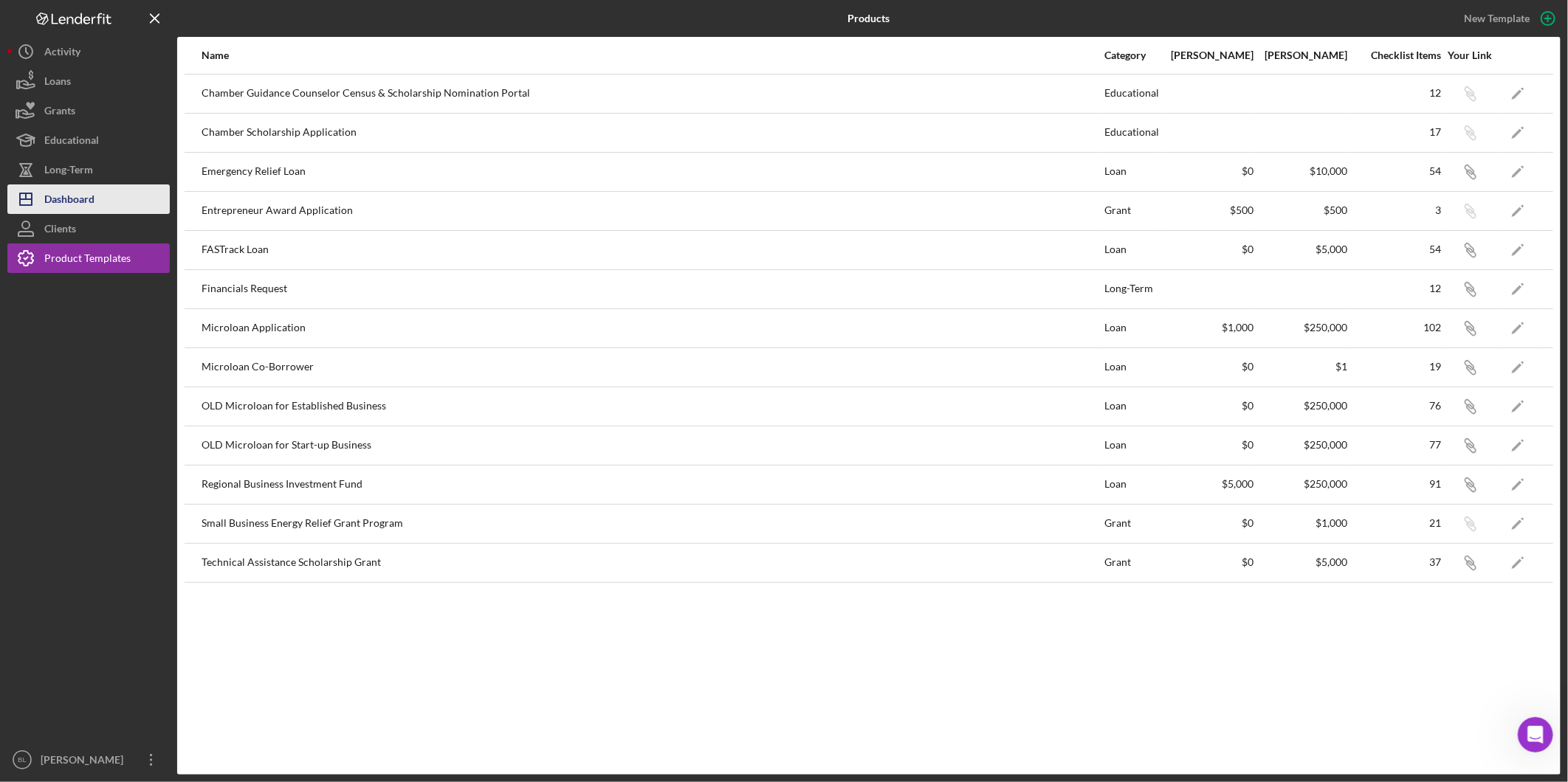
click at [64, 205] on div "Dashboard" at bounding box center [69, 201] width 50 height 33
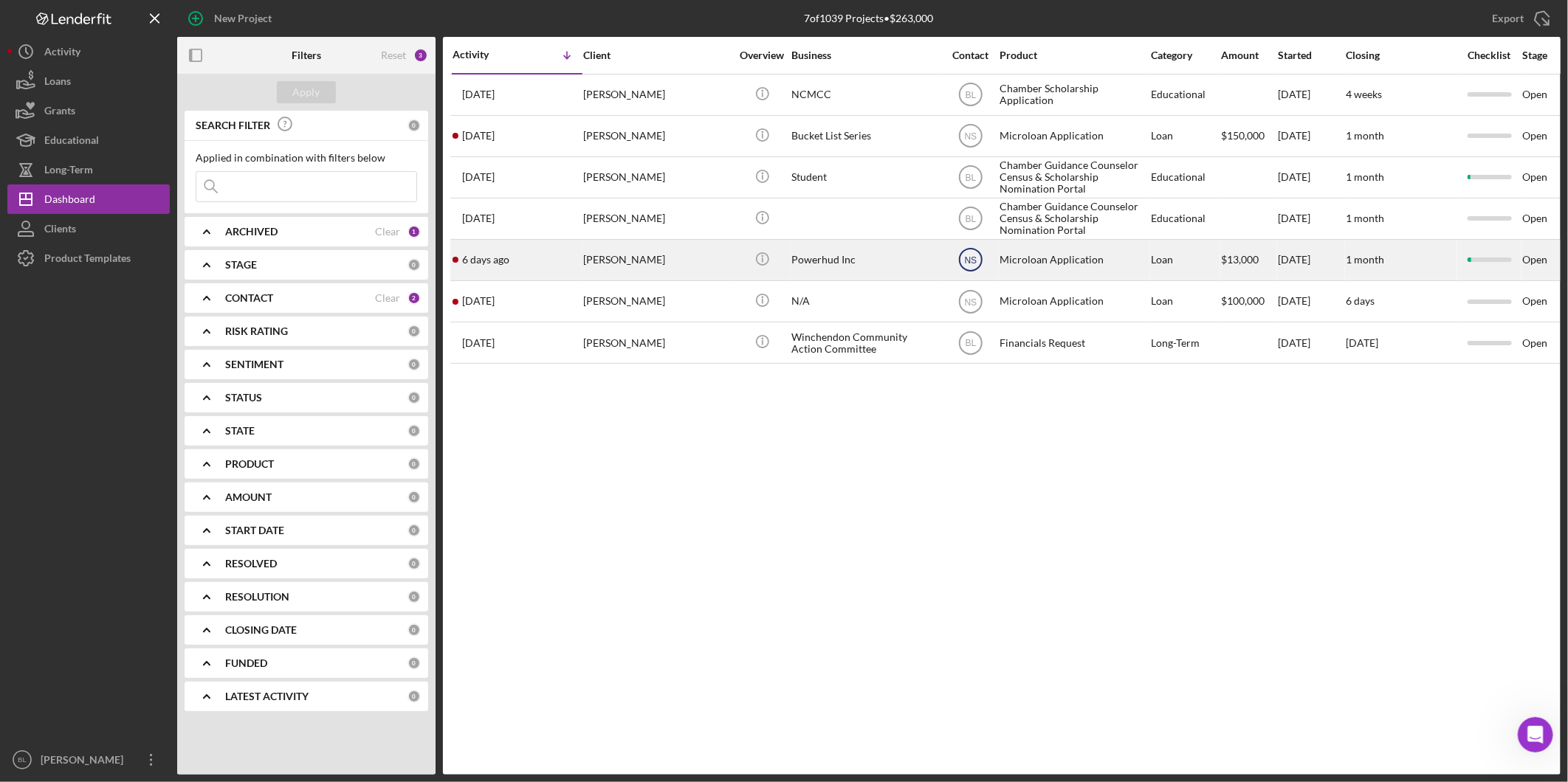
click at [970, 101] on text "NS" at bounding box center [970, 95] width 11 height 10
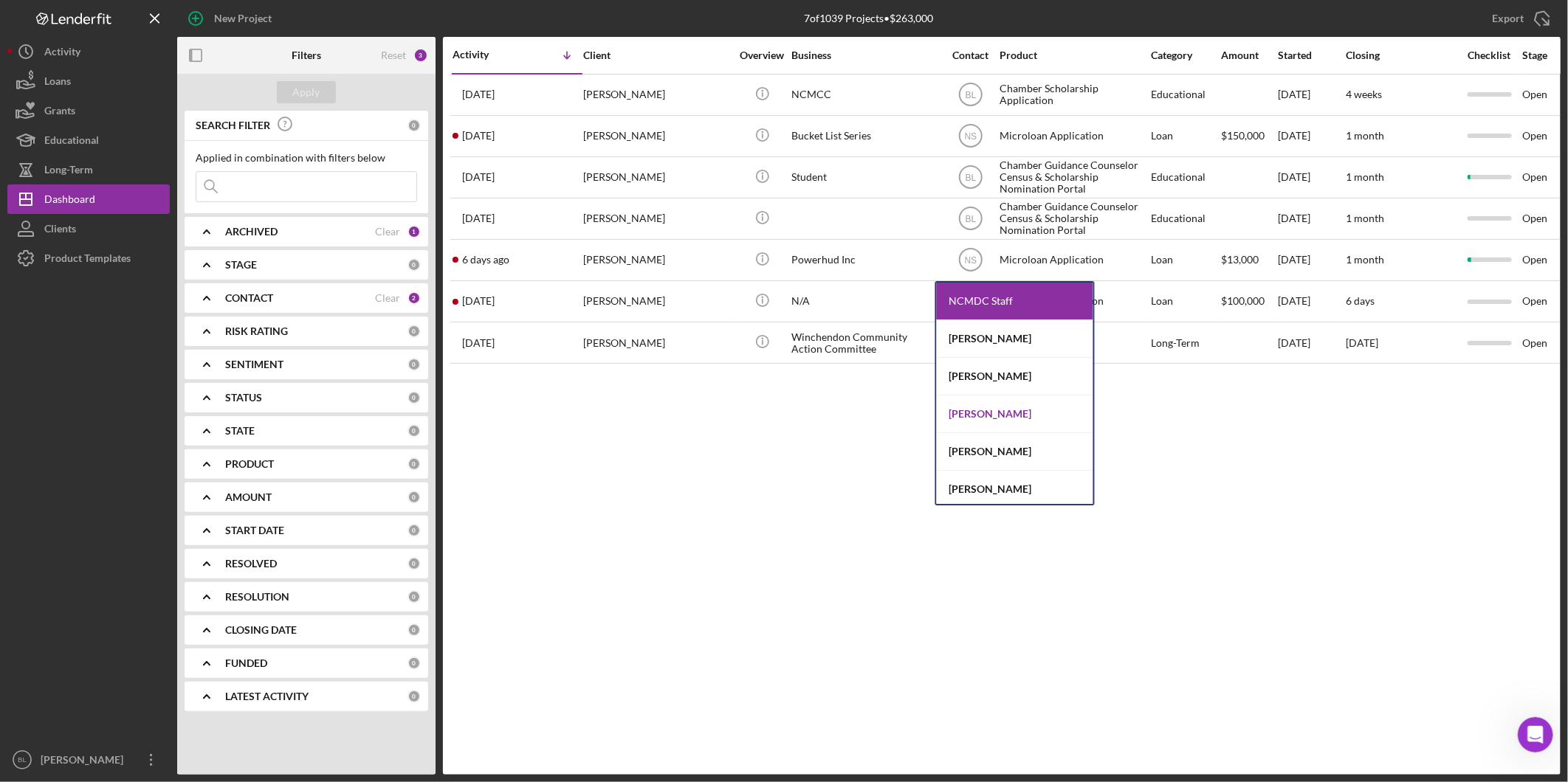
click at [1014, 411] on div "[PERSON_NAME]" at bounding box center [1014, 414] width 156 height 38
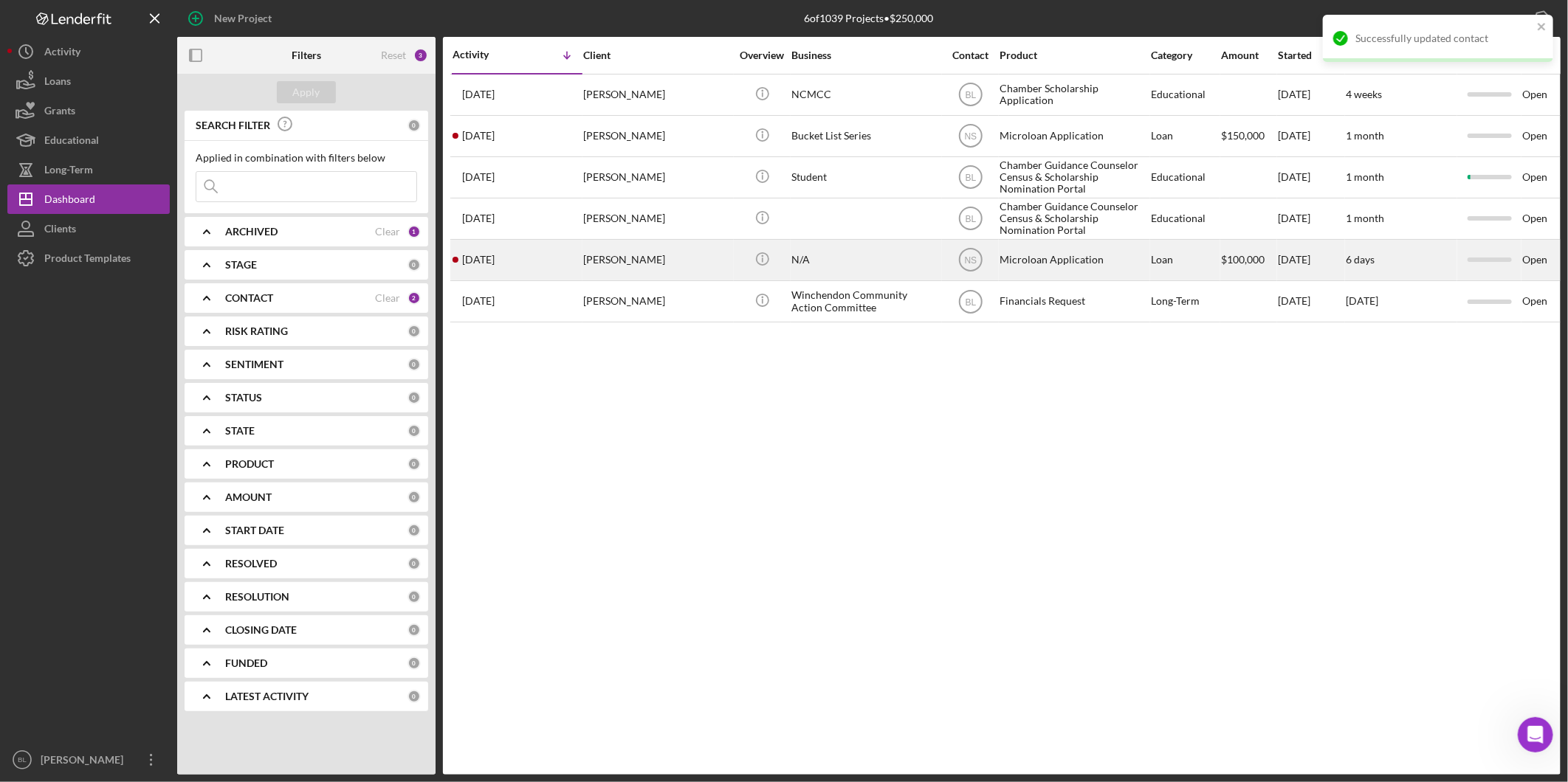
click at [593, 259] on div "[PERSON_NAME]" at bounding box center [657, 260] width 147 height 39
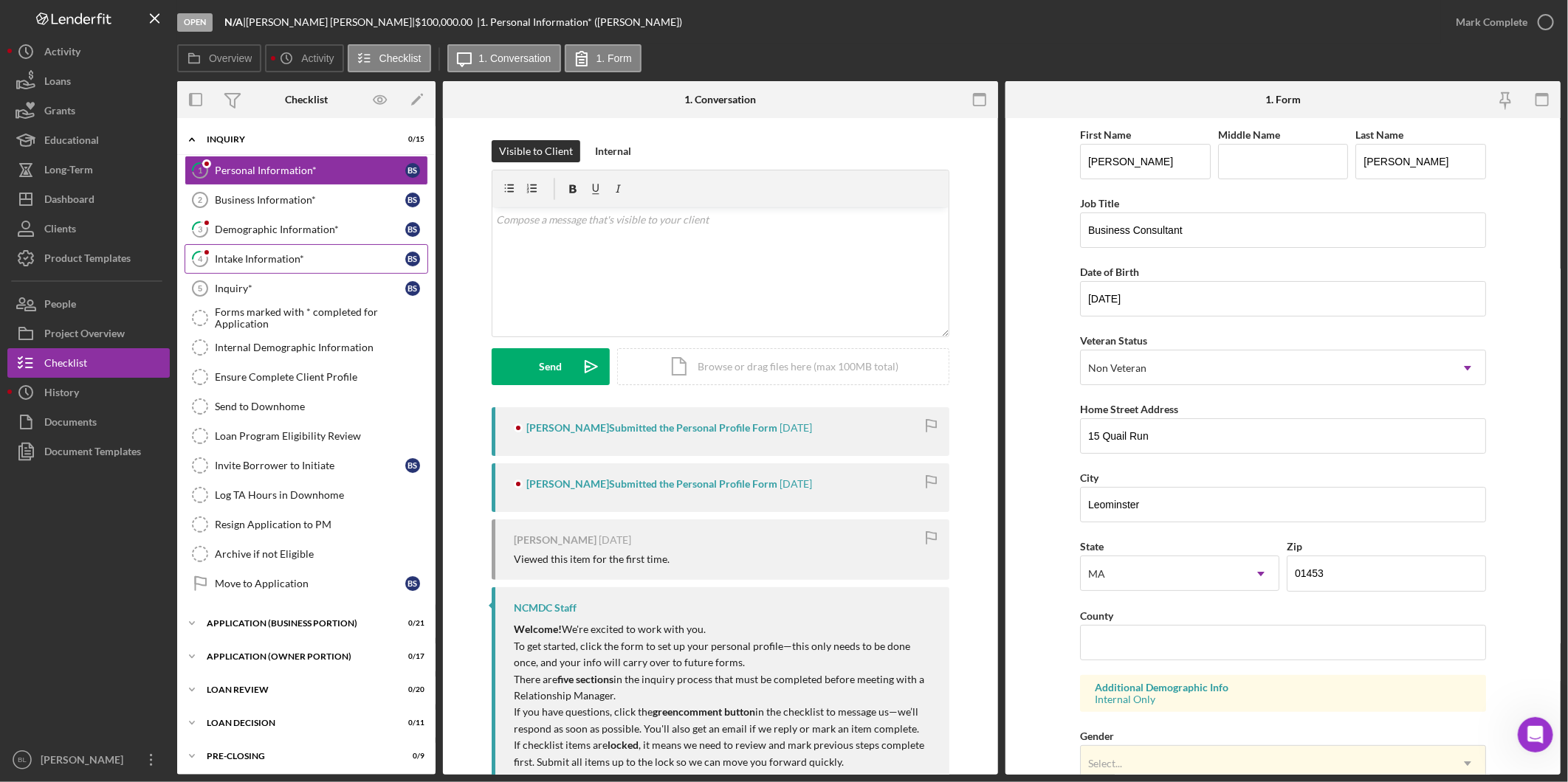
click at [259, 260] on div "Intake Information*" at bounding box center [310, 259] width 190 height 12
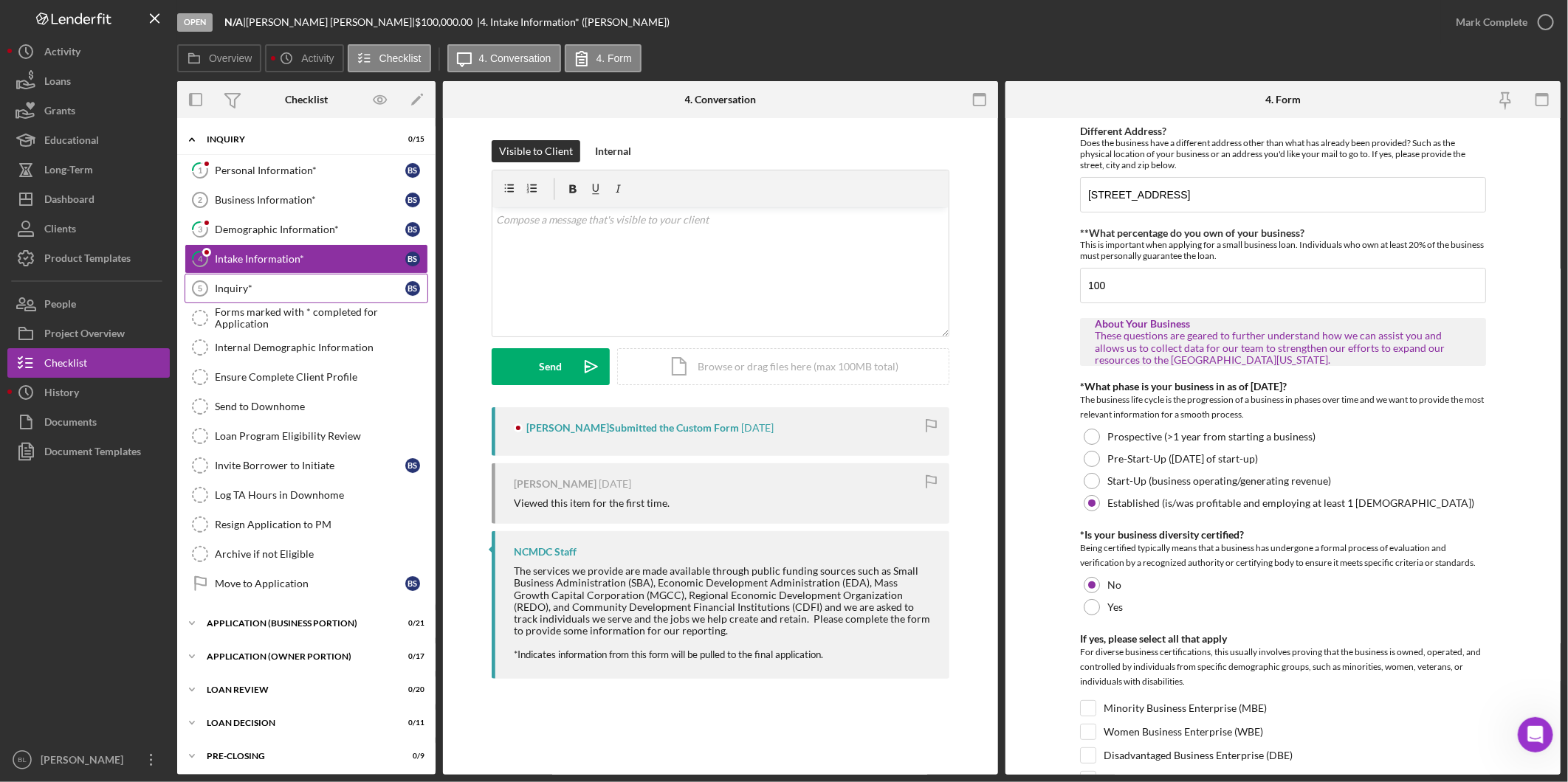
click at [257, 277] on link "Inquiry* 5 Inquiry* B S" at bounding box center [306, 288] width 243 height 30
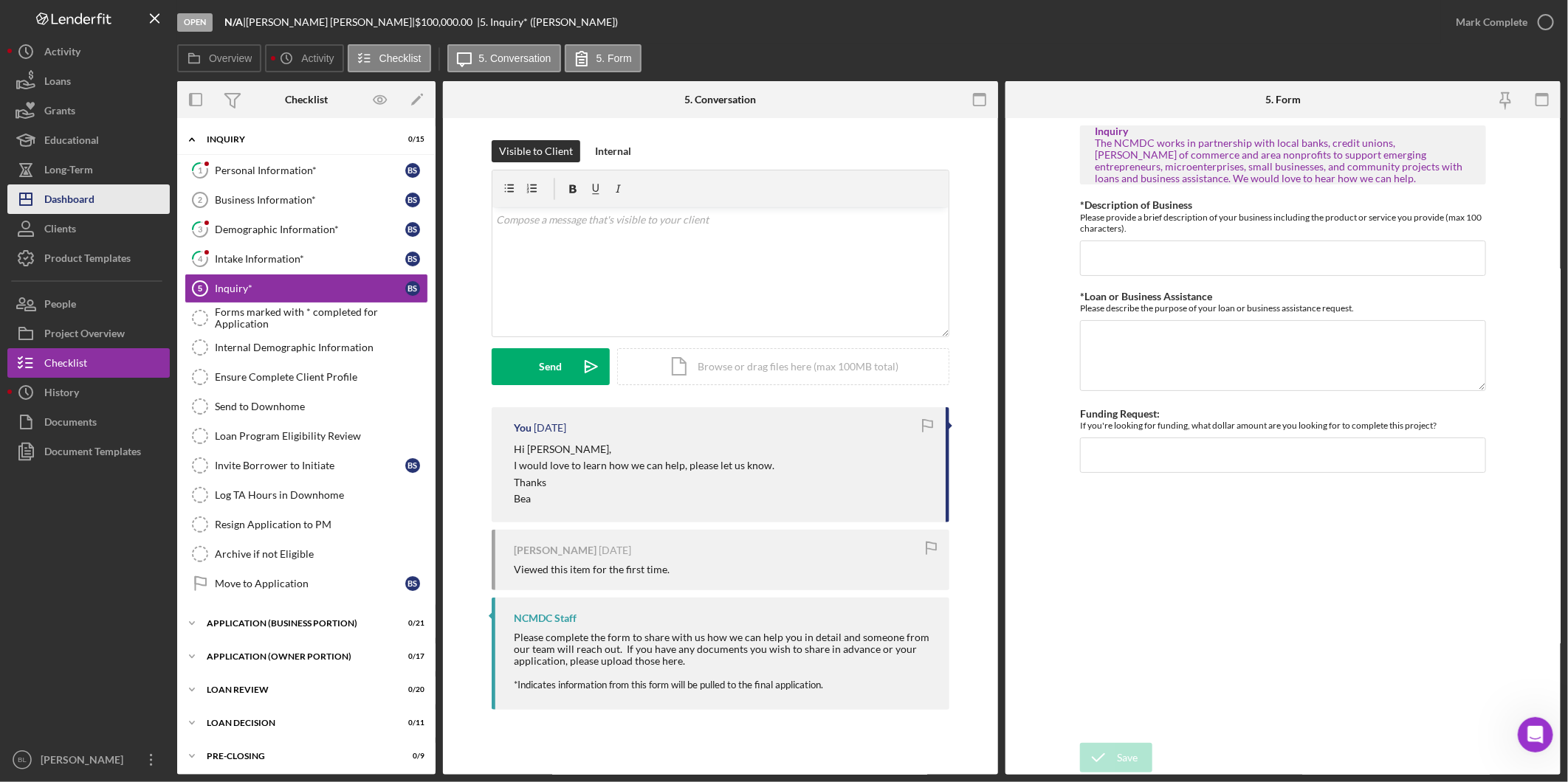
click at [75, 197] on div "Dashboard" at bounding box center [69, 201] width 50 height 33
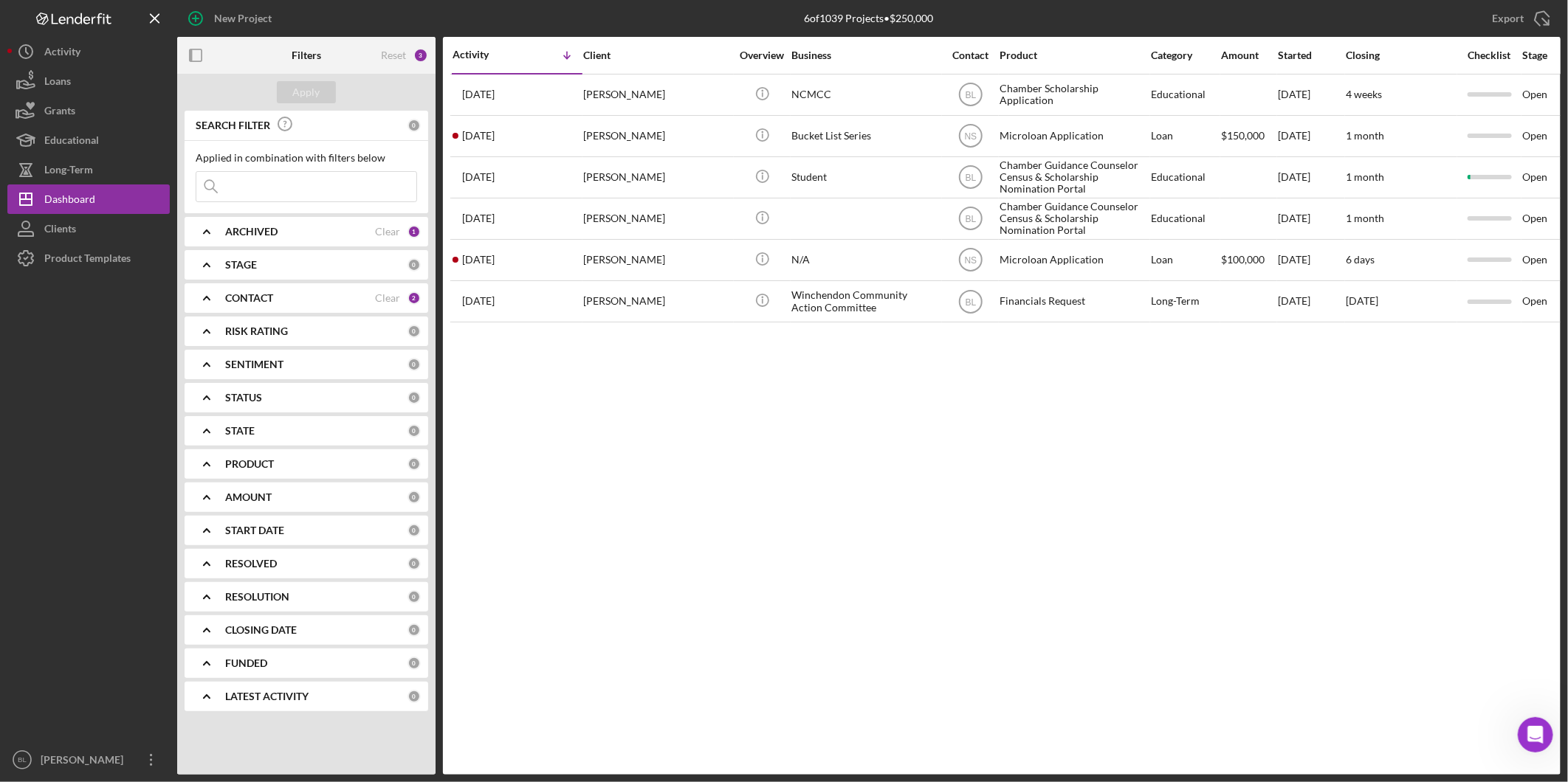
click at [1050, 436] on div "Activity Icon/Table Sort Arrow Client Overview Business Contact Product Categor…" at bounding box center [1002, 406] width 1118 height 738
